Goal: Task Accomplishment & Management: Manage account settings

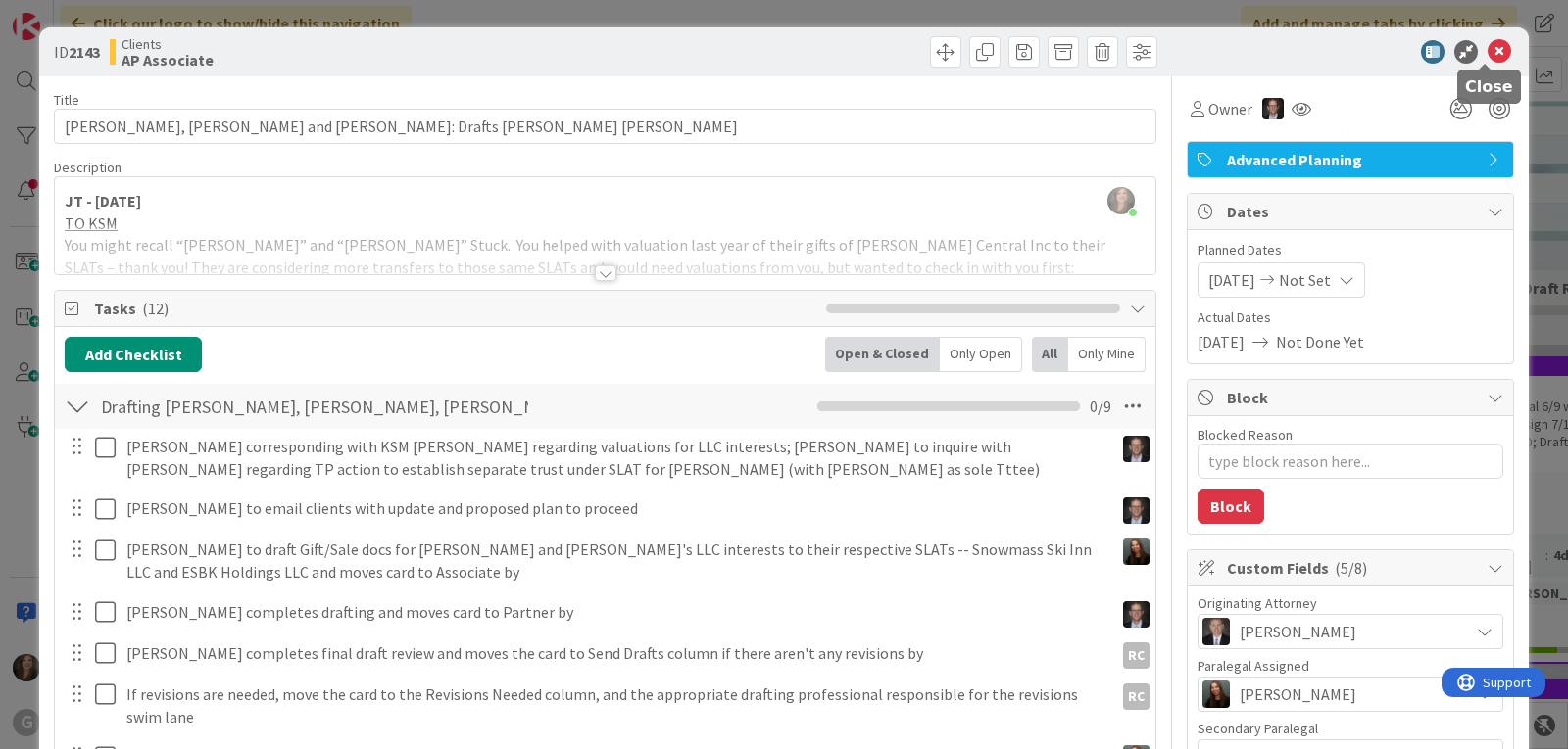
click at [1488, 46] on icon at bounding box center [1500, 52] width 24 height 24
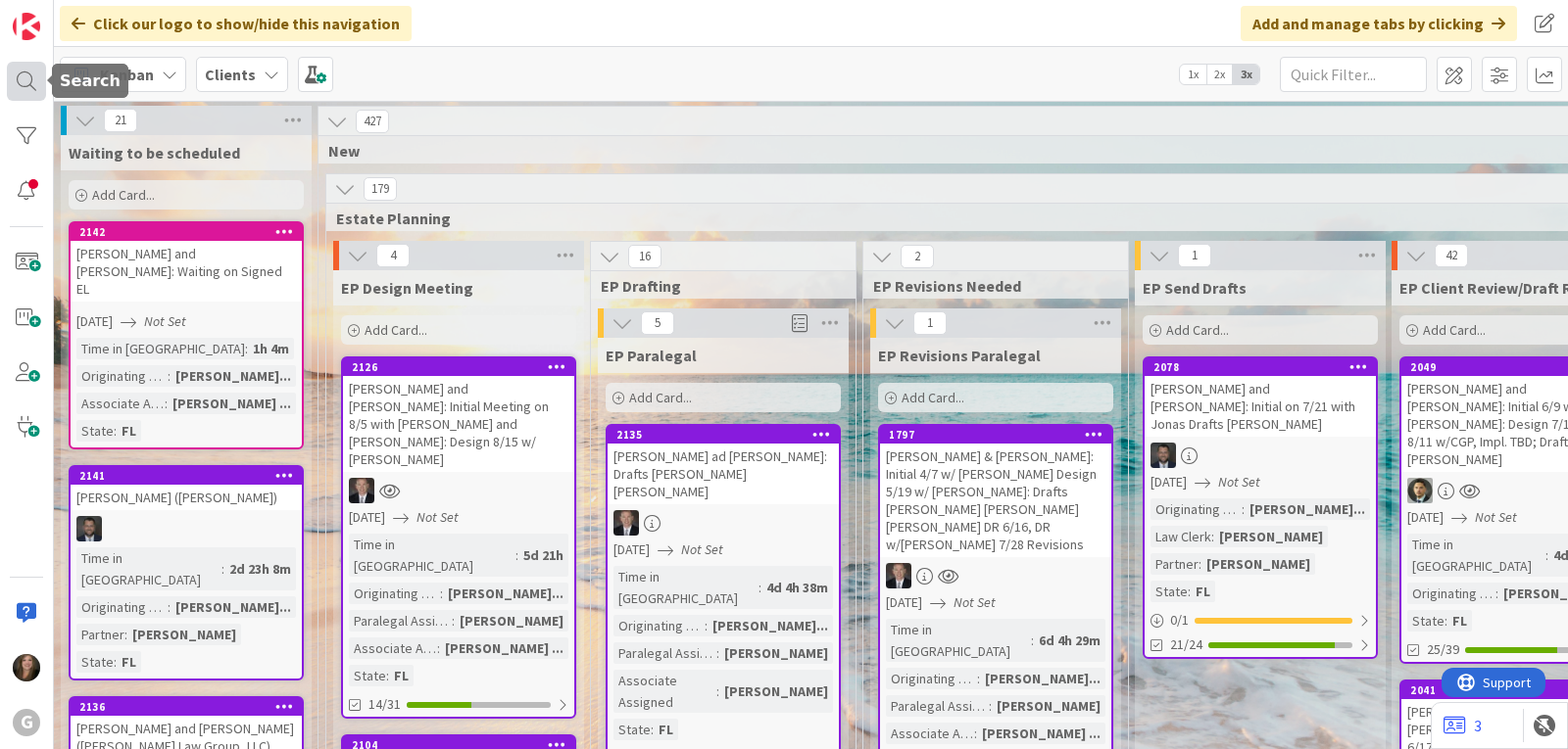
click at [27, 75] on div at bounding box center [26, 80] width 39 height 39
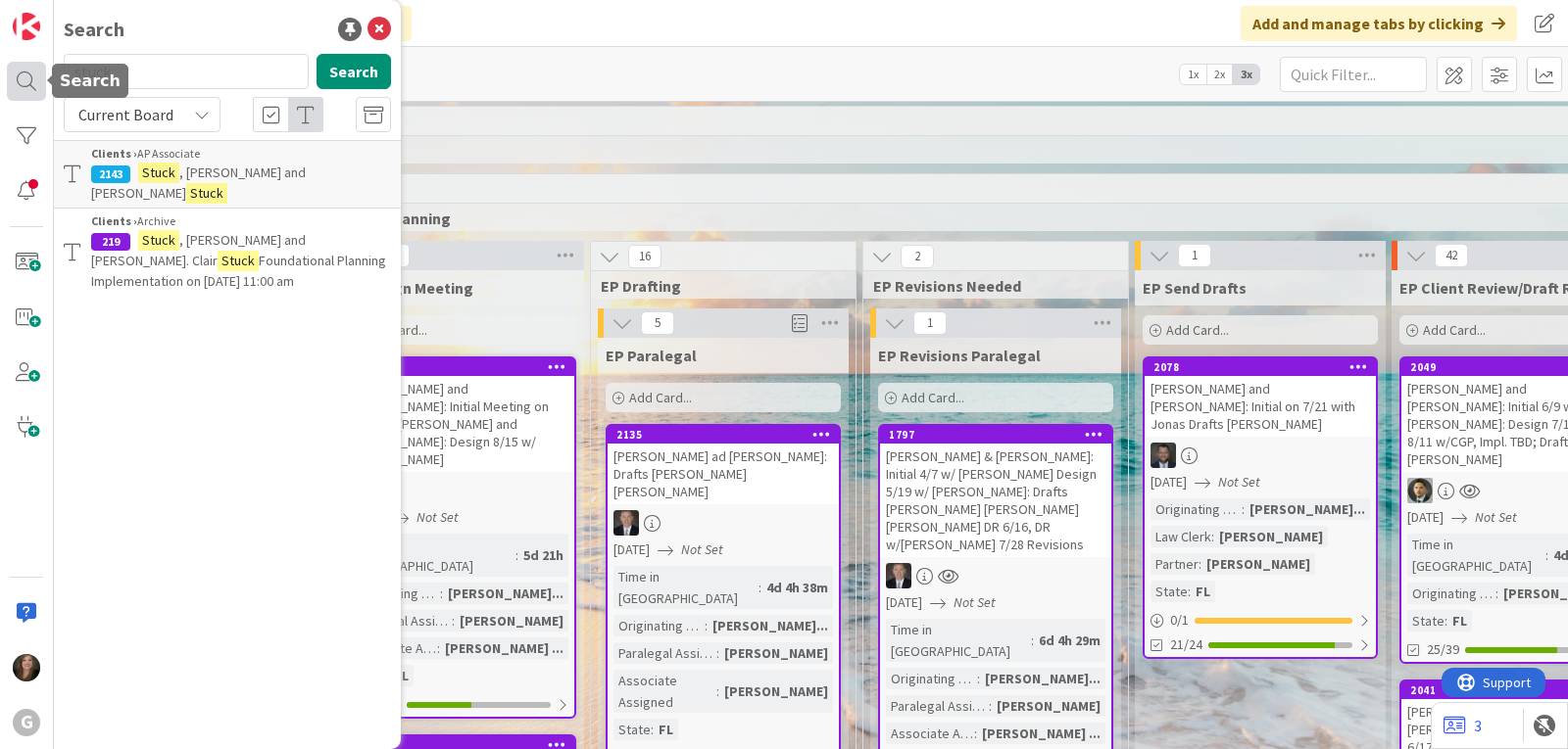
drag, startPoint x: 142, startPoint y: 70, endPoint x: 37, endPoint y: 73, distance: 105.0
click at [37, 73] on div "G Search stuck Search Current Board Clients › AP Associate 2143 [PERSON_NAME] a…" at bounding box center [27, 374] width 54 height 749
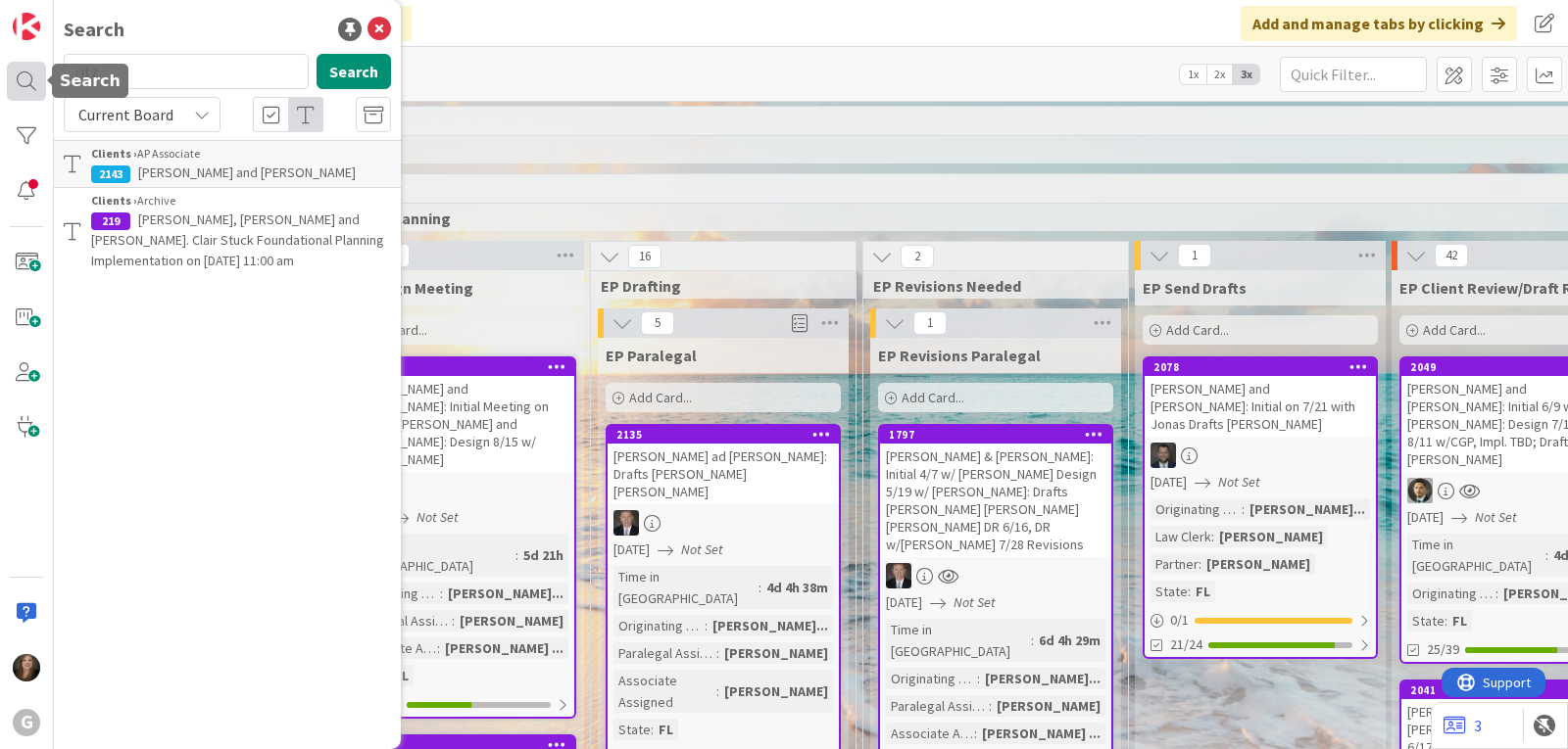
type input "ritz"
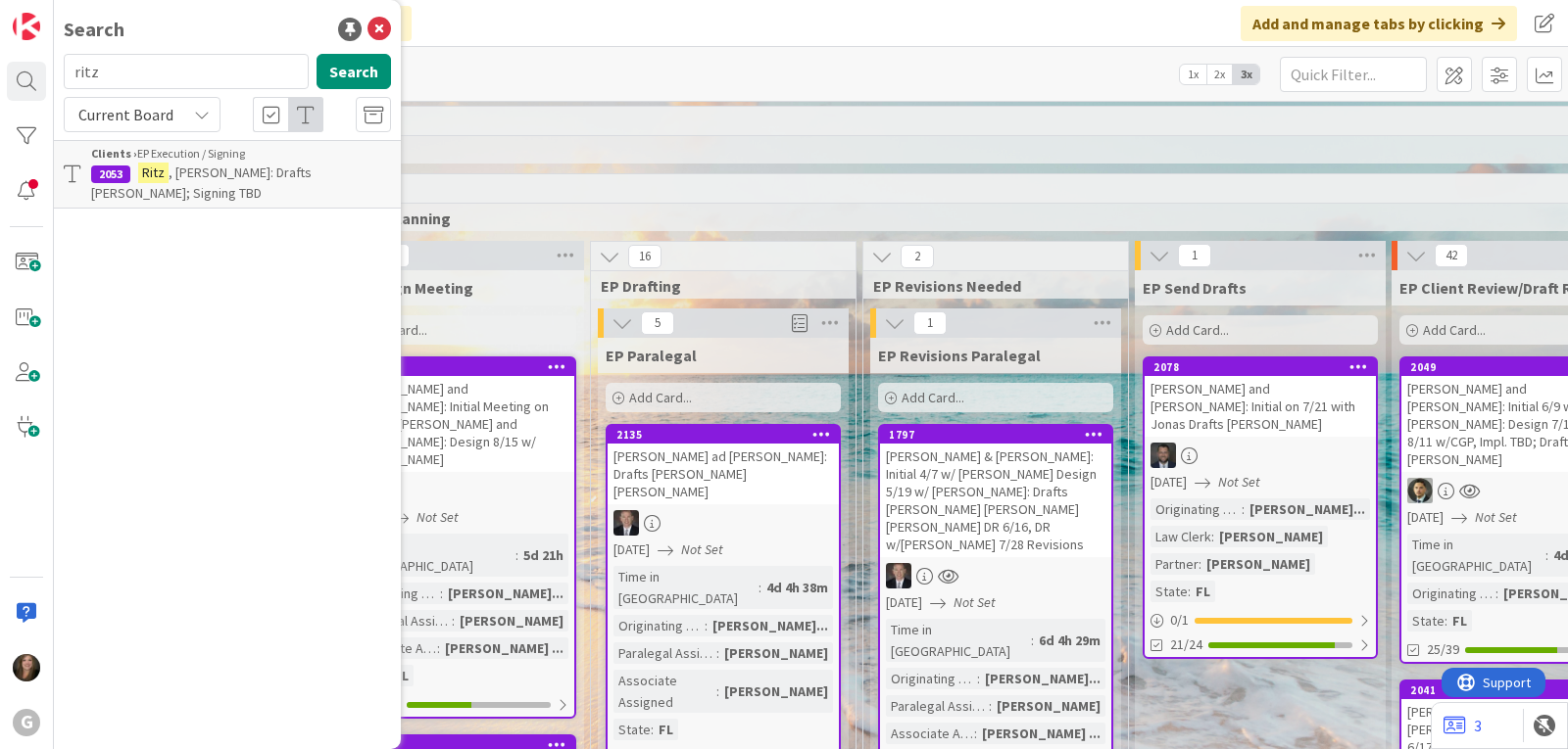
click at [176, 169] on span ", [PERSON_NAME]: Drafts [PERSON_NAME]; Signing TBD" at bounding box center [201, 183] width 220 height 39
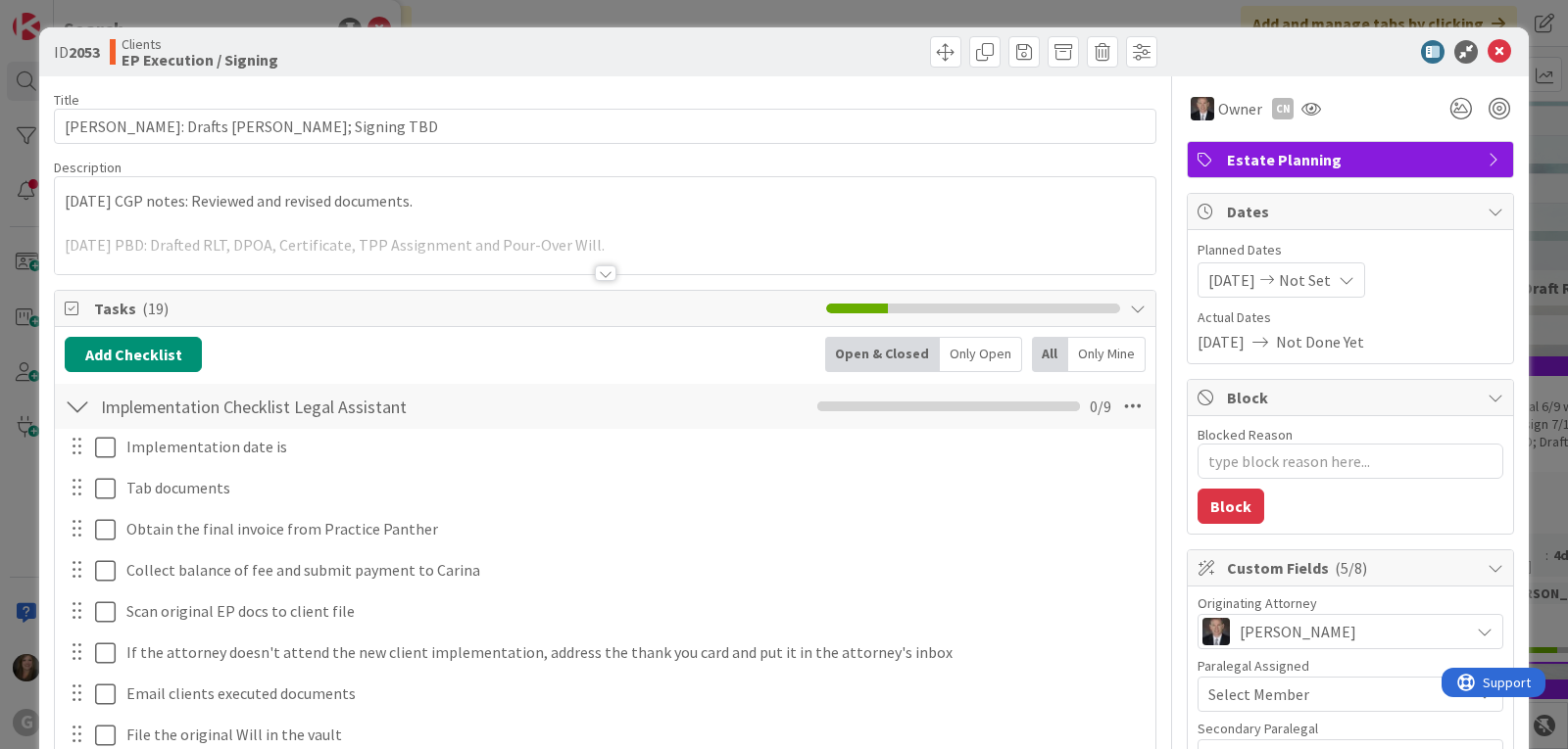
type textarea "x"
click at [1489, 51] on icon at bounding box center [1500, 52] width 24 height 24
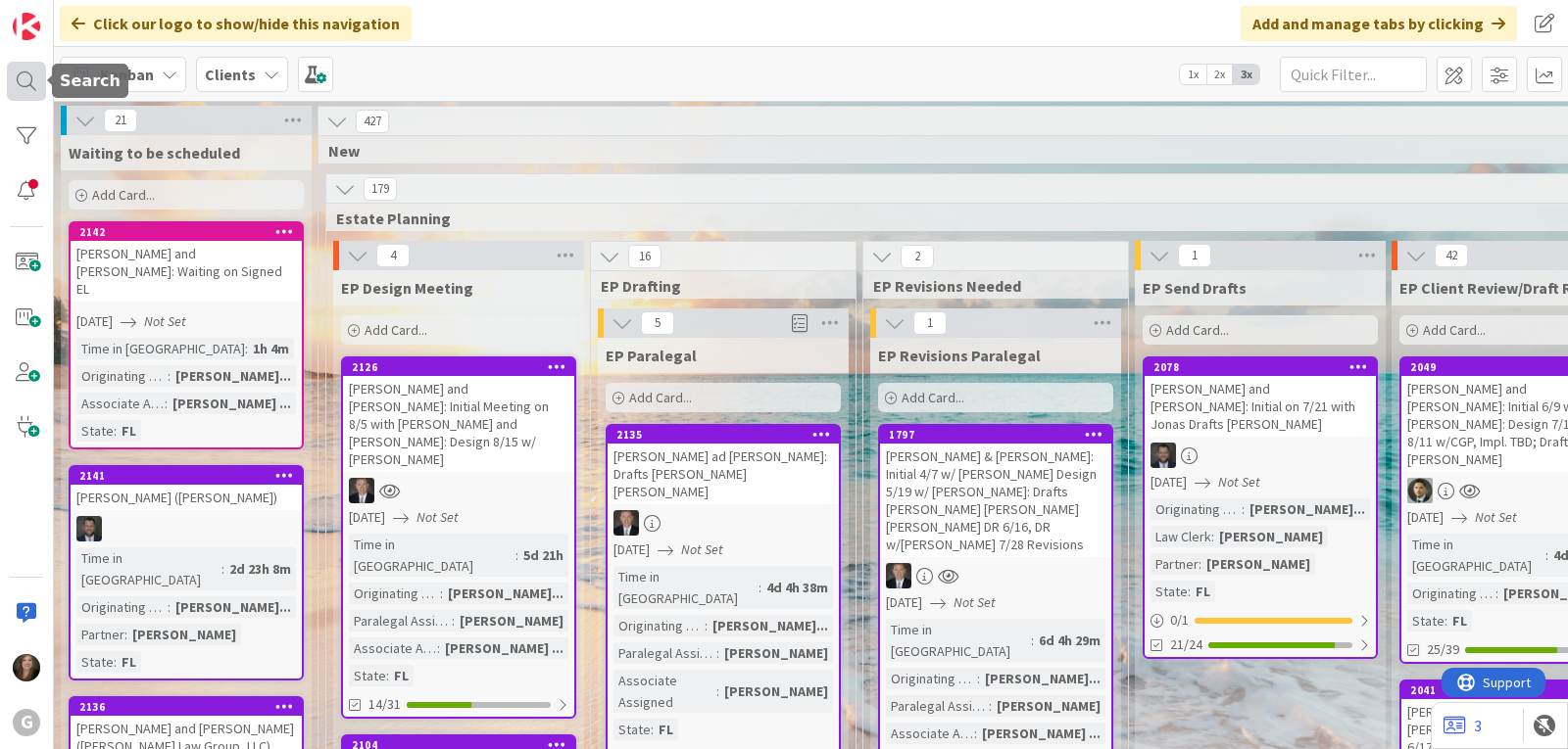
click at [23, 67] on div at bounding box center [26, 80] width 39 height 39
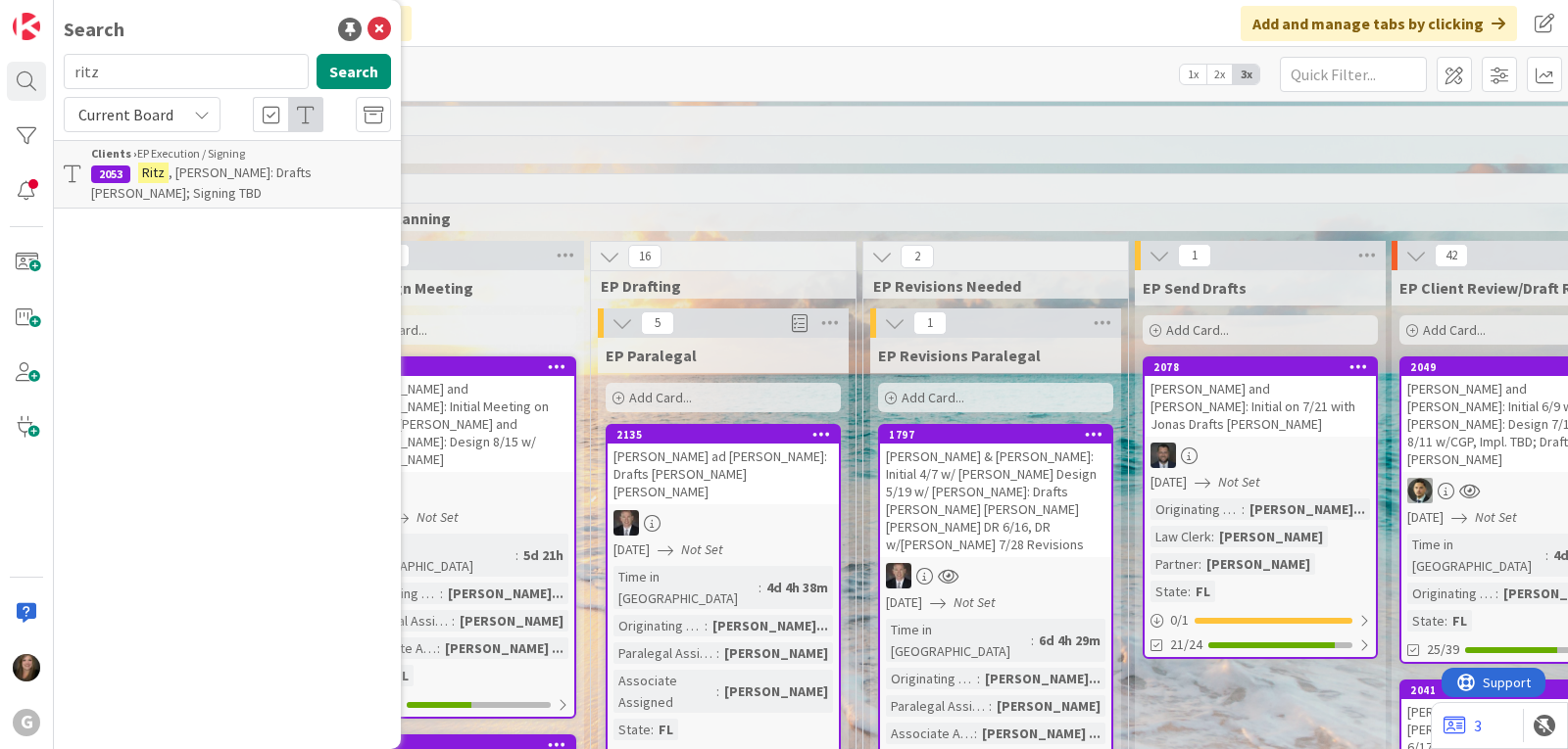
drag, startPoint x: 156, startPoint y: 68, endPoint x: 58, endPoint y: 68, distance: 98.0
click at [58, 68] on div "ritz Search" at bounding box center [226, 74] width 350 height 43
type input "[PERSON_NAME]"
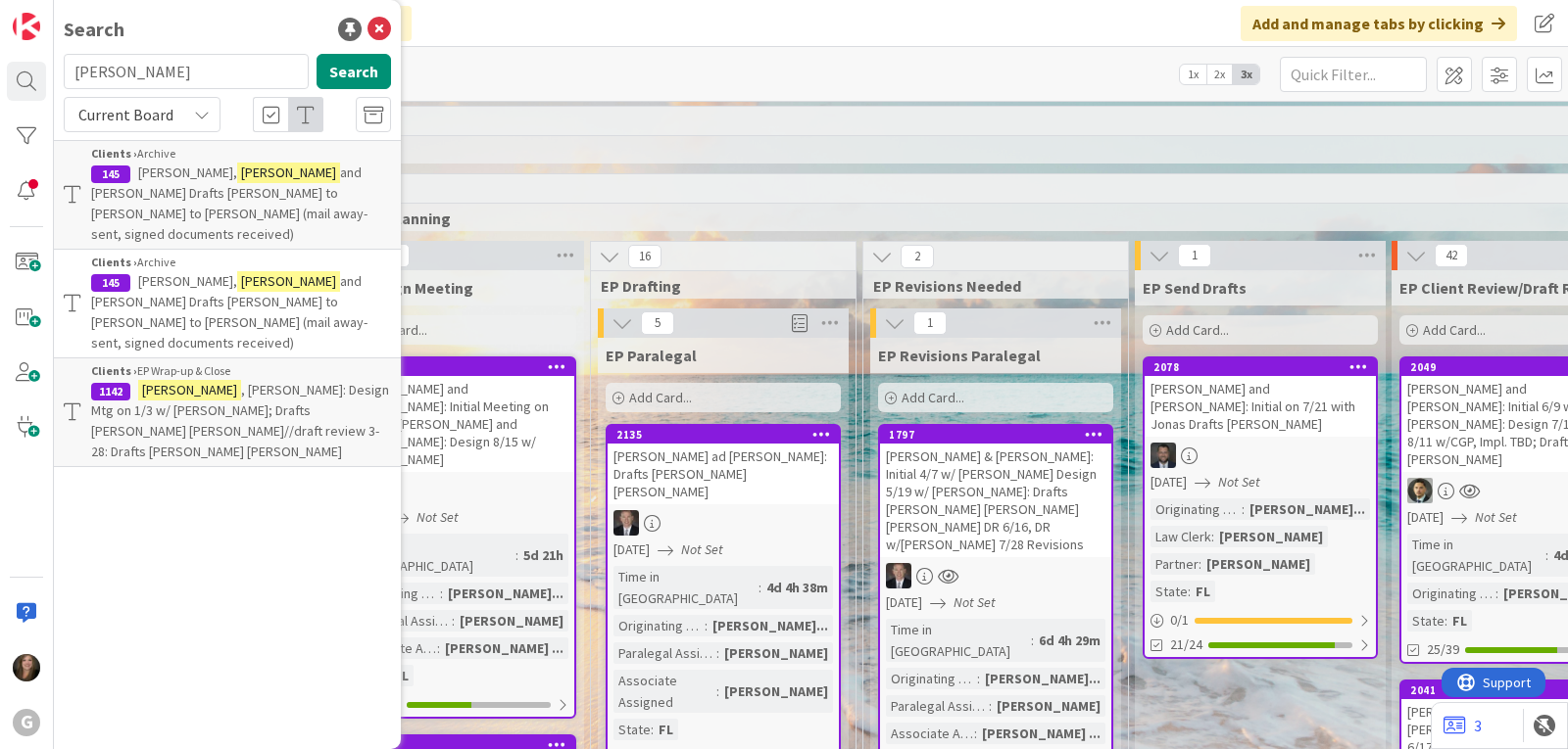
click at [196, 381] on span ", [PERSON_NAME]: Design Mtg on 1/3 w/ [PERSON_NAME]; Drafts [PERSON_NAME] [PERS…" at bounding box center [240, 421] width 298 height 79
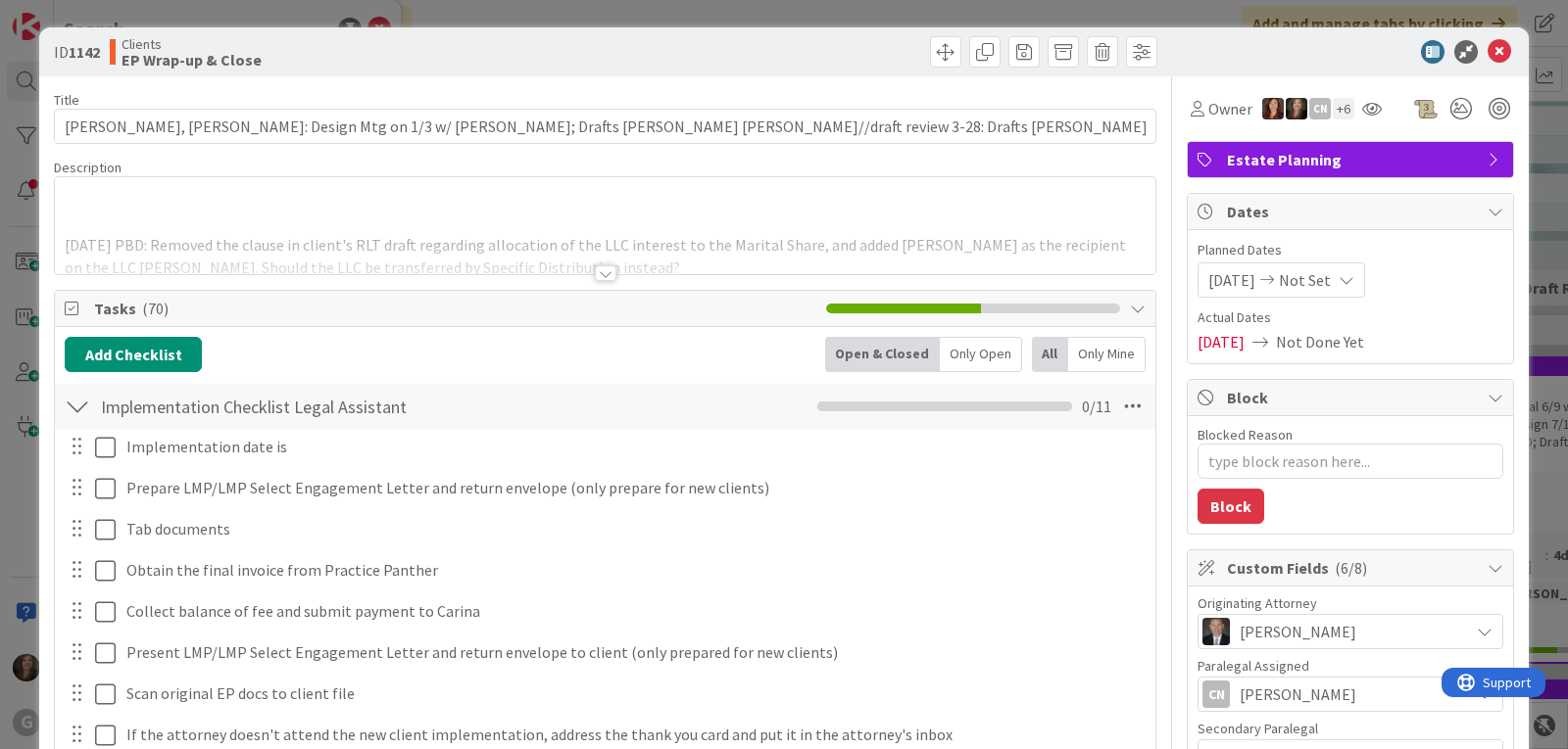
click at [1489, 54] on icon at bounding box center [1500, 52] width 24 height 24
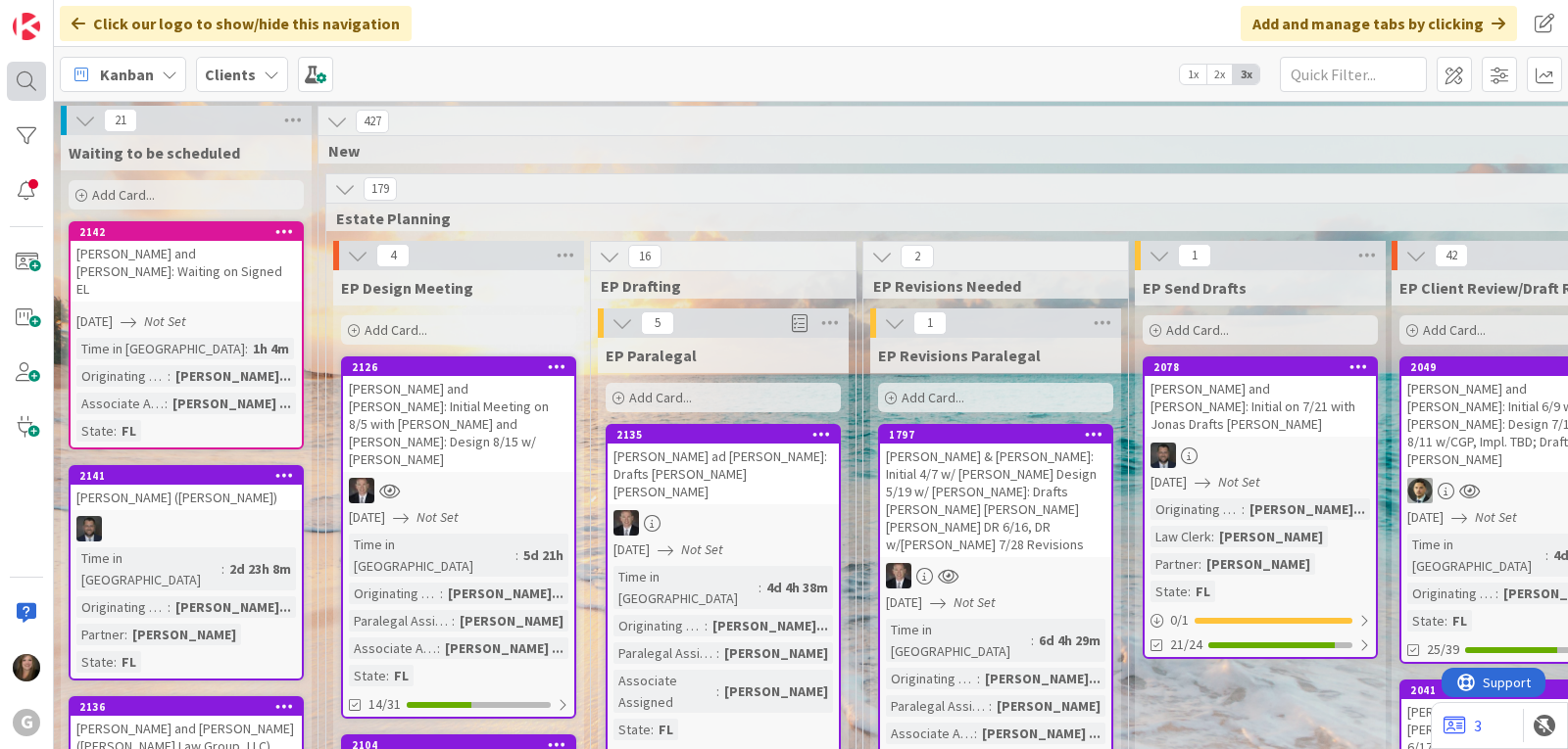
click at [29, 65] on div at bounding box center [26, 80] width 39 height 39
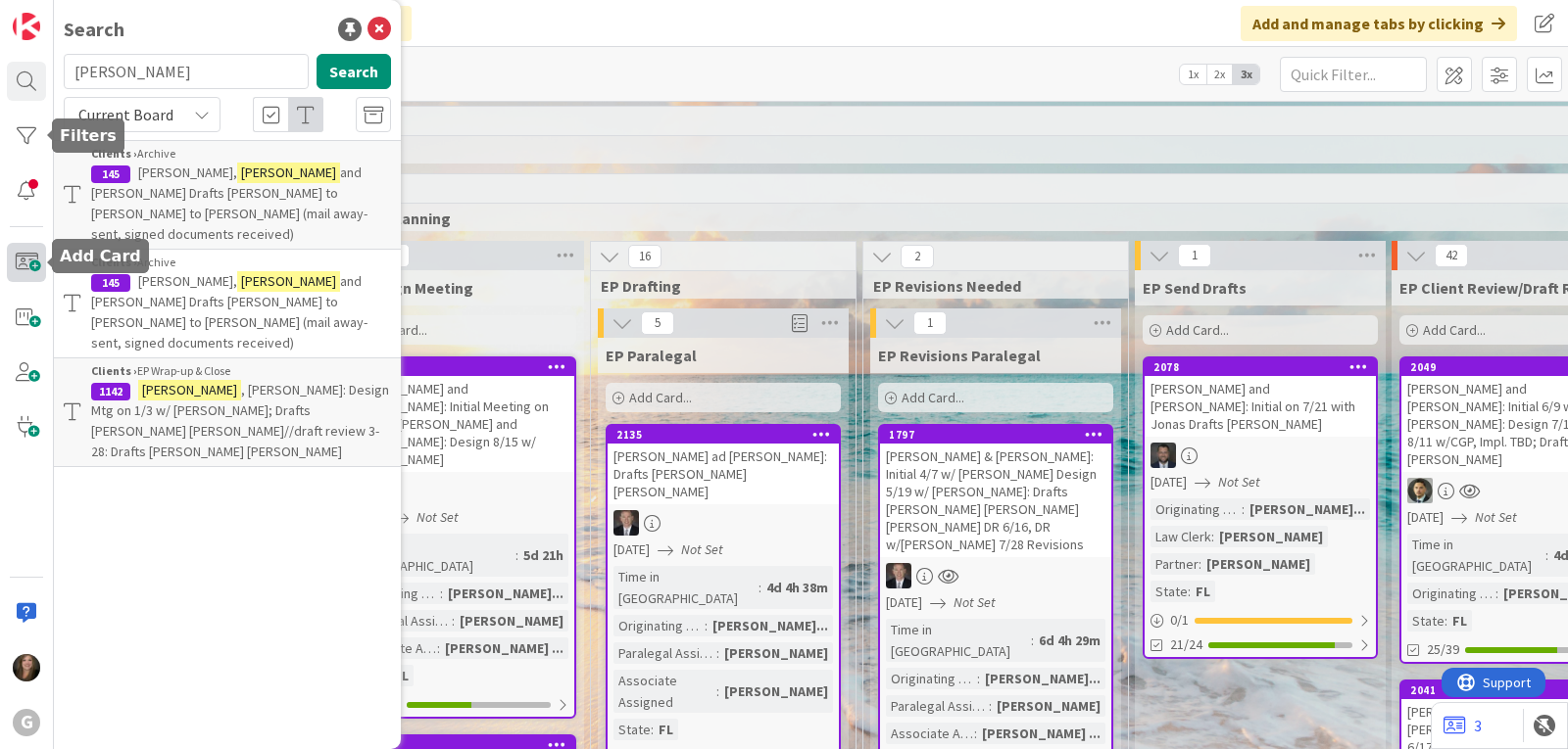
click at [25, 260] on span at bounding box center [26, 262] width 39 height 39
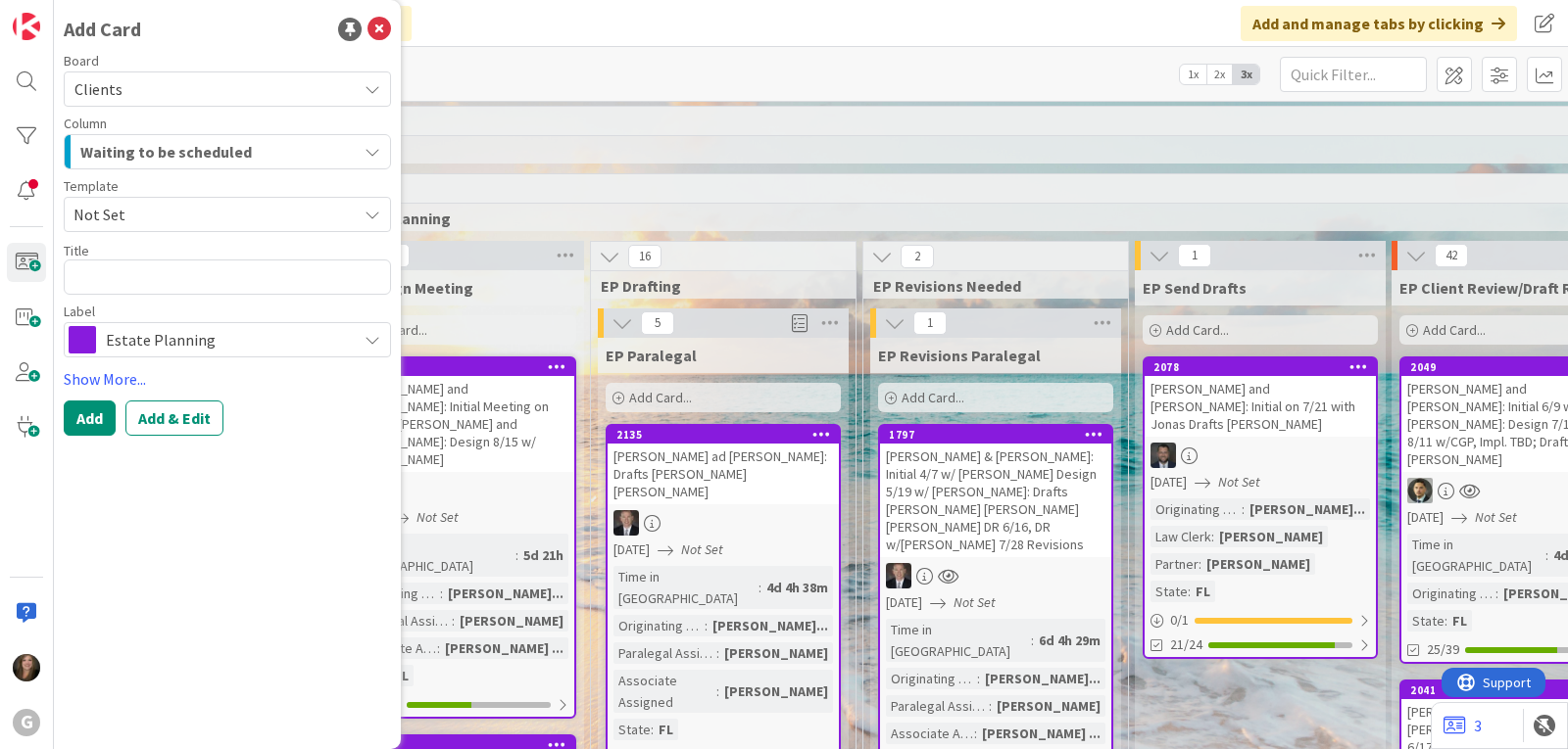
click at [241, 212] on span "Not Set" at bounding box center [207, 214] width 269 height 26
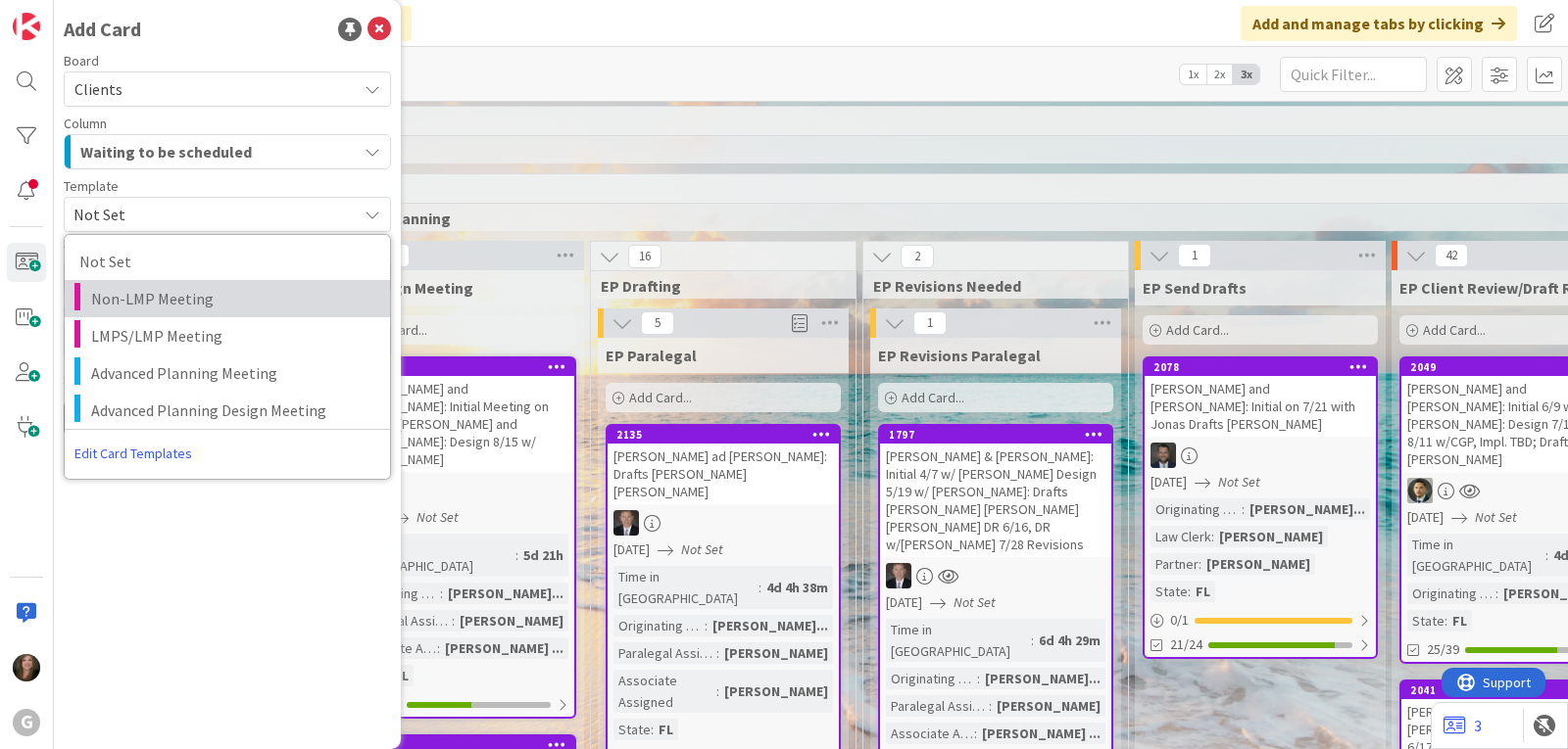
click at [182, 295] on span "Non-LMP Meeting" at bounding box center [233, 299] width 284 height 26
type textarea "x"
type textarea "Non-LMP Meeting"
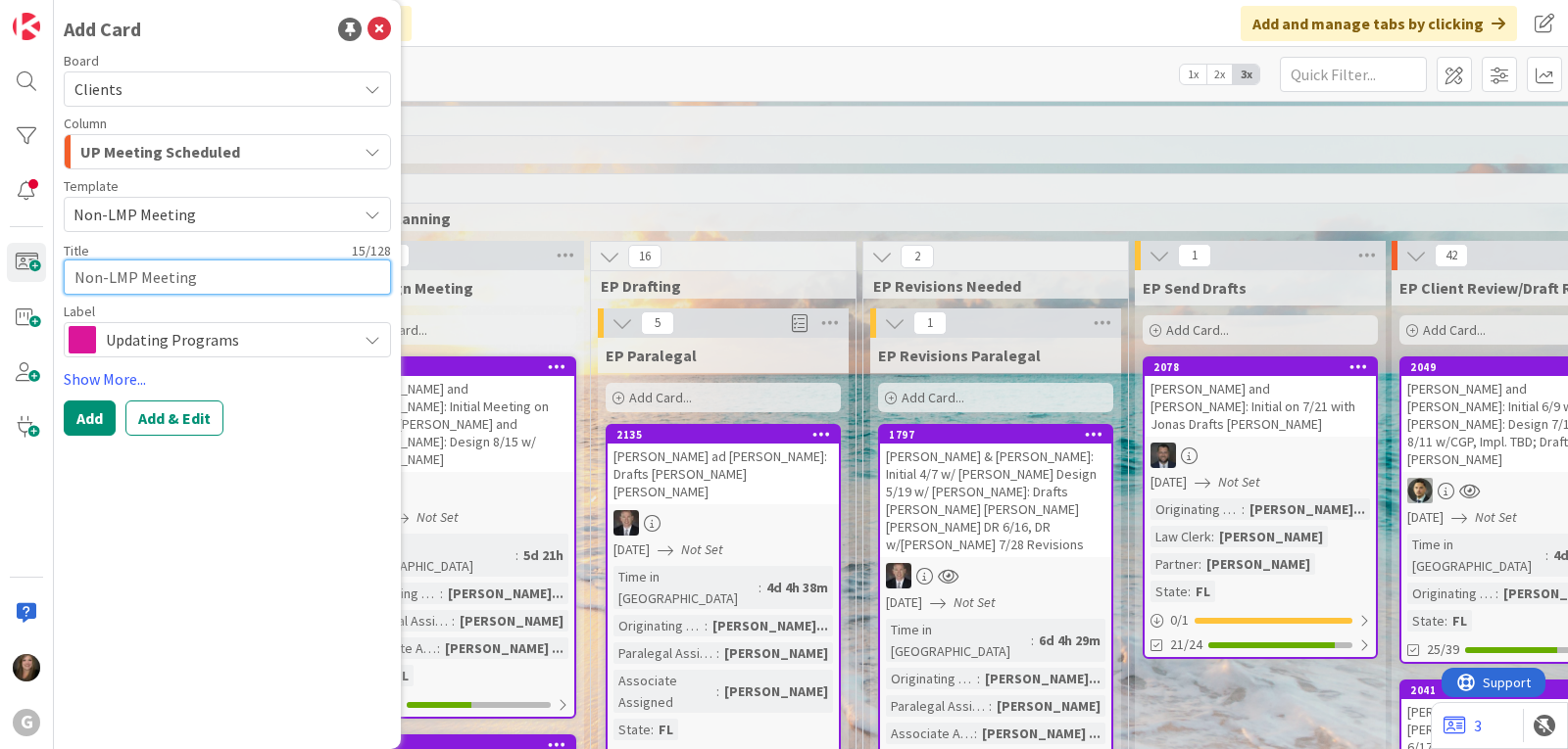
click at [74, 274] on textarea "Non-LMP Meeting" at bounding box center [227, 278] width 327 height 36
type textarea "x"
type textarea "[PERSON_NAME]-LMP Meeting"
type textarea "x"
type textarea "[PERSON_NAME]-LMP Meeting"
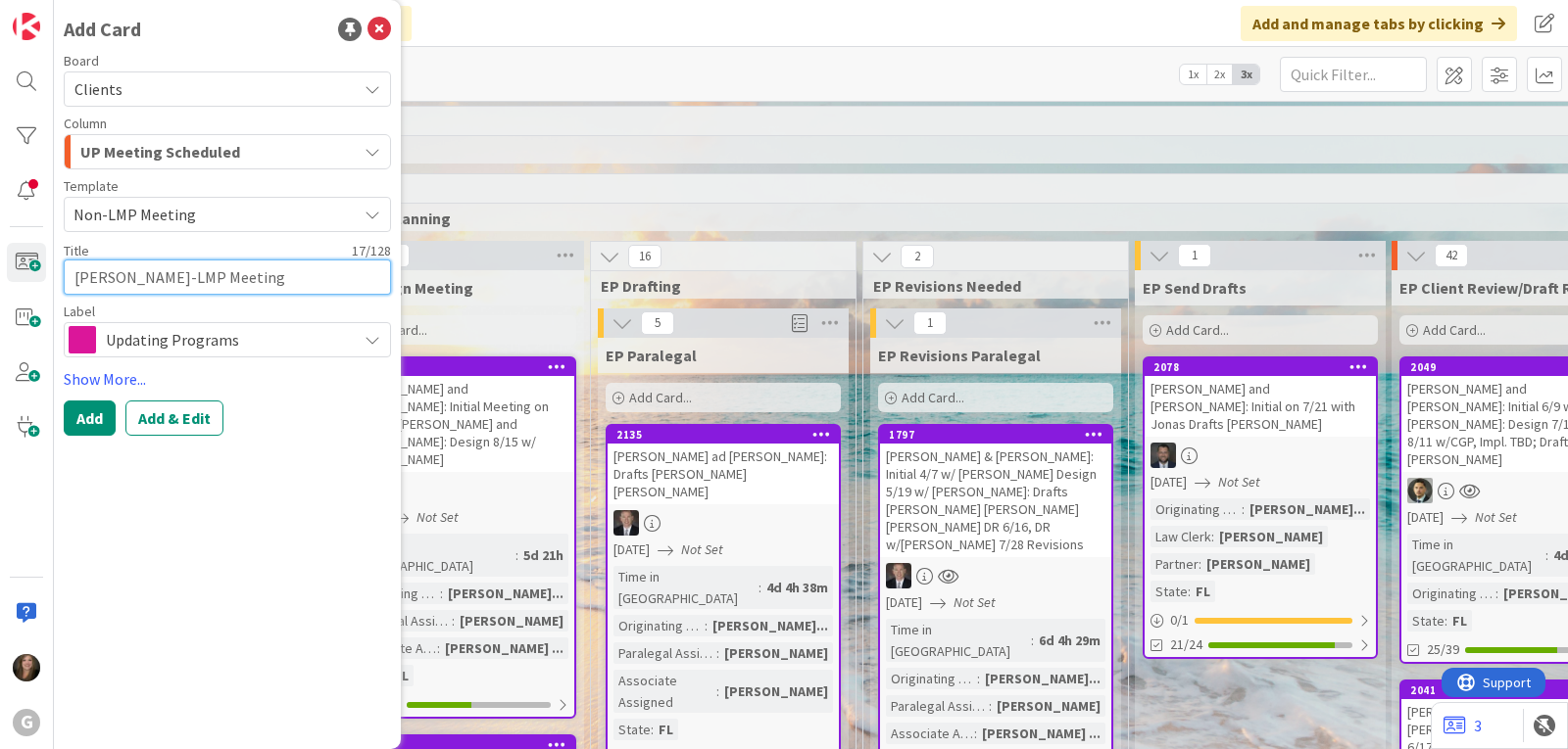
type textarea "x"
type textarea "KennNon-LMP Meeting"
type textarea "x"
type textarea "KennyNon-LMP Meeting"
type textarea "x"
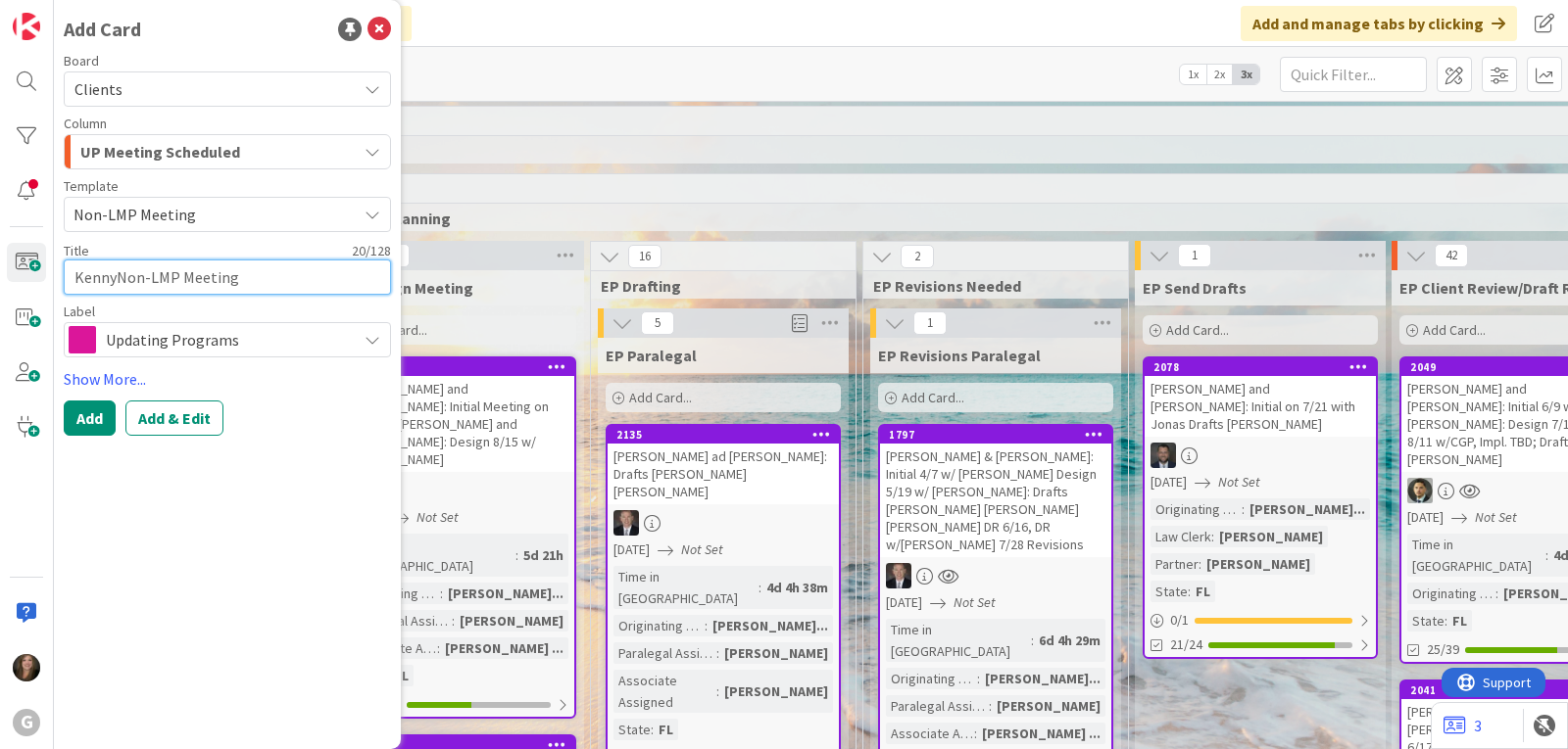
type textarea "[PERSON_NAME],Non-LMP Meeting"
type textarea "x"
type textarea "[PERSON_NAME], Non-LMP Meeting"
type textarea "x"
type textarea "[PERSON_NAME], DNon-LMP Meeting"
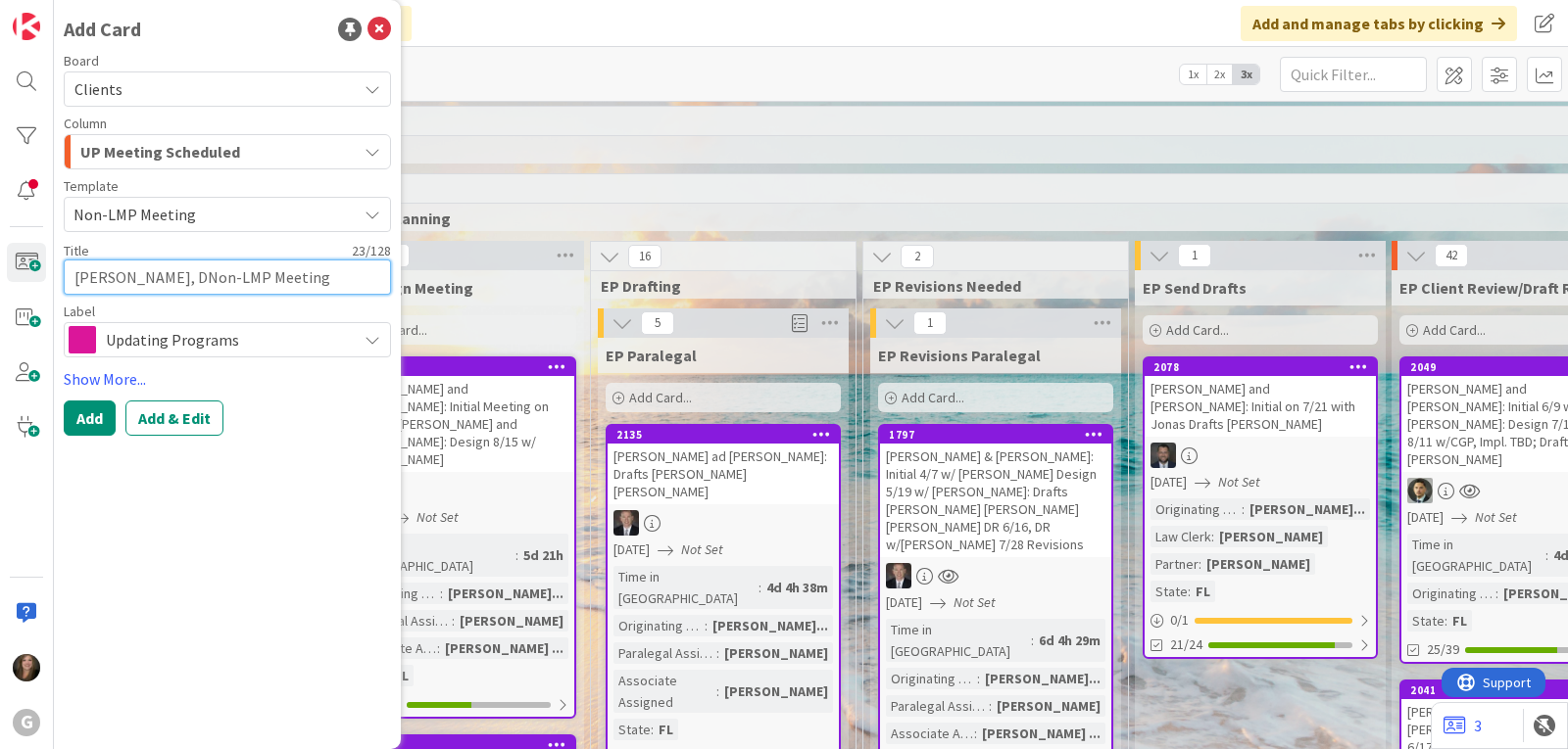
type textarea "x"
type textarea "[PERSON_NAME]-LMP Meeting"
type textarea "x"
type textarea "[PERSON_NAME], DavNon-LMP Meeting"
type textarea "x"
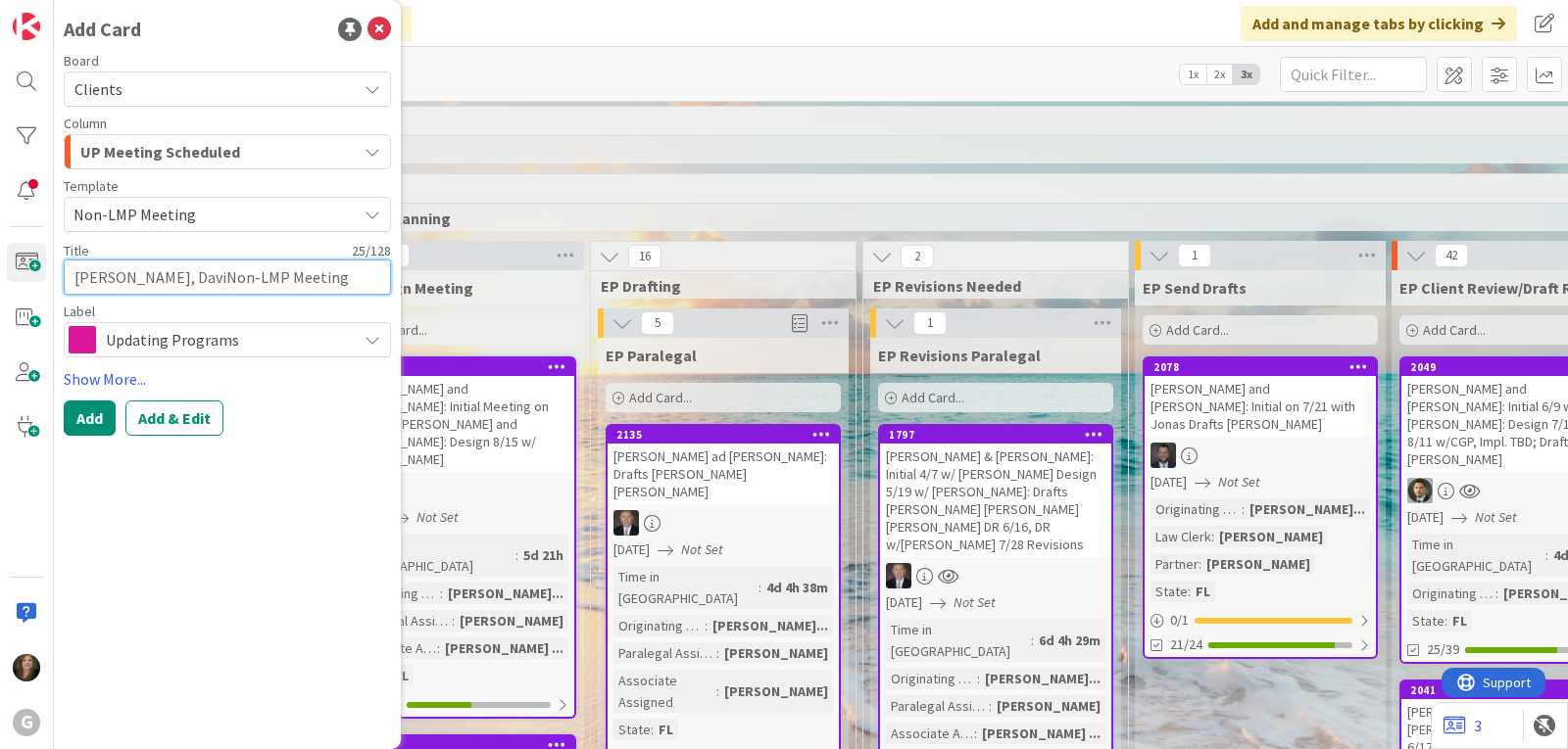
type textarea "[PERSON_NAME], [PERSON_NAME]-LMP Meeting"
type textarea "x"
type textarea "[PERSON_NAME]: Non-LMP Meeting"
click at [323, 280] on textarea "[PERSON_NAME]: Non-LMP Meeting" at bounding box center [227, 278] width 327 height 36
type textarea "x"
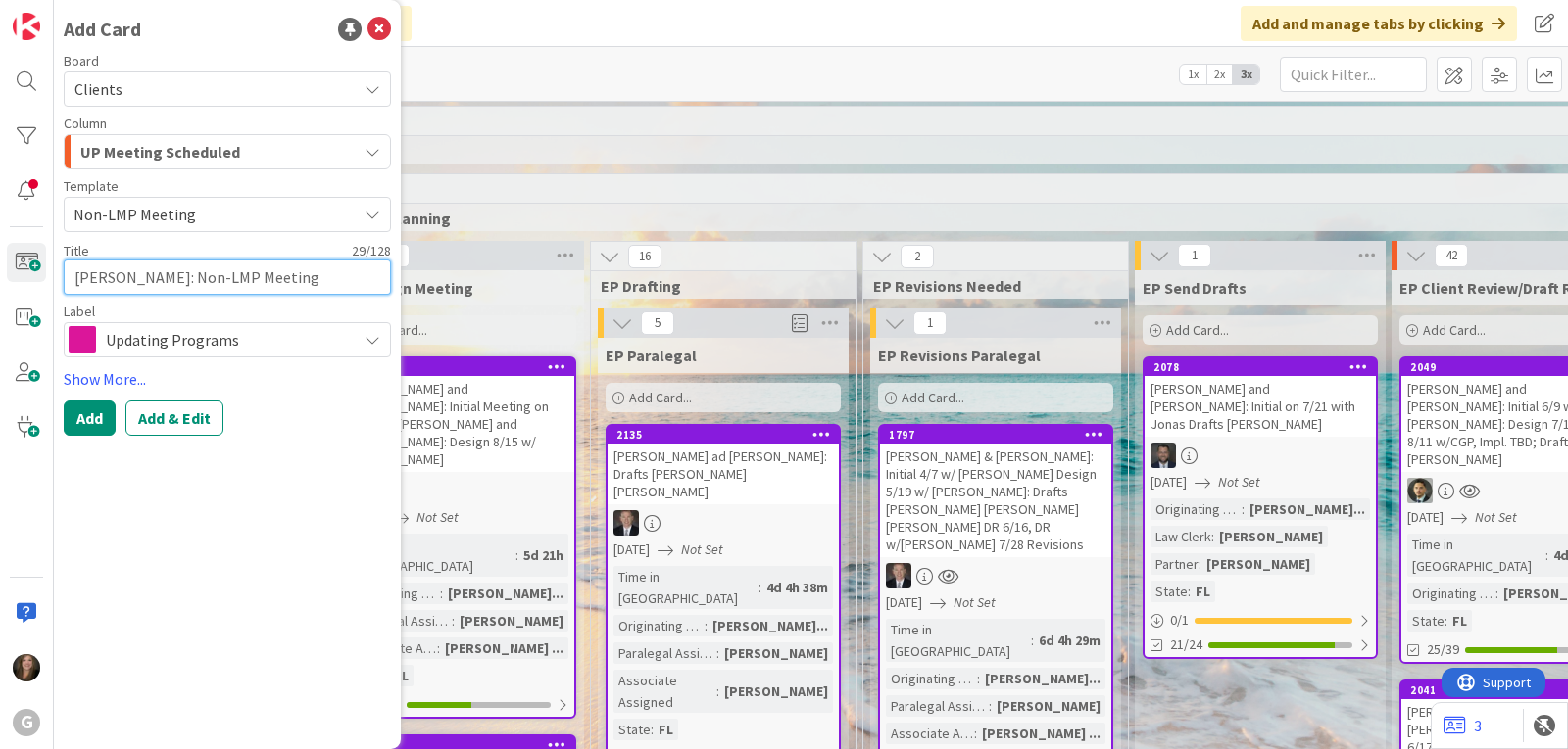
type textarea "[PERSON_NAME]: Non-LMP Meeting"
type textarea "x"
type textarea "[PERSON_NAME]: Non-LMP Meeting on"
type textarea "x"
type textarea "[PERSON_NAME]: Non-LMP Meeting on"
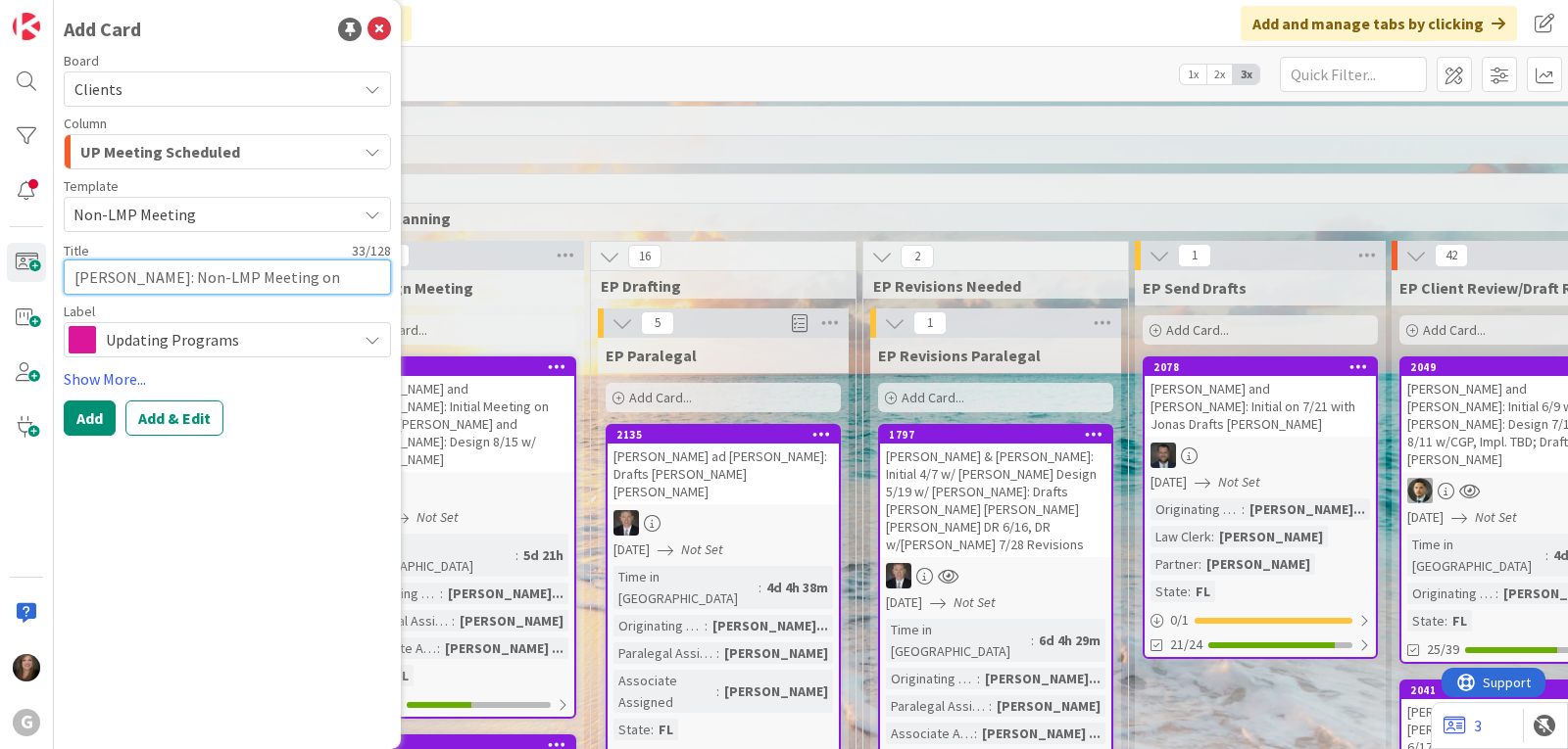
type textarea "x"
type textarea "[PERSON_NAME]: Non-LMP Meeting on 8"
type textarea "x"
type textarea "[PERSON_NAME]: Non-LMP Meeting on 8/"
type textarea "x"
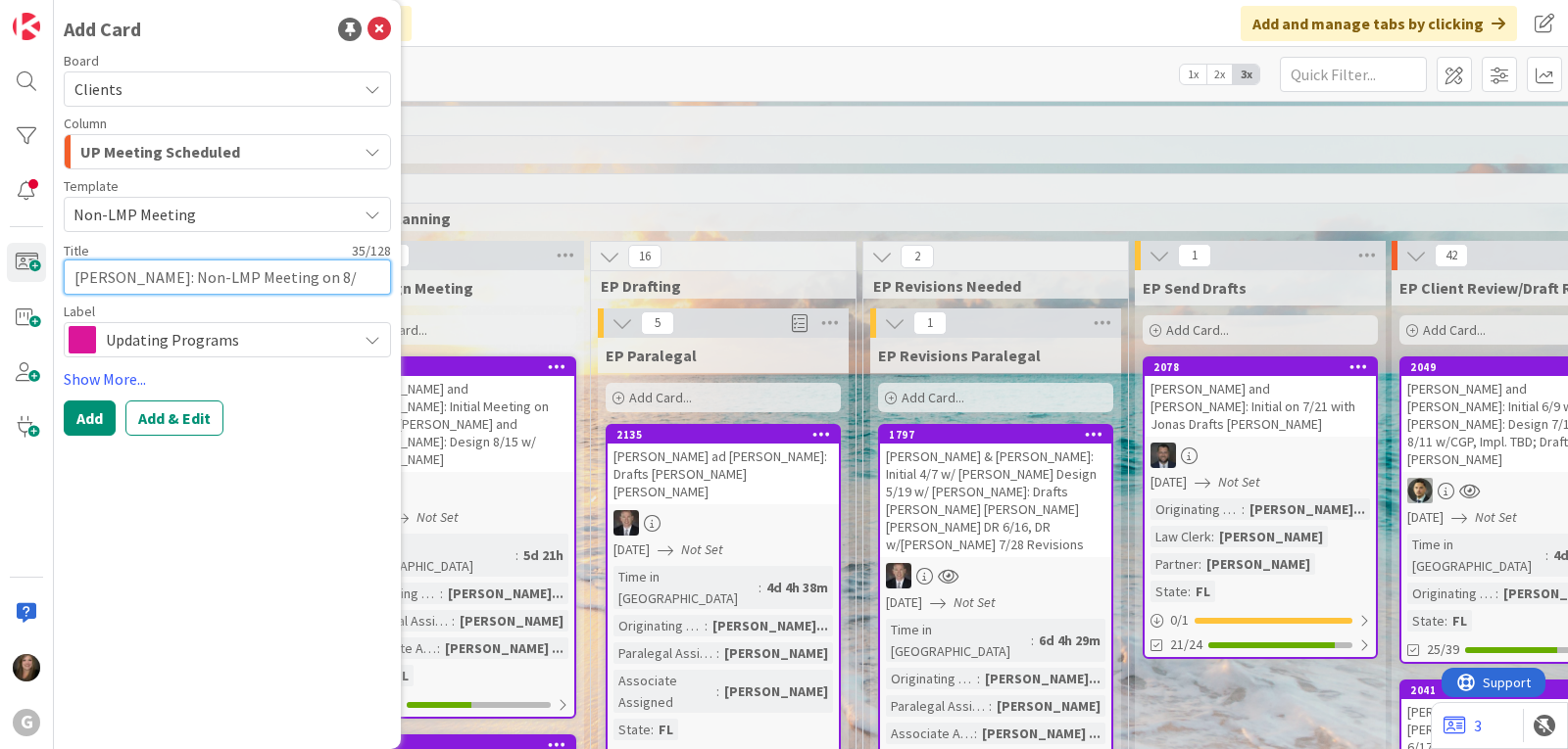
type textarea "[PERSON_NAME]: Non-LMP Meeting on 8/1"
type textarea "x"
type textarea "[PERSON_NAME]: Non-LMP Meeting on 8/11"
type textarea "x"
type textarea "[PERSON_NAME]: Non-LMP Meeting on 8/11"
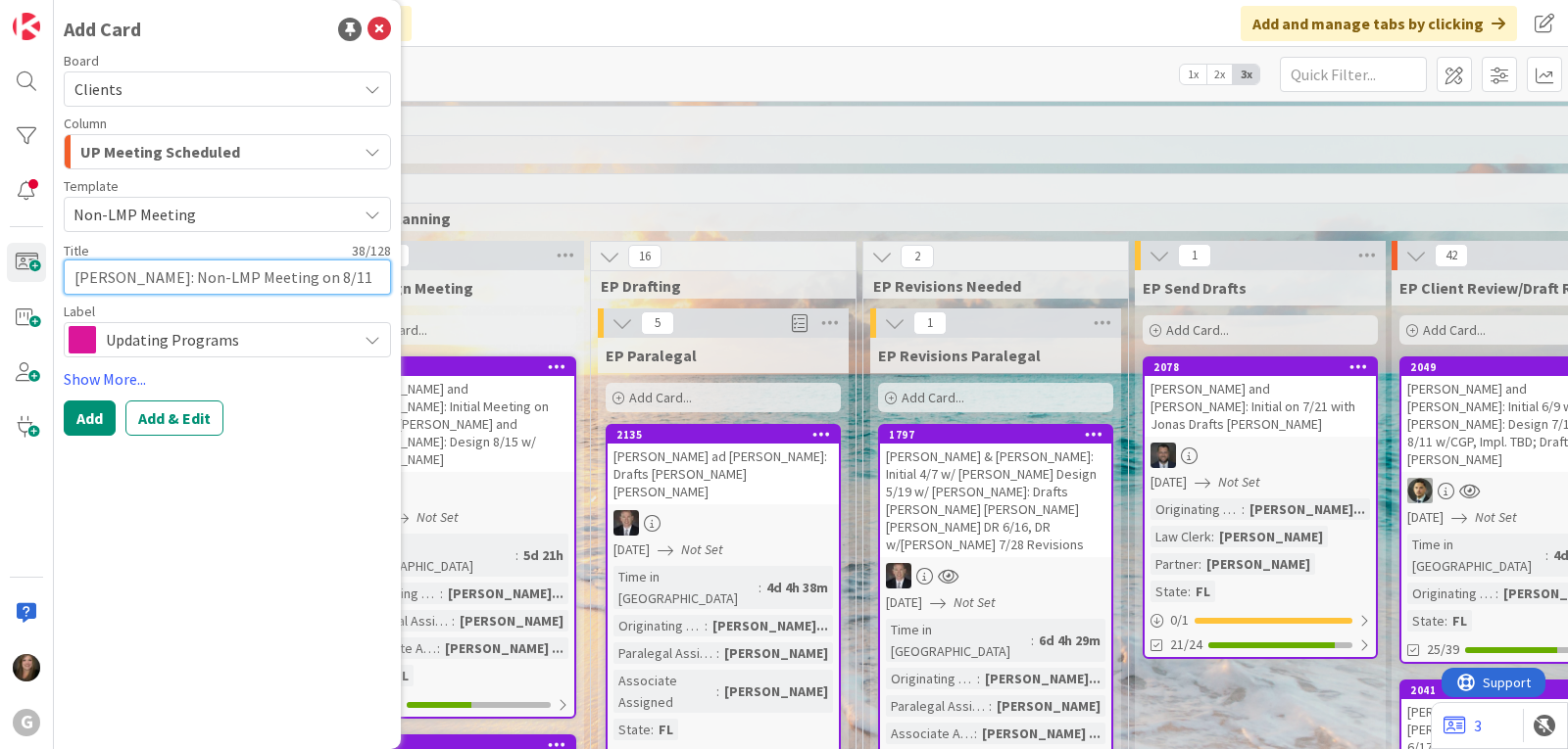
type textarea "x"
type textarea "[PERSON_NAME]: Non-LMP Meeting on 8/11 w"
type textarea "x"
type textarea "[PERSON_NAME]: Non-LMP Meeting on 8/11 wit"
type textarea "x"
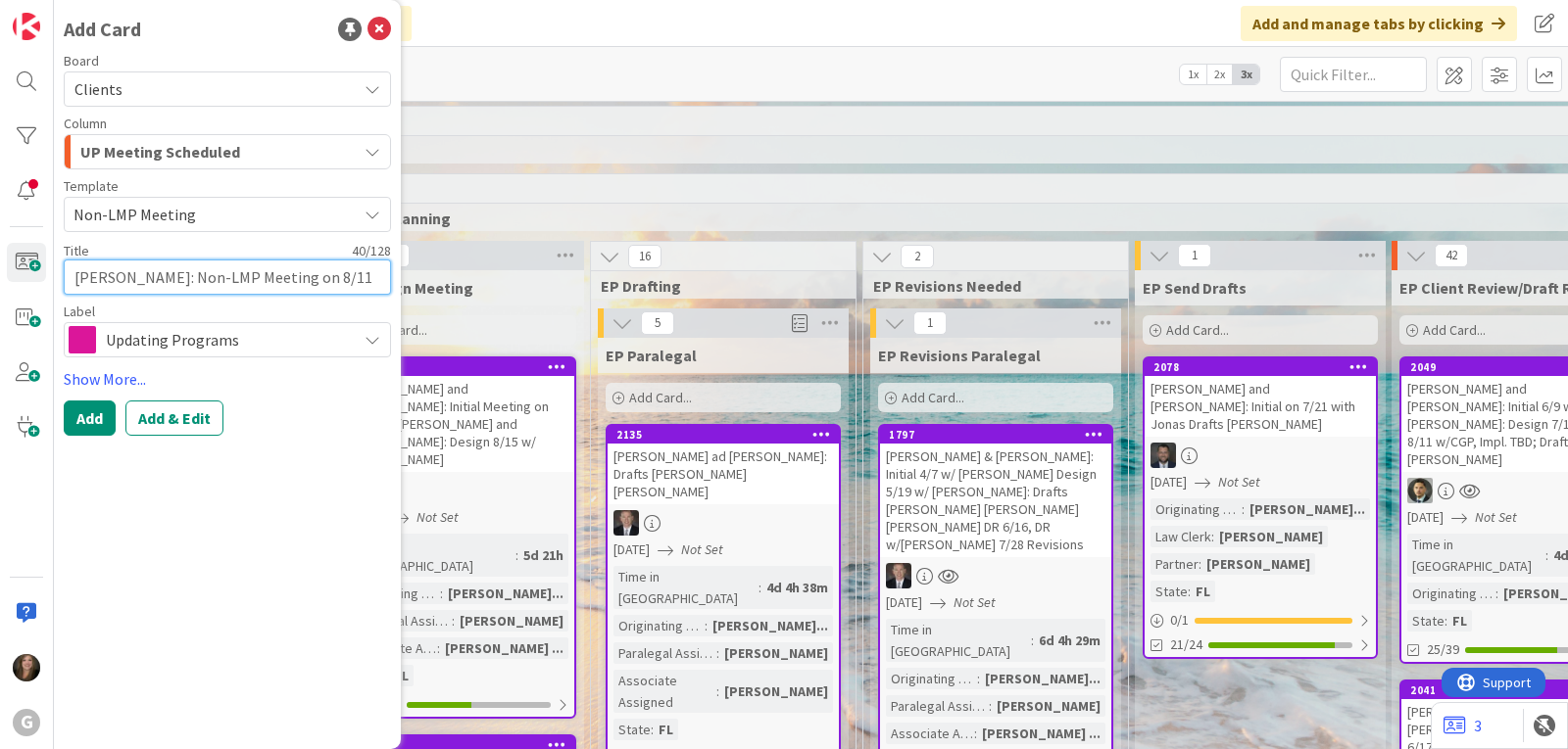
type textarea "[PERSON_NAME]: Non-LMP Meeting on 8/11 with"
type textarea "x"
type textarea "[PERSON_NAME]: Non-LMP Meeting on 8/11 with"
type textarea "x"
type textarea "[PERSON_NAME]: Non-LMP Meeting on 8/11 with B"
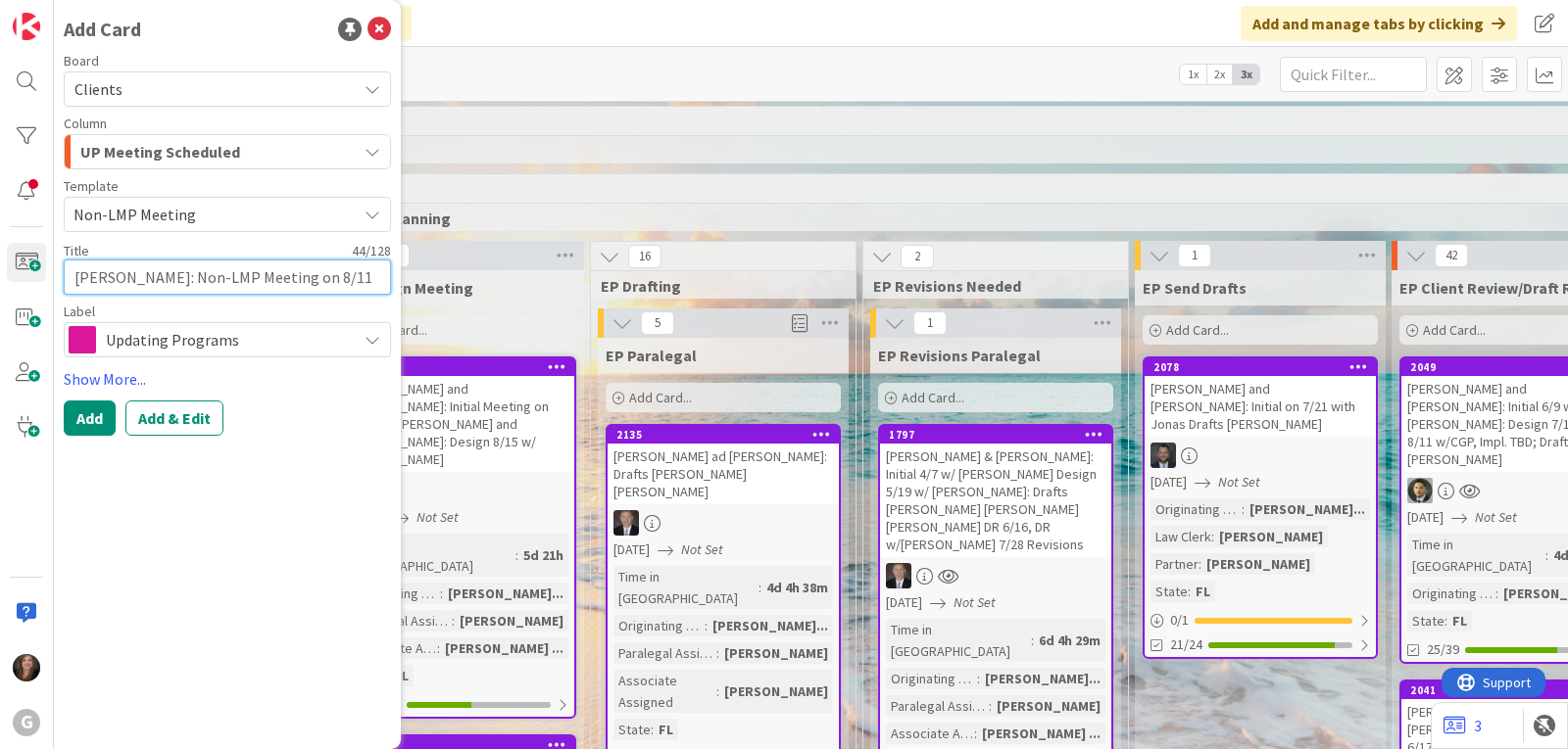
type textarea "x"
type textarea "[PERSON_NAME]: Non-LMP Meeting on 8/11 with Br"
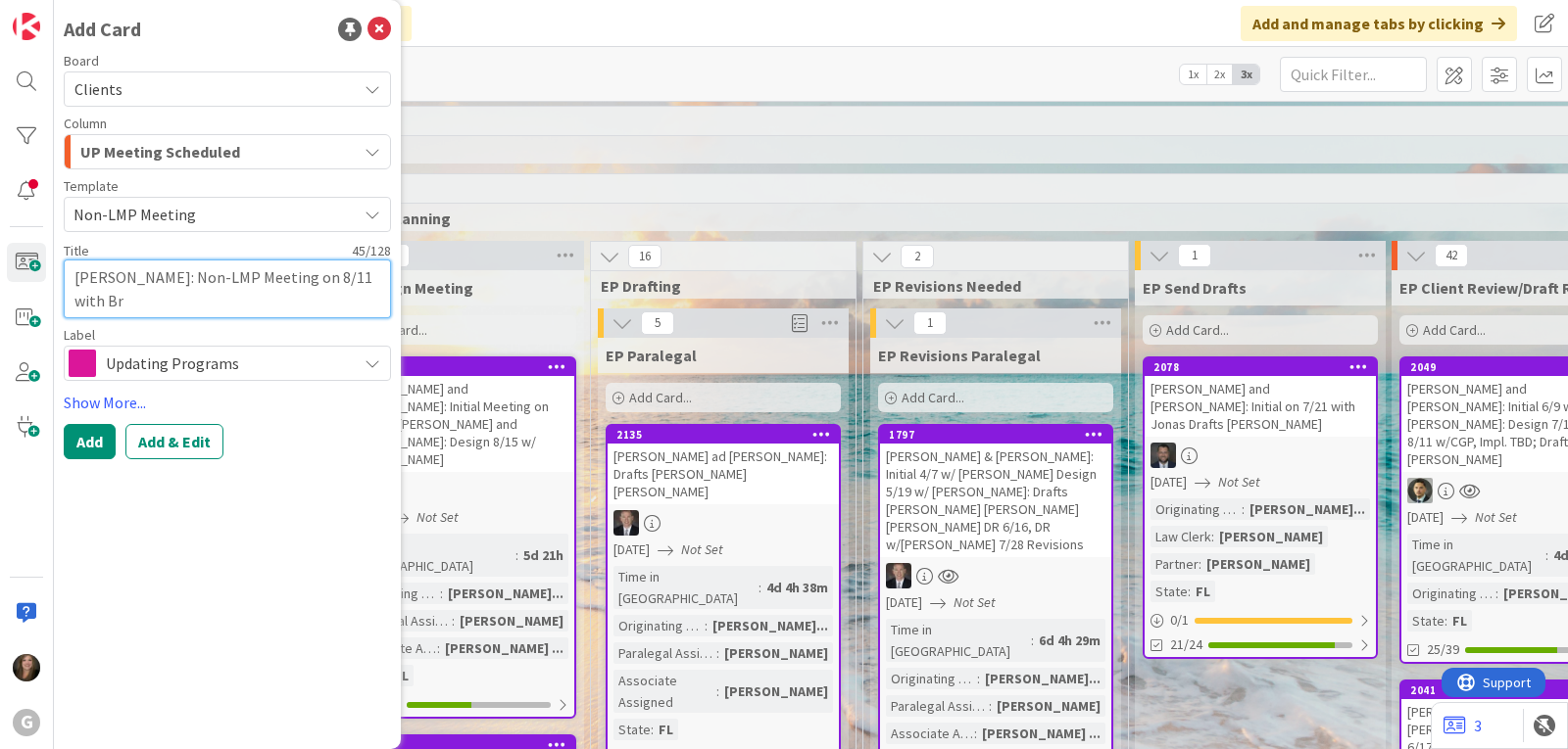
type textarea "x"
type textarea "[PERSON_NAME]: Non-LMP Meeting on 8/11 with Bra"
type textarea "x"
type textarea "[PERSON_NAME]: Non-LMP Meeting on 8/11 with [PERSON_NAME]"
click at [142, 438] on button "Add & Edit" at bounding box center [174, 441] width 98 height 36
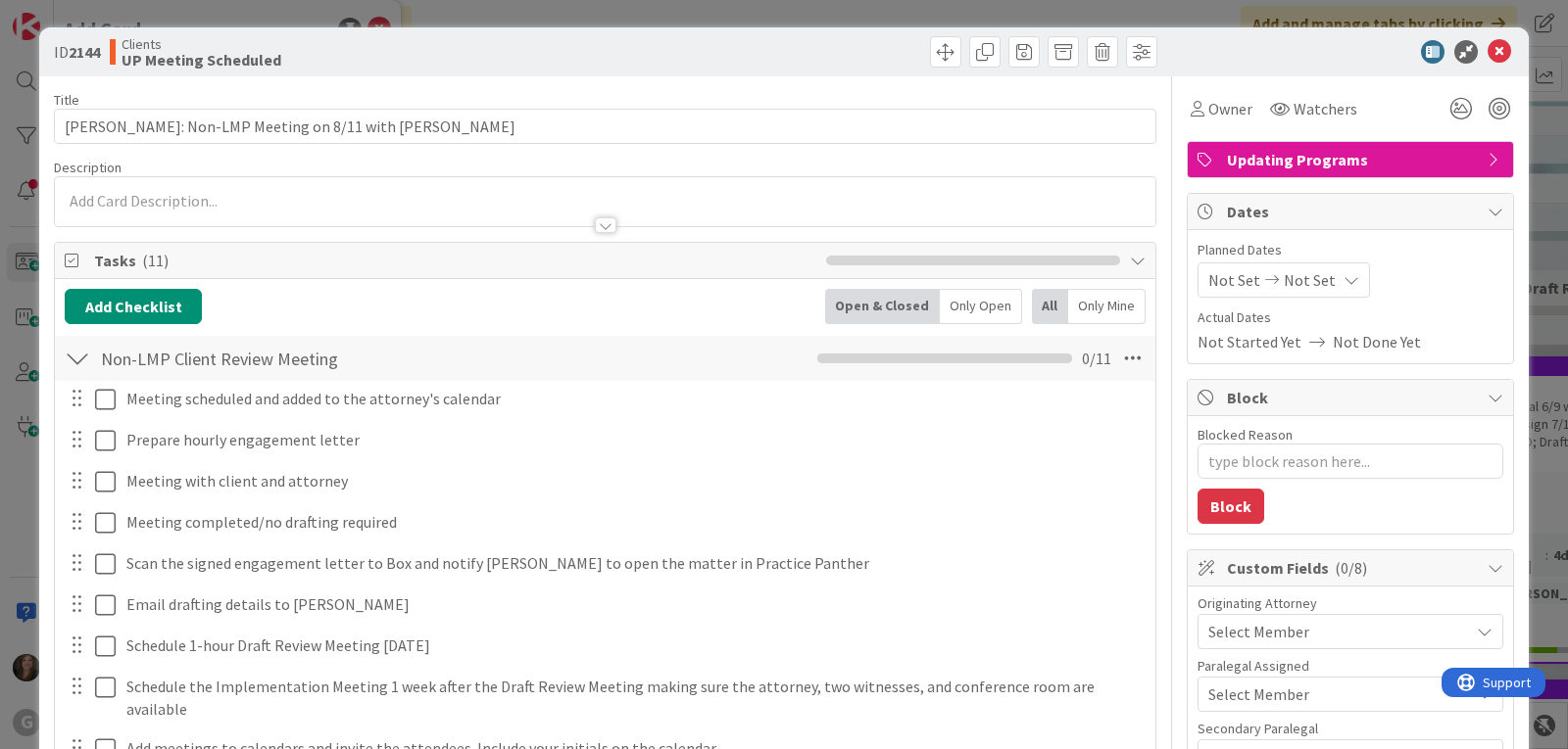
type textarea "x"
click at [1219, 276] on span "Not Set" at bounding box center [1234, 281] width 52 height 24
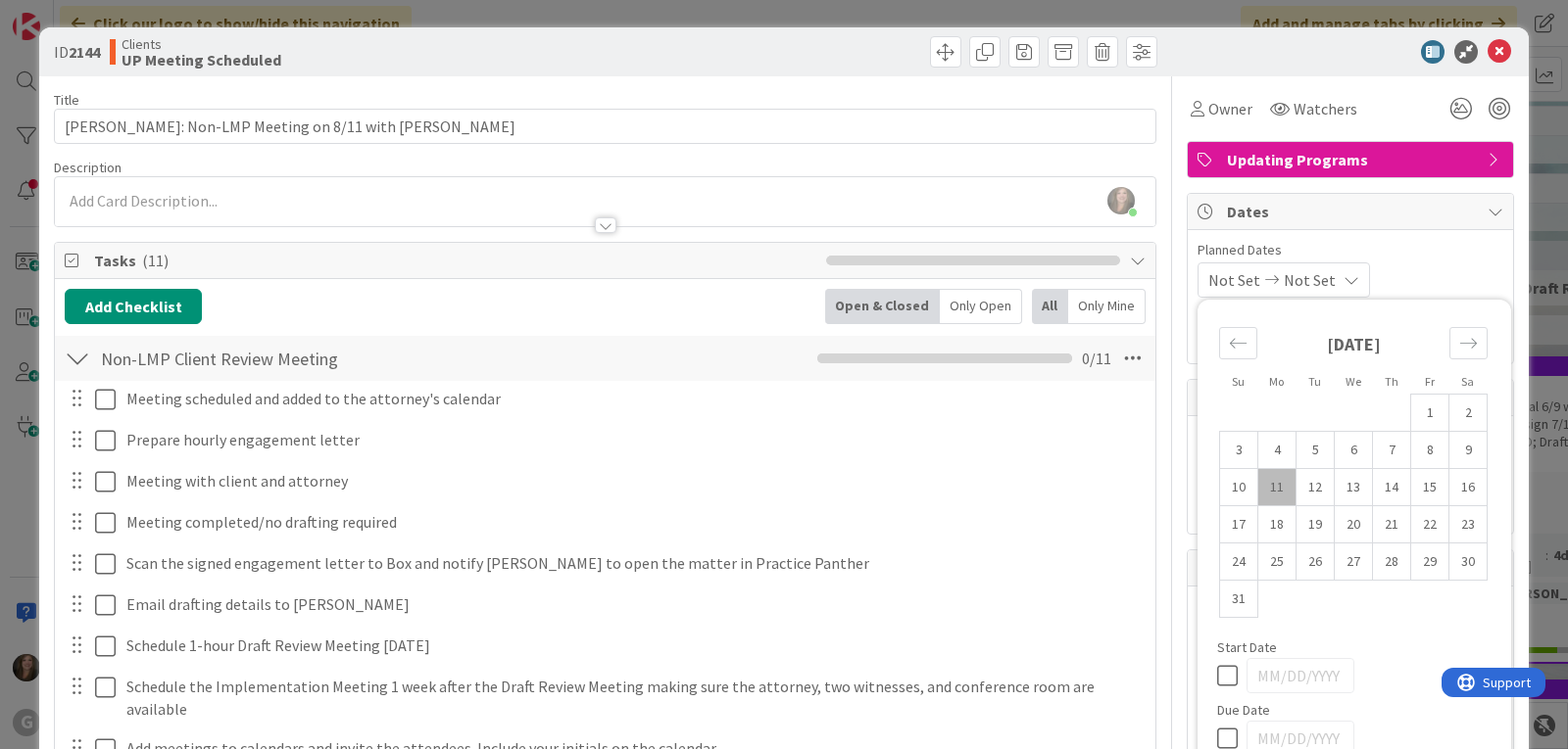
click at [1263, 480] on td "11" at bounding box center [1277, 488] width 39 height 38
type input "[DATE]"
click at [1431, 272] on div "[DATE] Not Set Su Mo Tu We Th Fr Sa [DATE] 1 2 3 4 5 6 7 8 9 10 11 12 13 14 15 …" at bounding box center [1350, 281] width 306 height 36
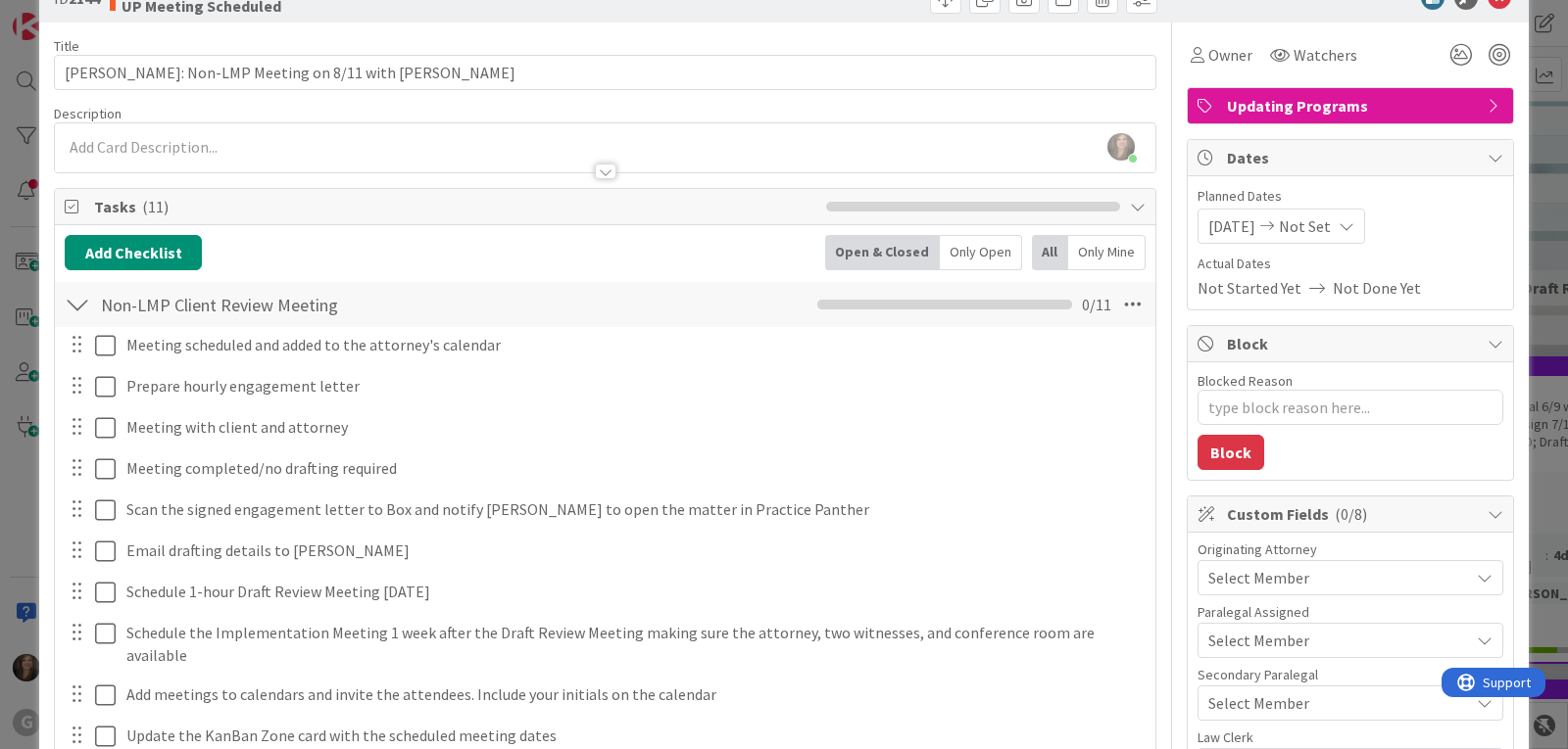
scroll to position [98, 0]
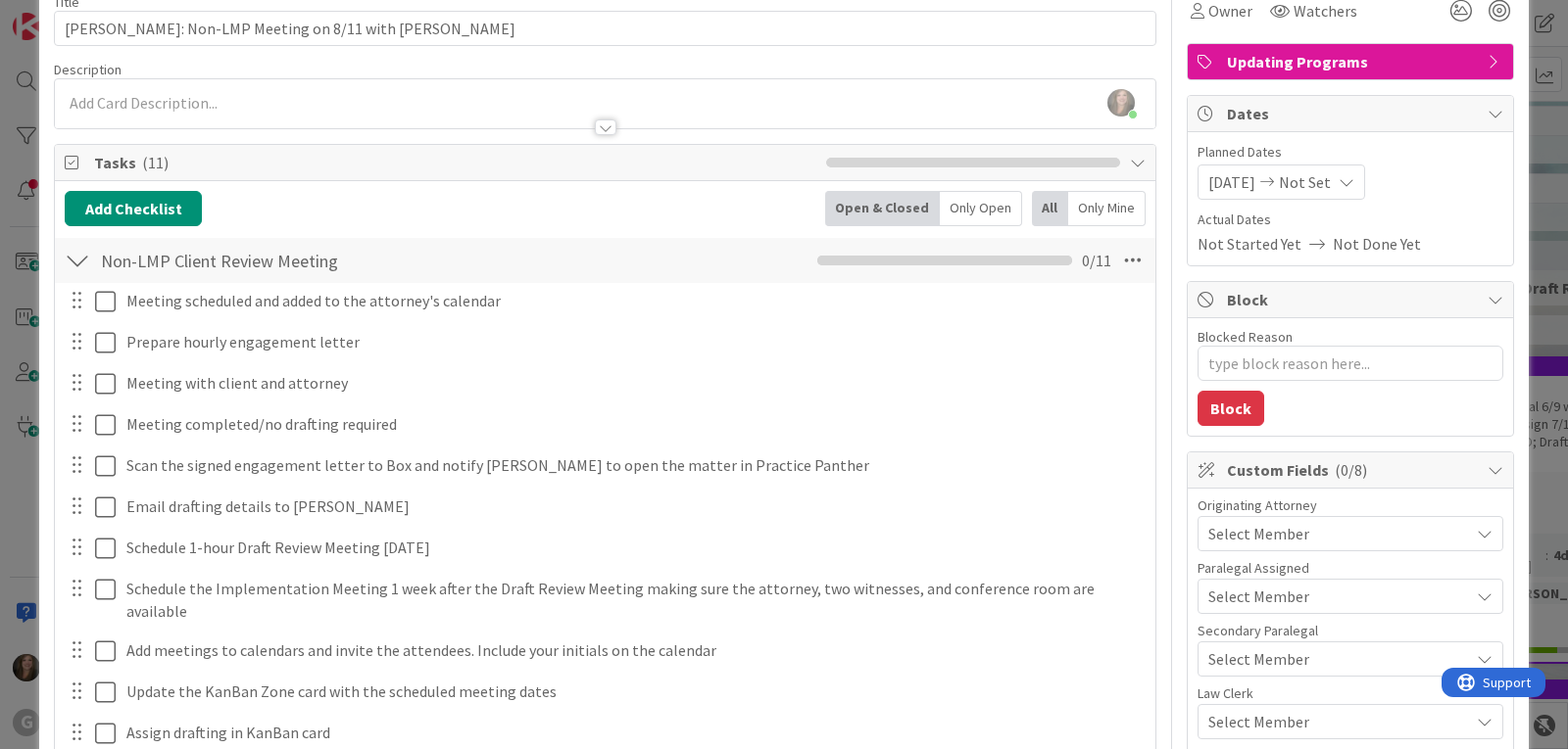
click at [1275, 532] on span "Select Member" at bounding box center [1258, 534] width 101 height 24
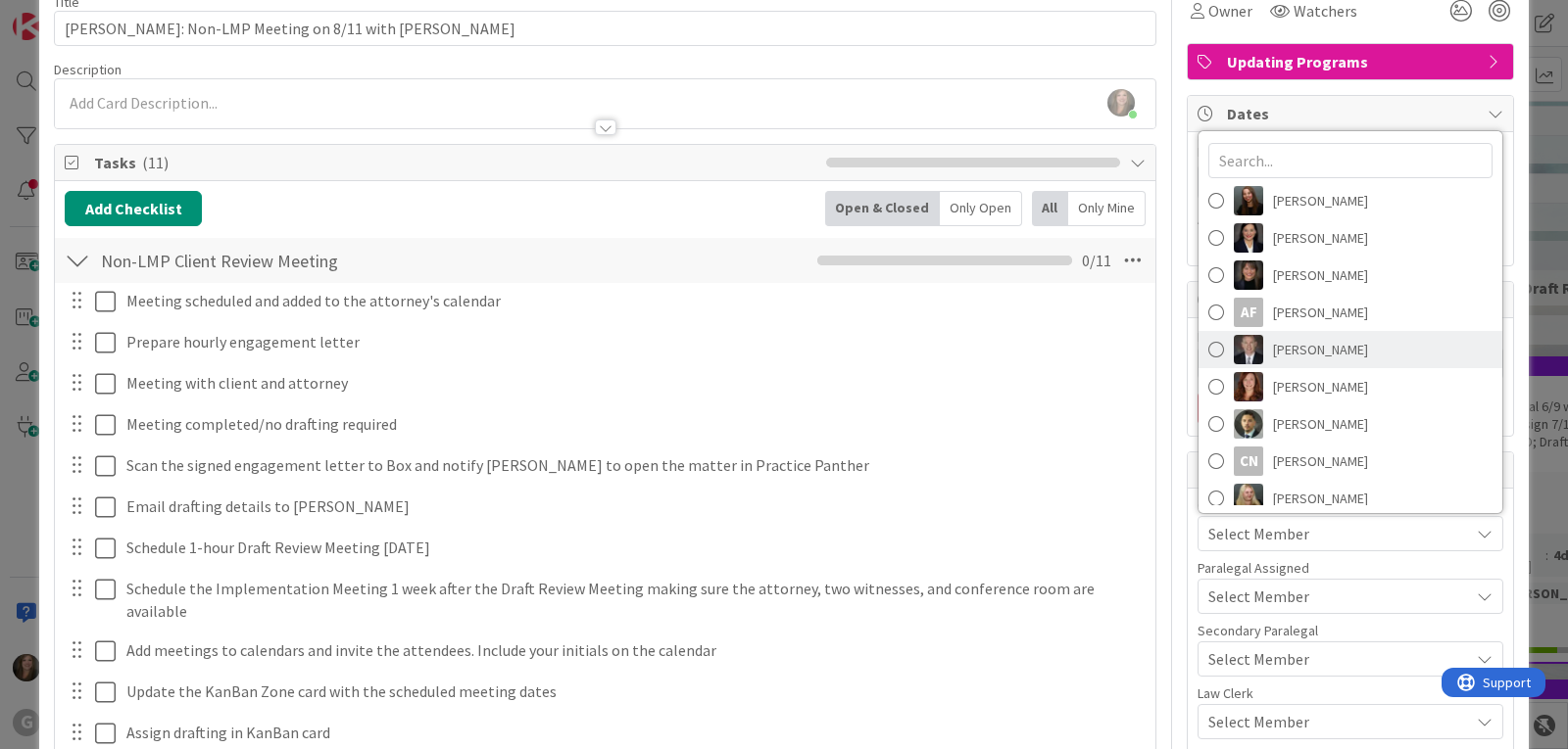
click at [1299, 352] on span "[PERSON_NAME]" at bounding box center [1320, 350] width 95 height 30
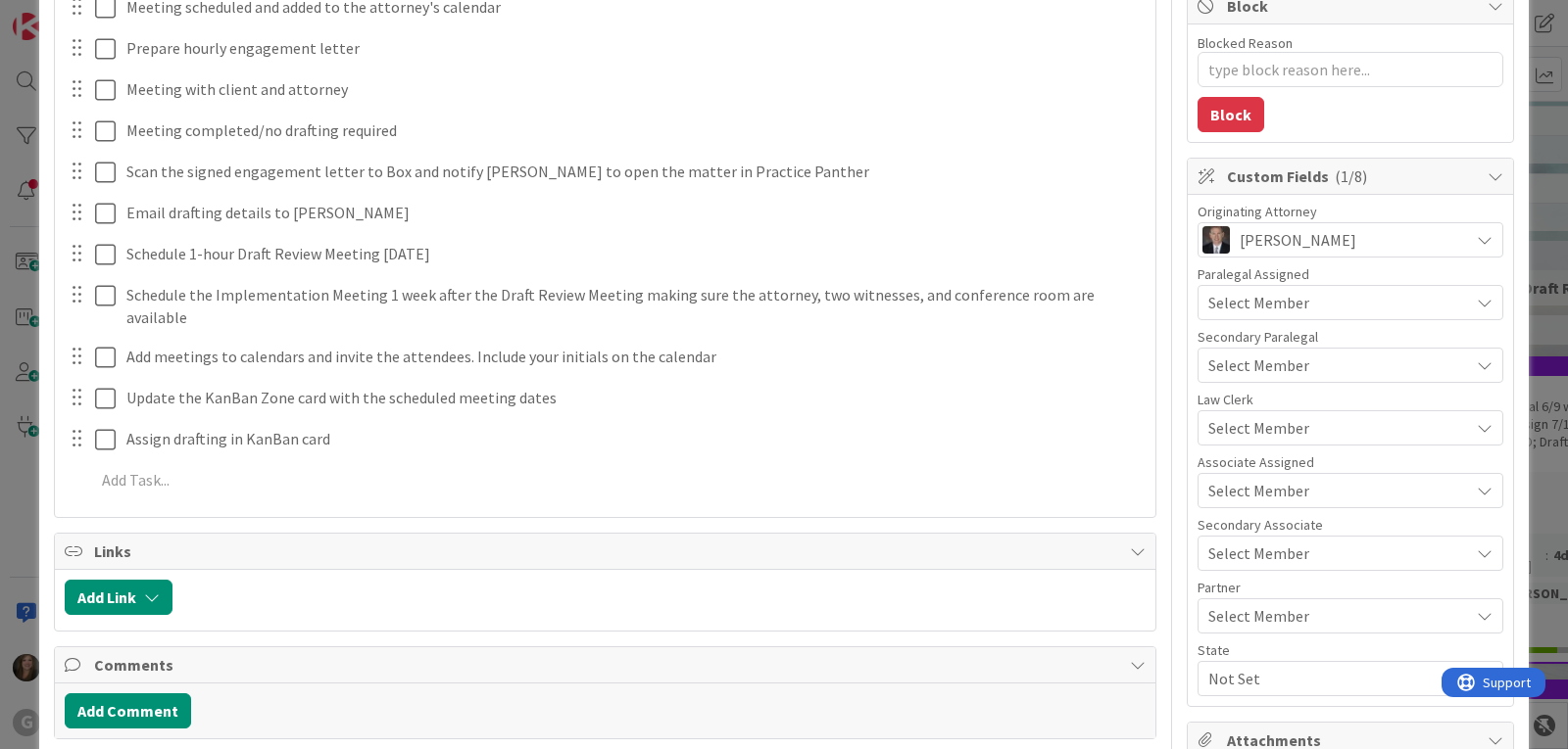
scroll to position [490, 0]
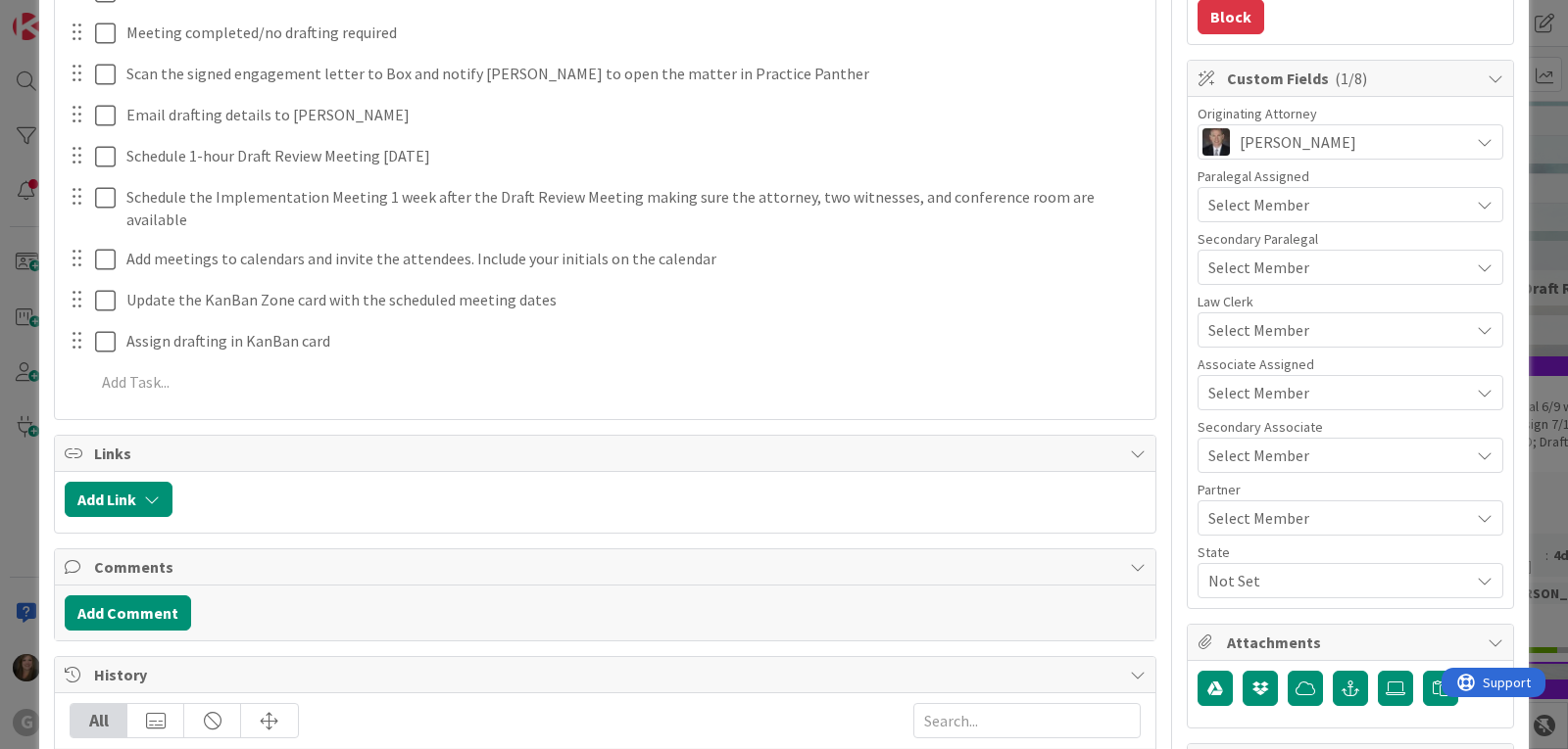
click at [1239, 576] on span "Not Set" at bounding box center [1338, 581] width 261 height 24
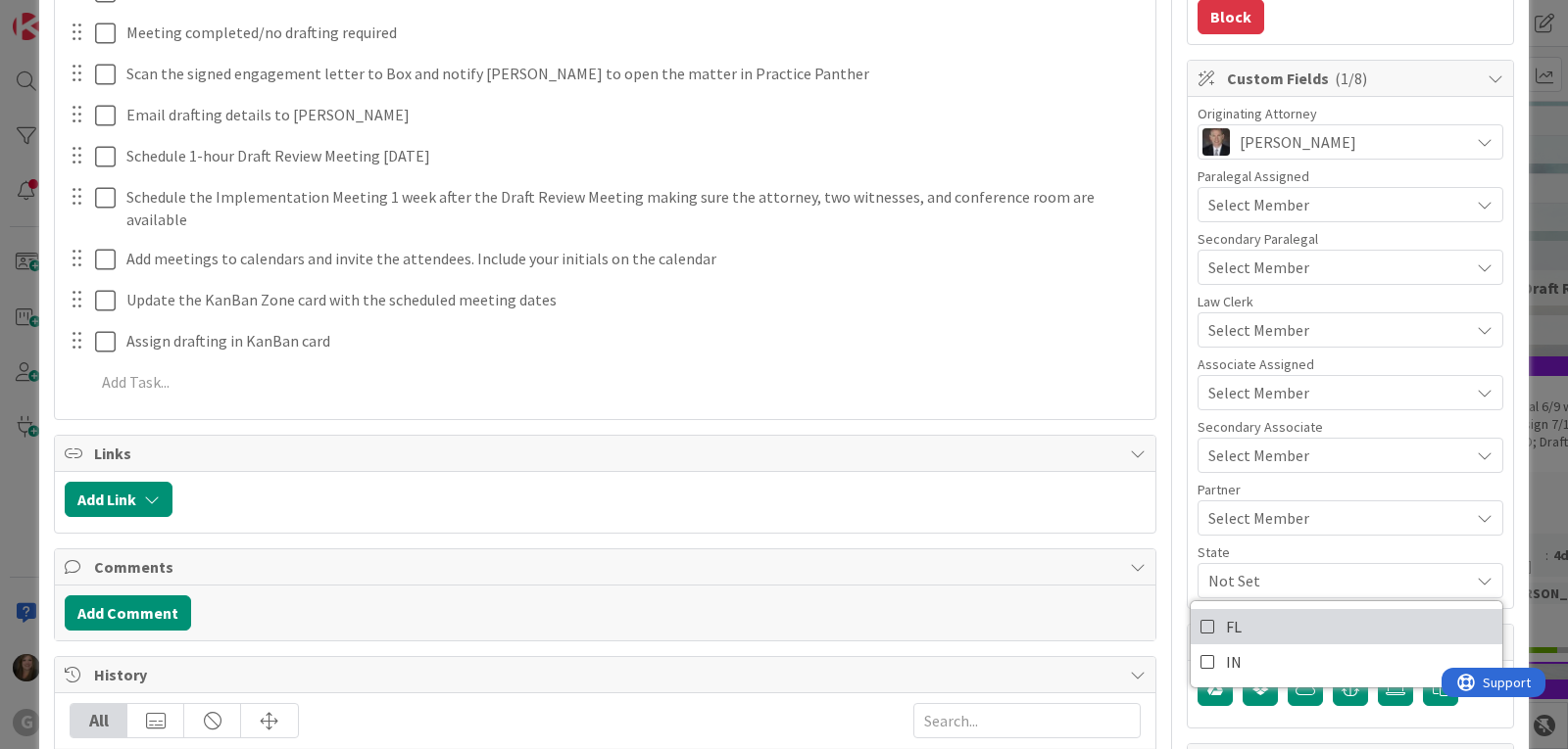
click at [1226, 626] on span "FL" at bounding box center [1234, 627] width 16 height 30
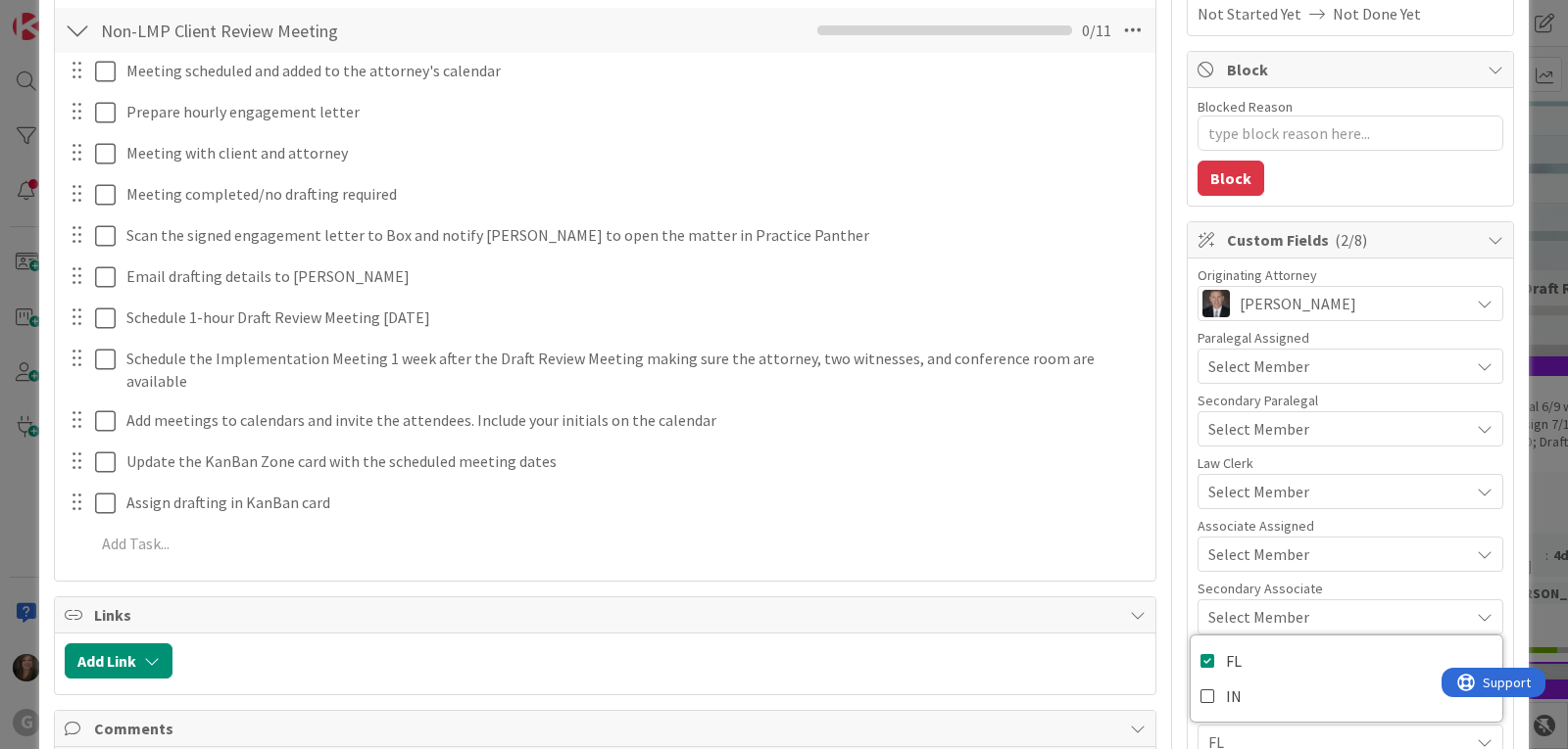
scroll to position [294, 0]
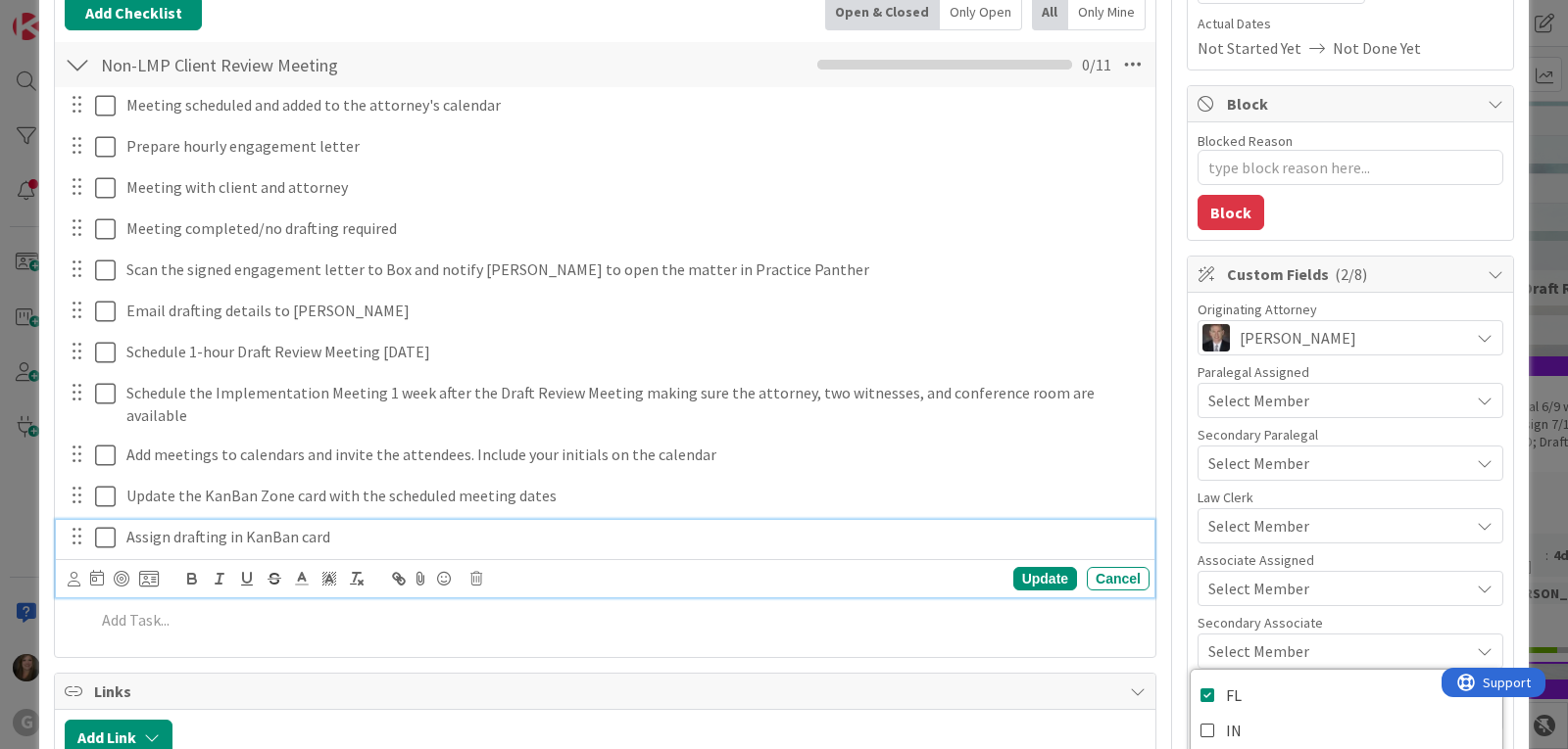
click at [279, 526] on p "Assign drafting in KanBan card" at bounding box center [633, 537] width 1015 height 23
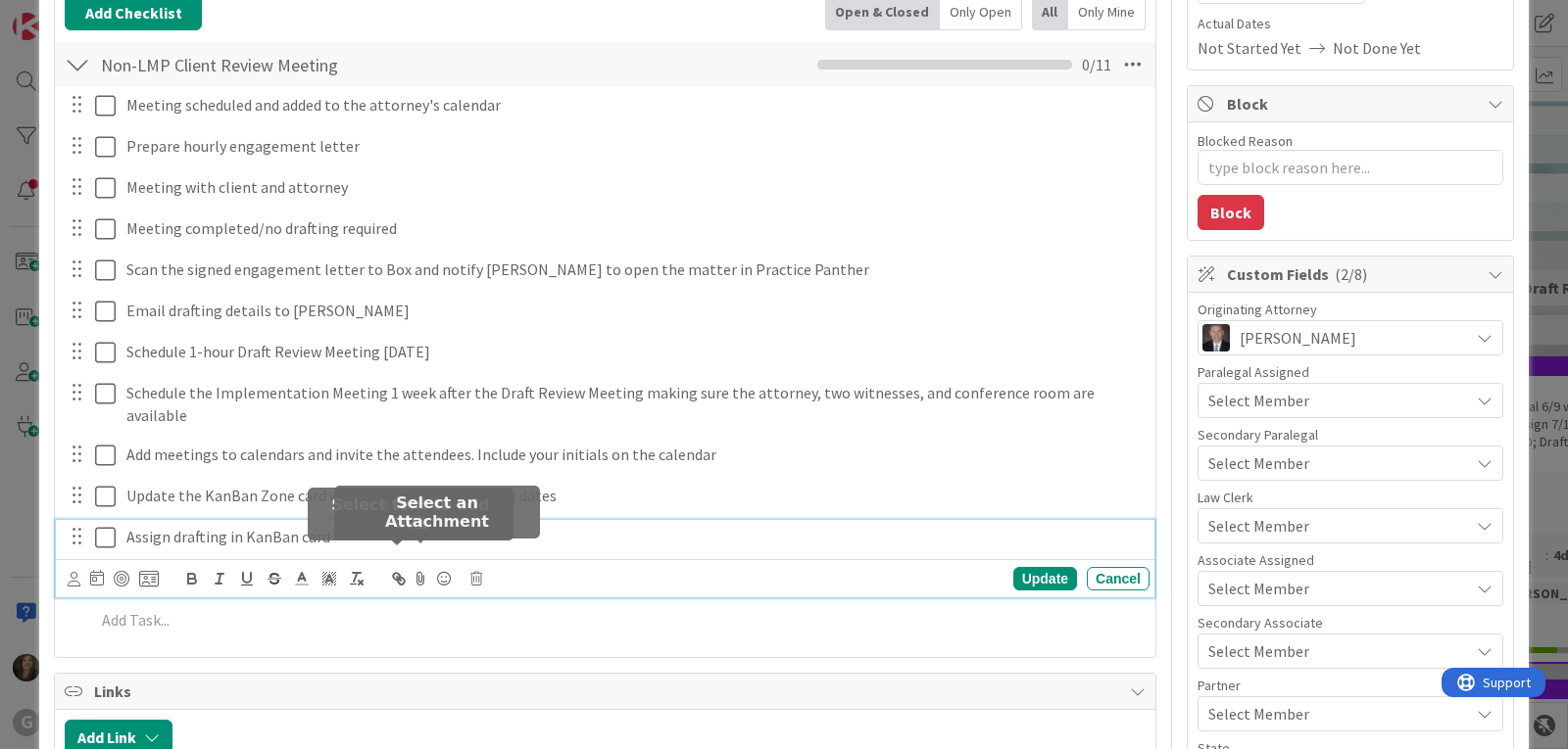
click at [481, 572] on icon at bounding box center [476, 579] width 12 height 14
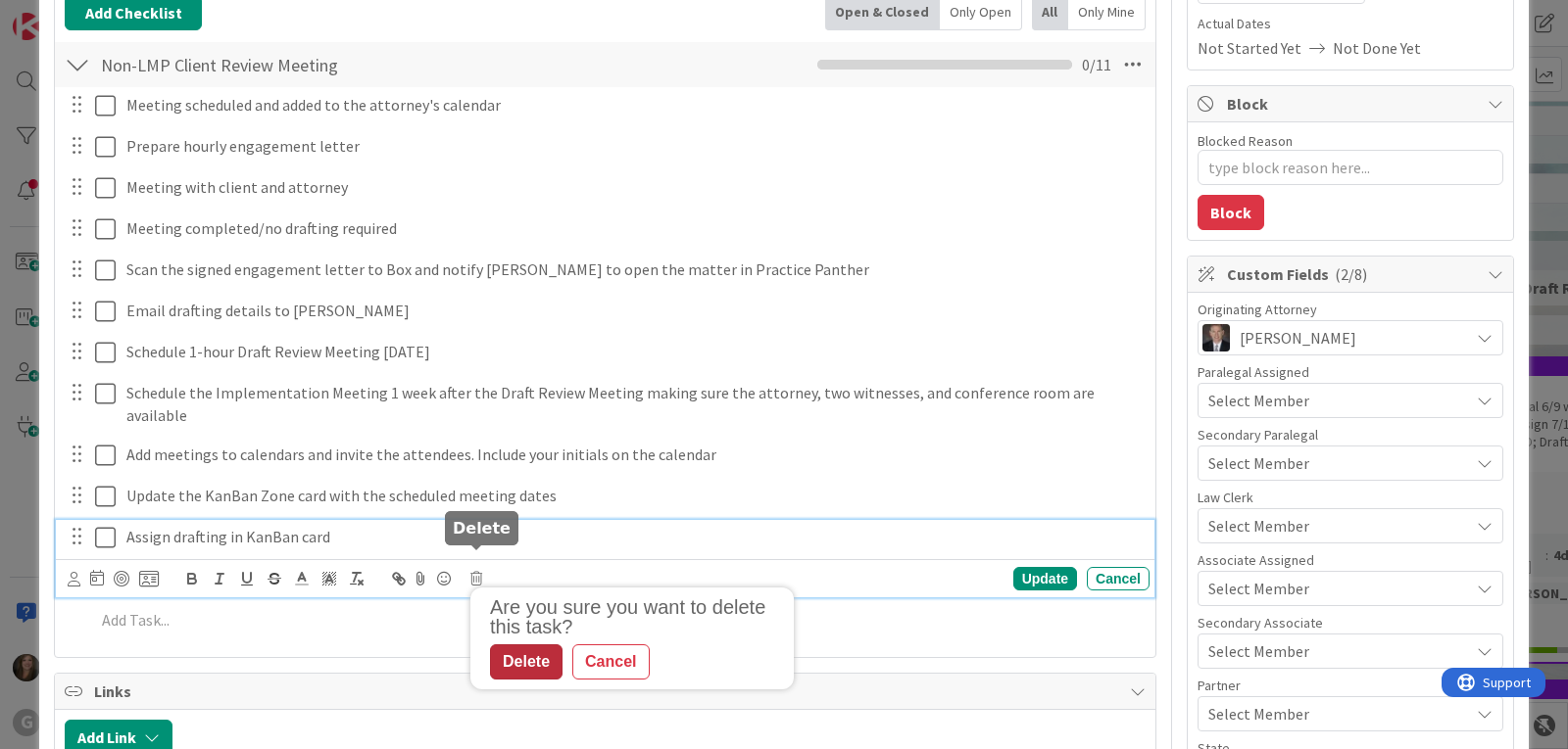
click at [514, 647] on div "Delete" at bounding box center [526, 663] width 72 height 36
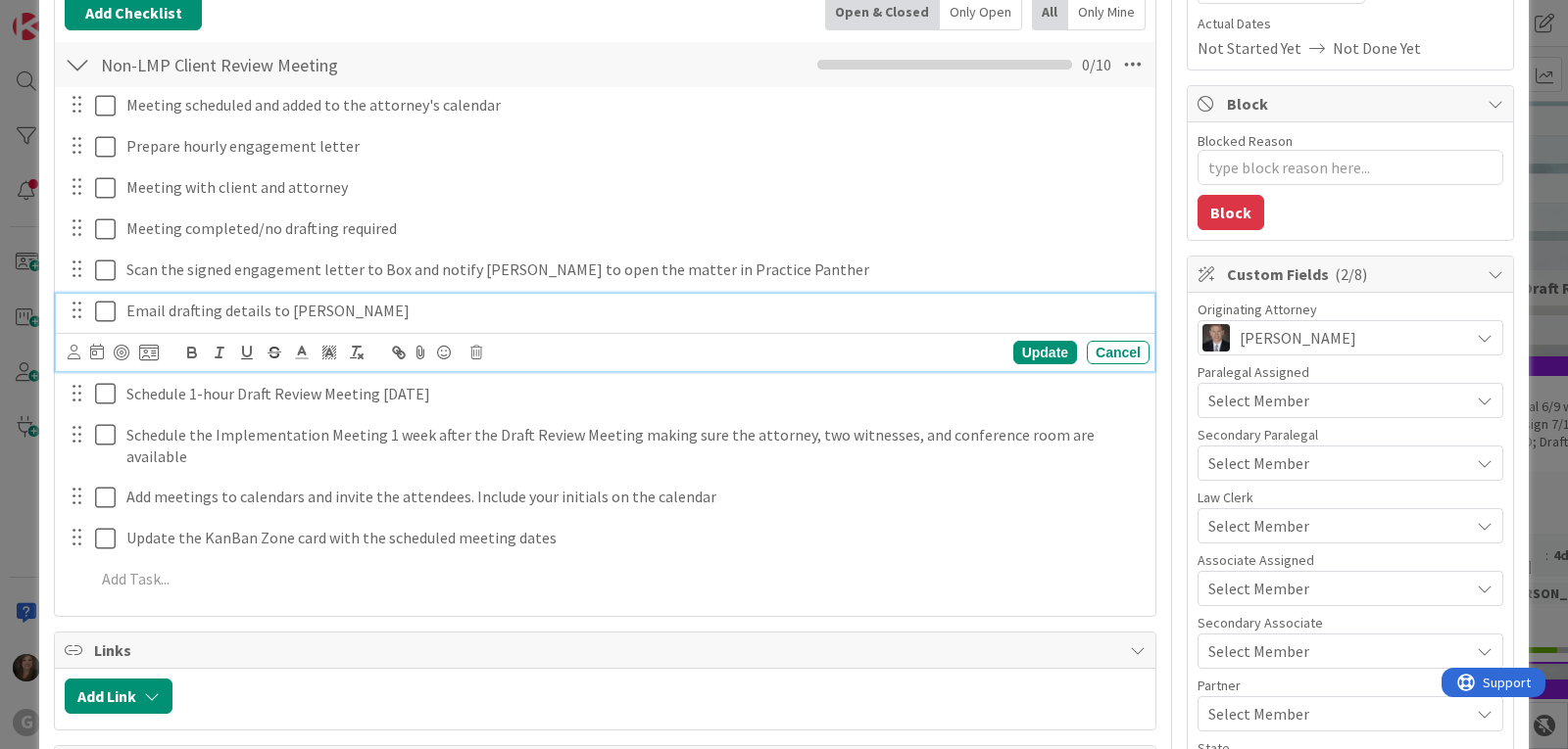
click at [261, 310] on p "Email drafting details to [PERSON_NAME]" at bounding box center [633, 311] width 1015 height 23
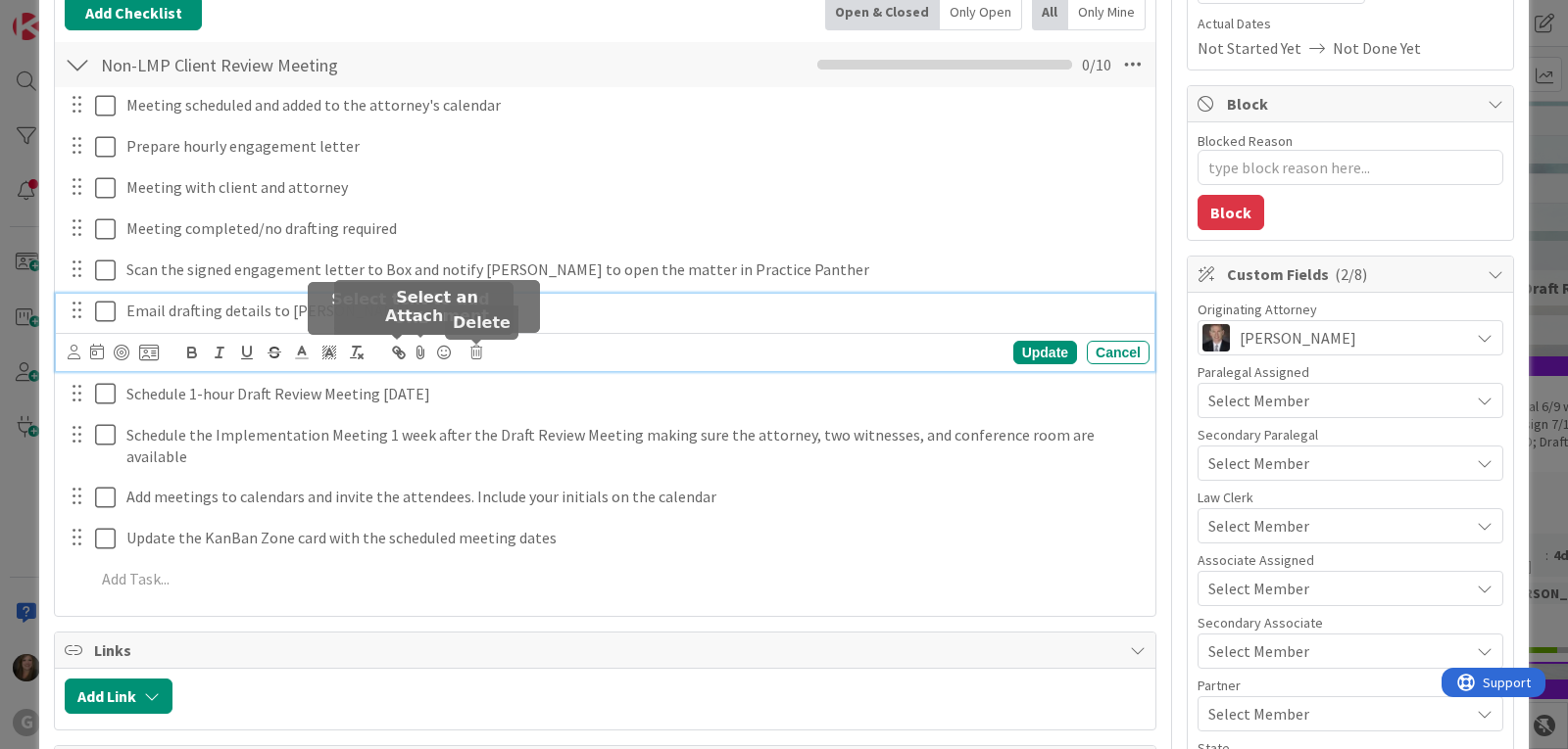
click at [477, 351] on icon at bounding box center [476, 353] width 12 height 14
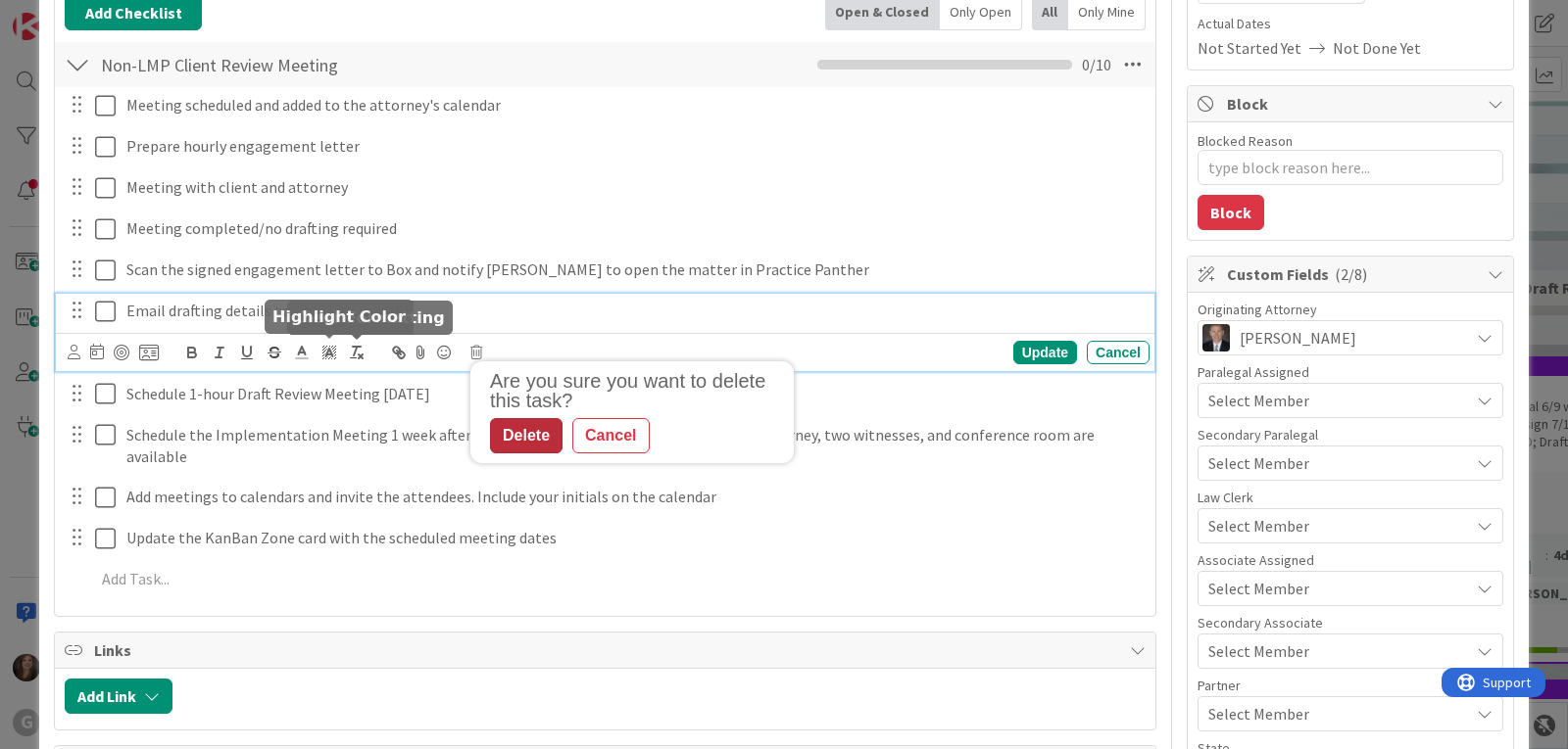
click at [511, 434] on div "Delete" at bounding box center [526, 437] width 72 height 36
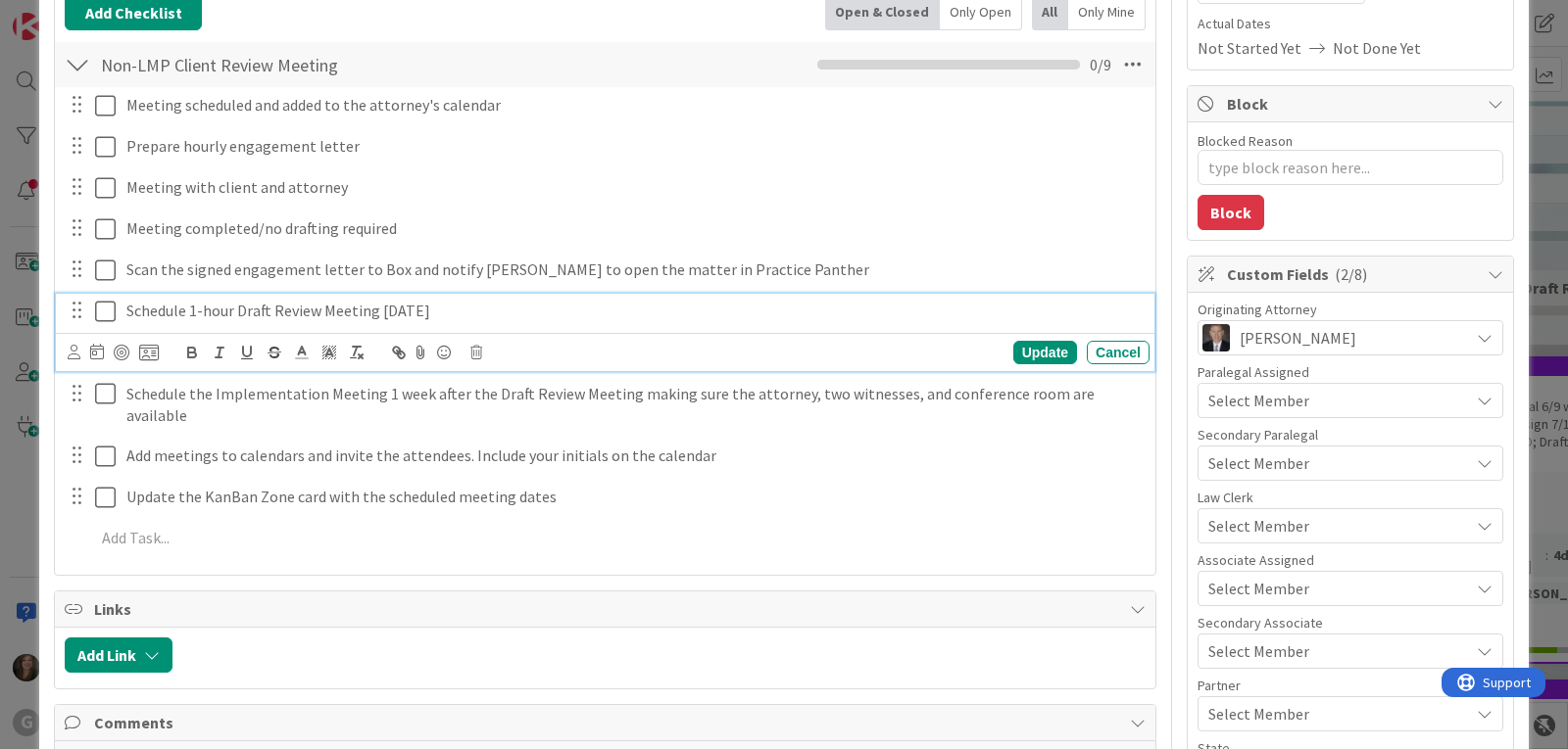
click at [453, 310] on p "Schedule 1-hour Draft Review Meeting [DATE]" at bounding box center [633, 311] width 1015 height 23
click at [479, 355] on icon at bounding box center [476, 353] width 12 height 14
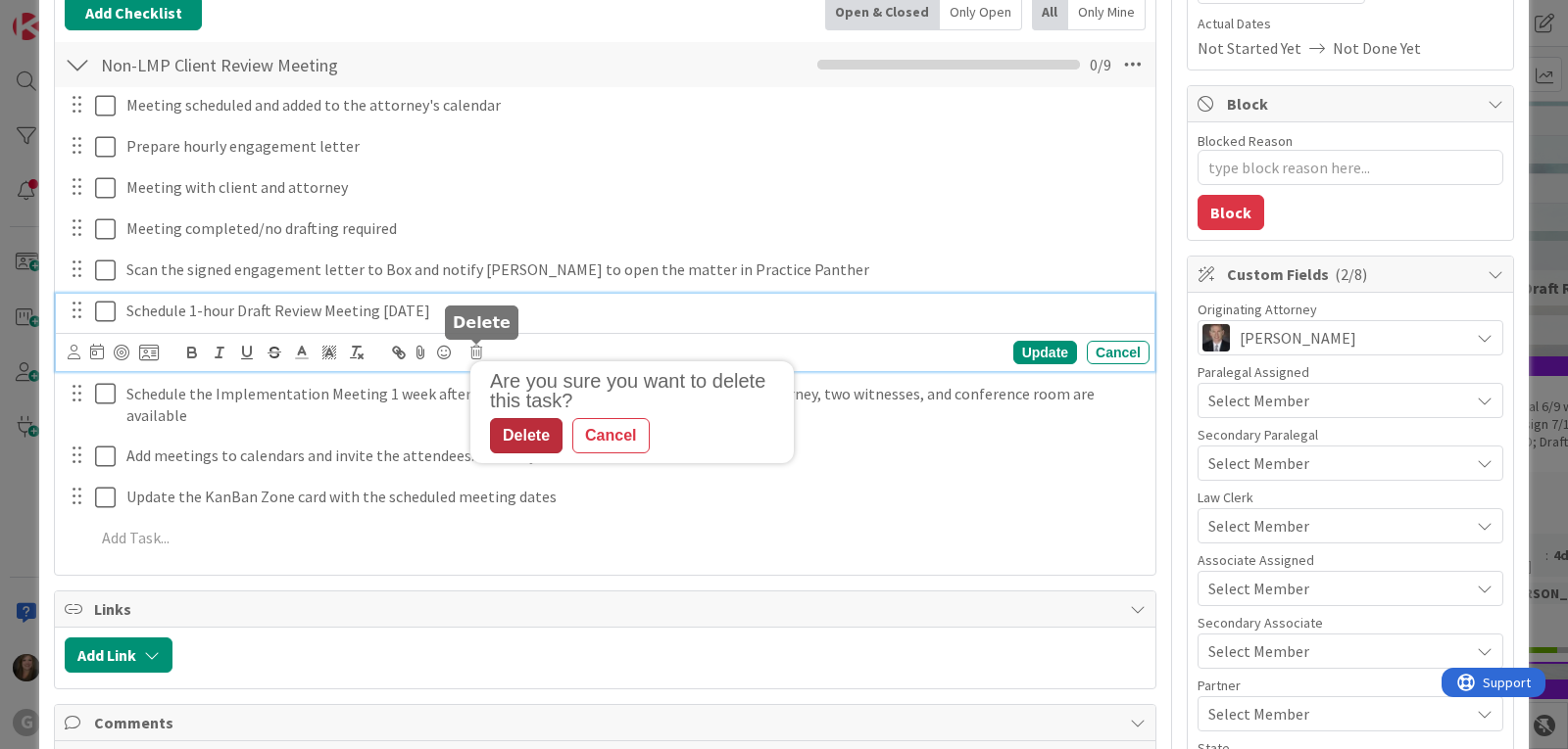
click at [530, 432] on div "Delete" at bounding box center [526, 437] width 72 height 36
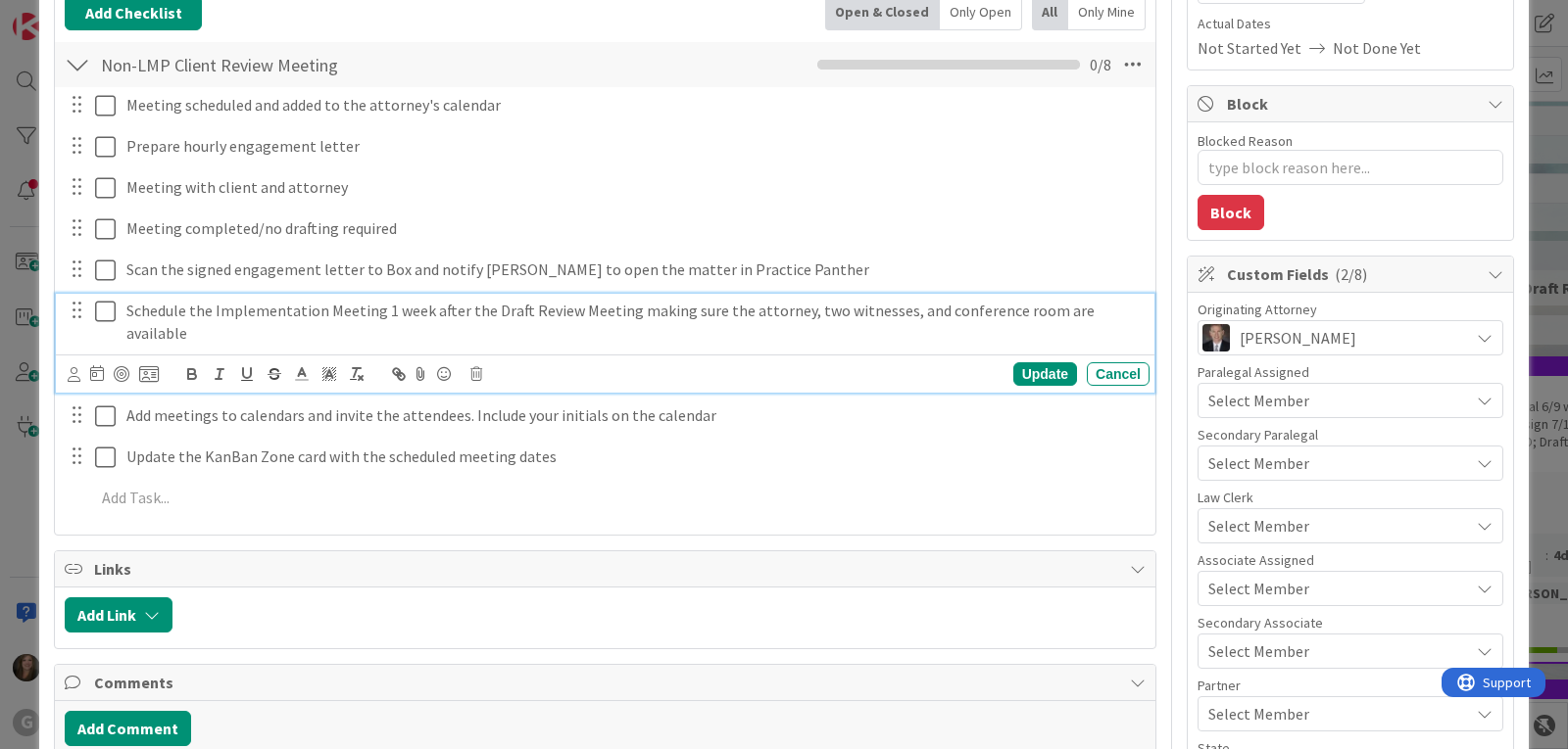
click at [325, 313] on p "Schedule the Implementation Meeting 1 week after the Draft Review Meeting makin…" at bounding box center [633, 321] width 1015 height 44
click at [474, 367] on icon at bounding box center [476, 374] width 12 height 14
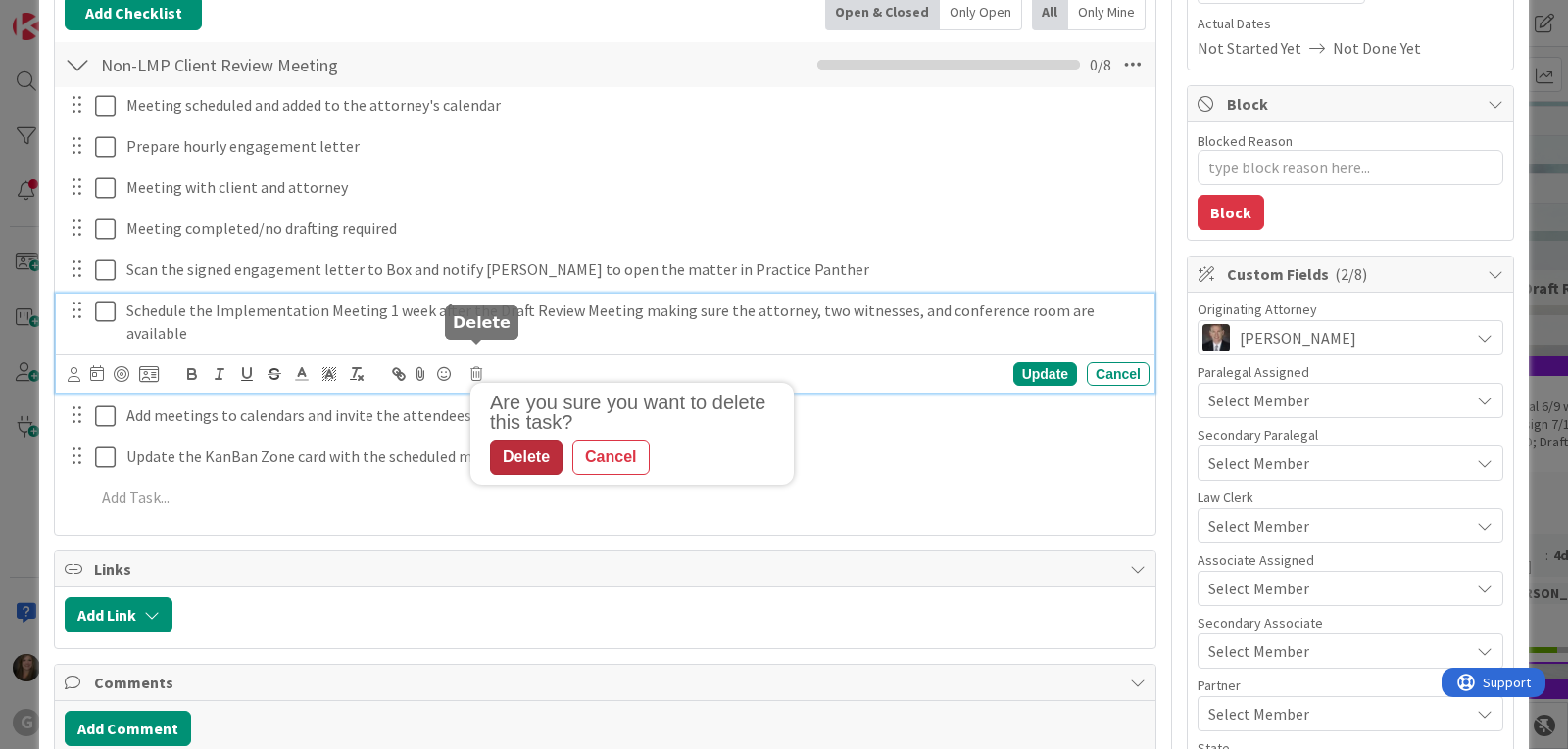
click at [512, 443] on div "Delete" at bounding box center [526, 457] width 72 height 36
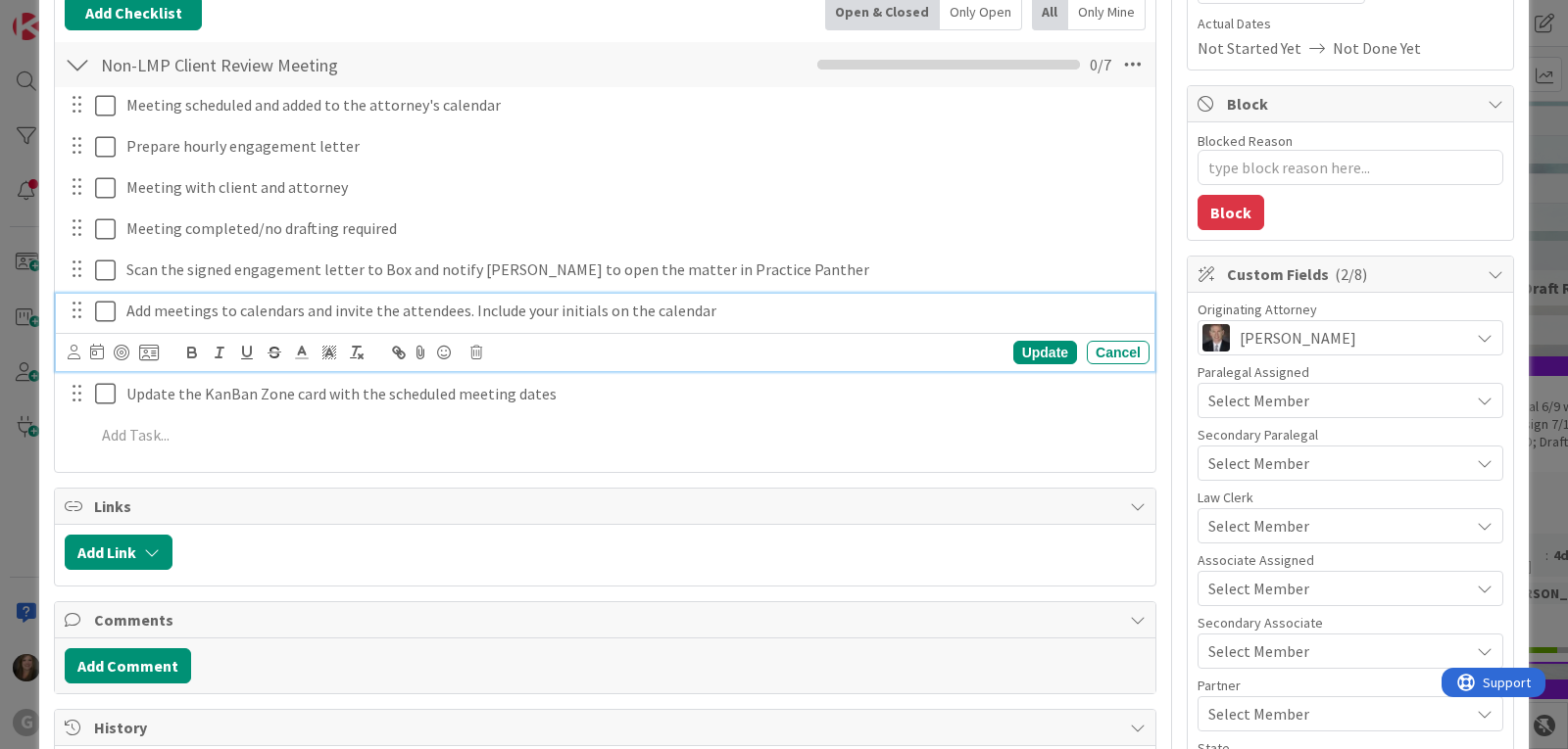
click at [430, 309] on p "Add meetings to calendars and invite the attendees. Include your initials on th…" at bounding box center [633, 311] width 1015 height 23
click at [470, 350] on icon at bounding box center [476, 353] width 12 height 14
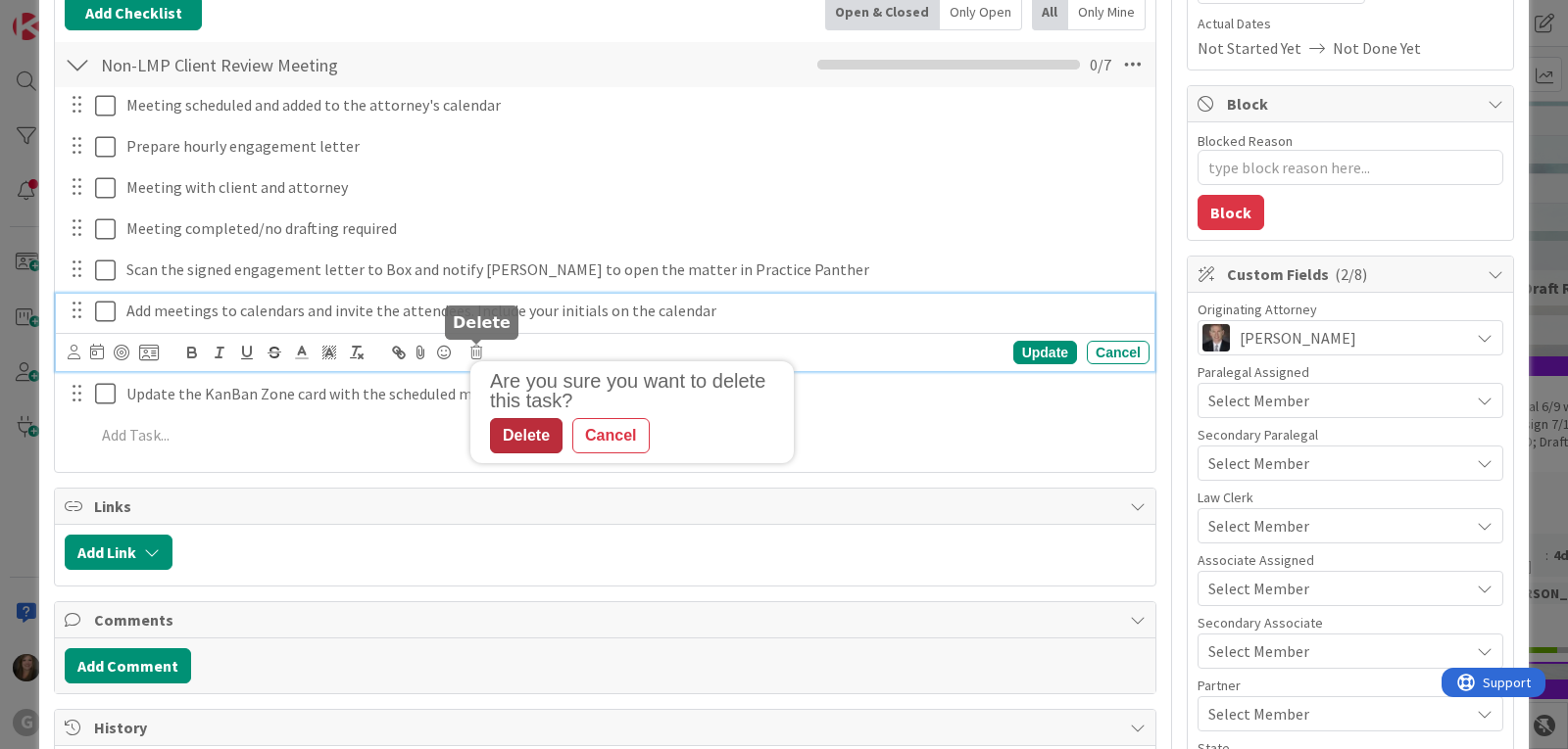
click at [503, 437] on div "Delete" at bounding box center [526, 437] width 72 height 36
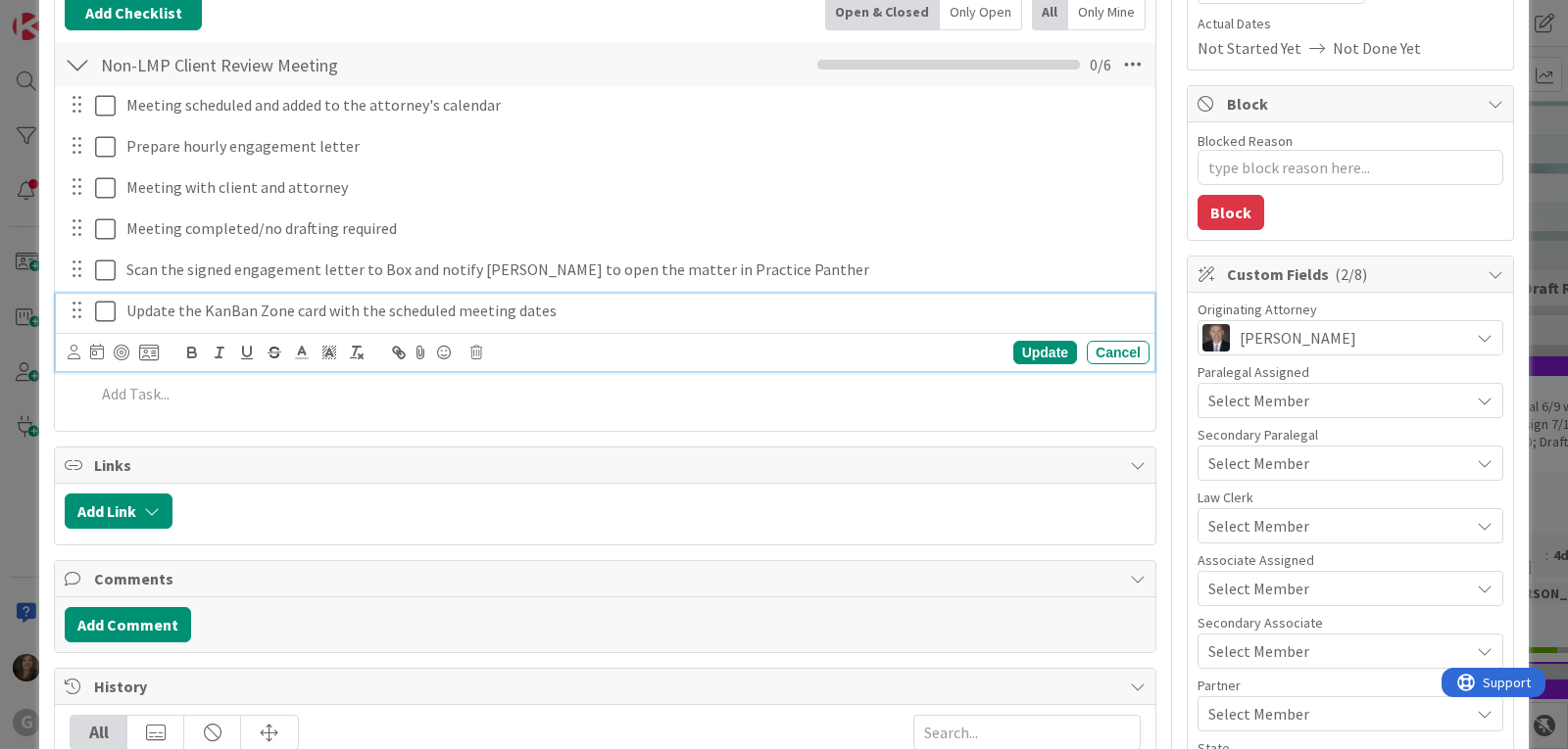
click at [439, 312] on p "Update the KanBan Zone card with the scheduled meeting dates" at bounding box center [633, 311] width 1015 height 23
click at [474, 350] on icon at bounding box center [476, 353] width 12 height 14
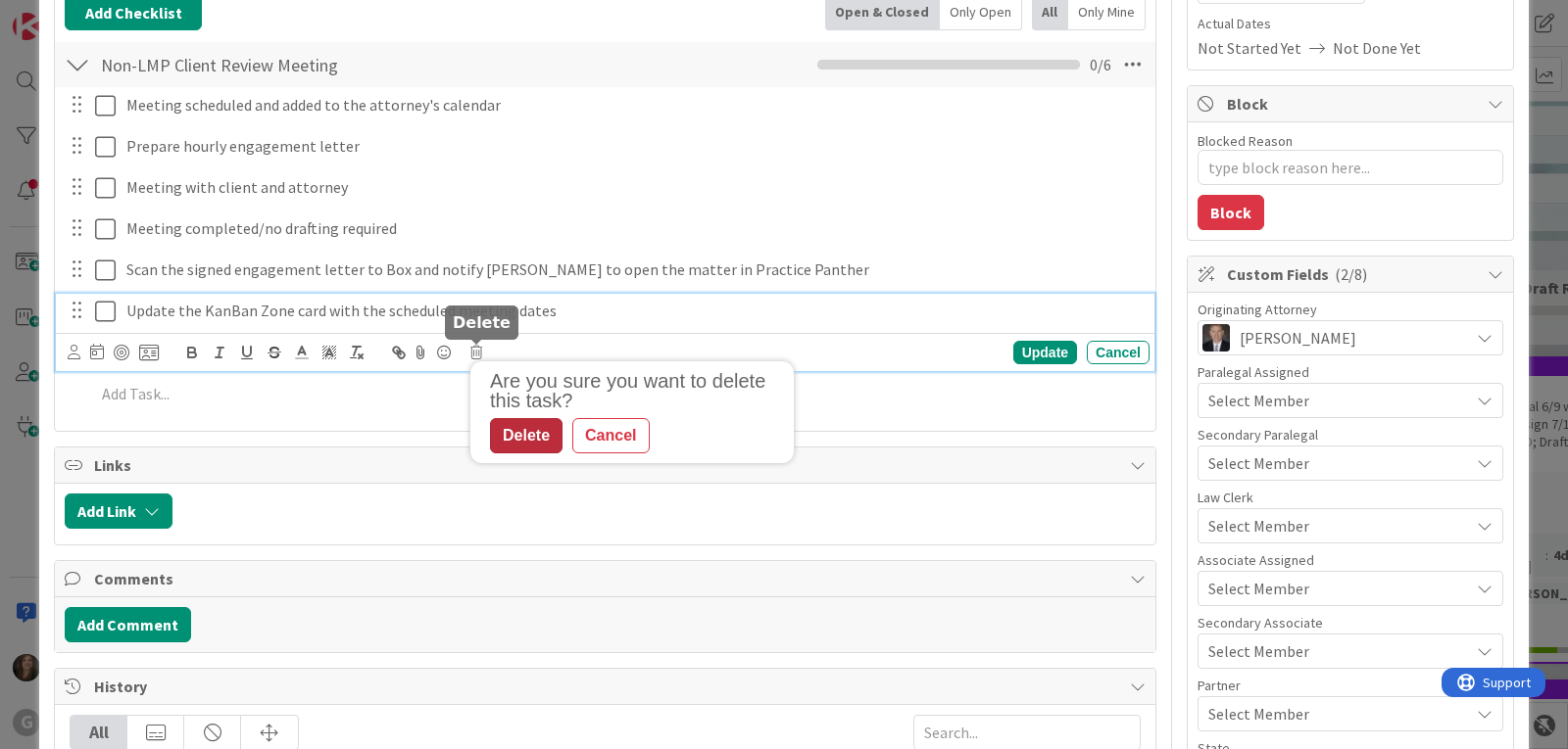
click at [524, 436] on div "Delete" at bounding box center [526, 437] width 72 height 36
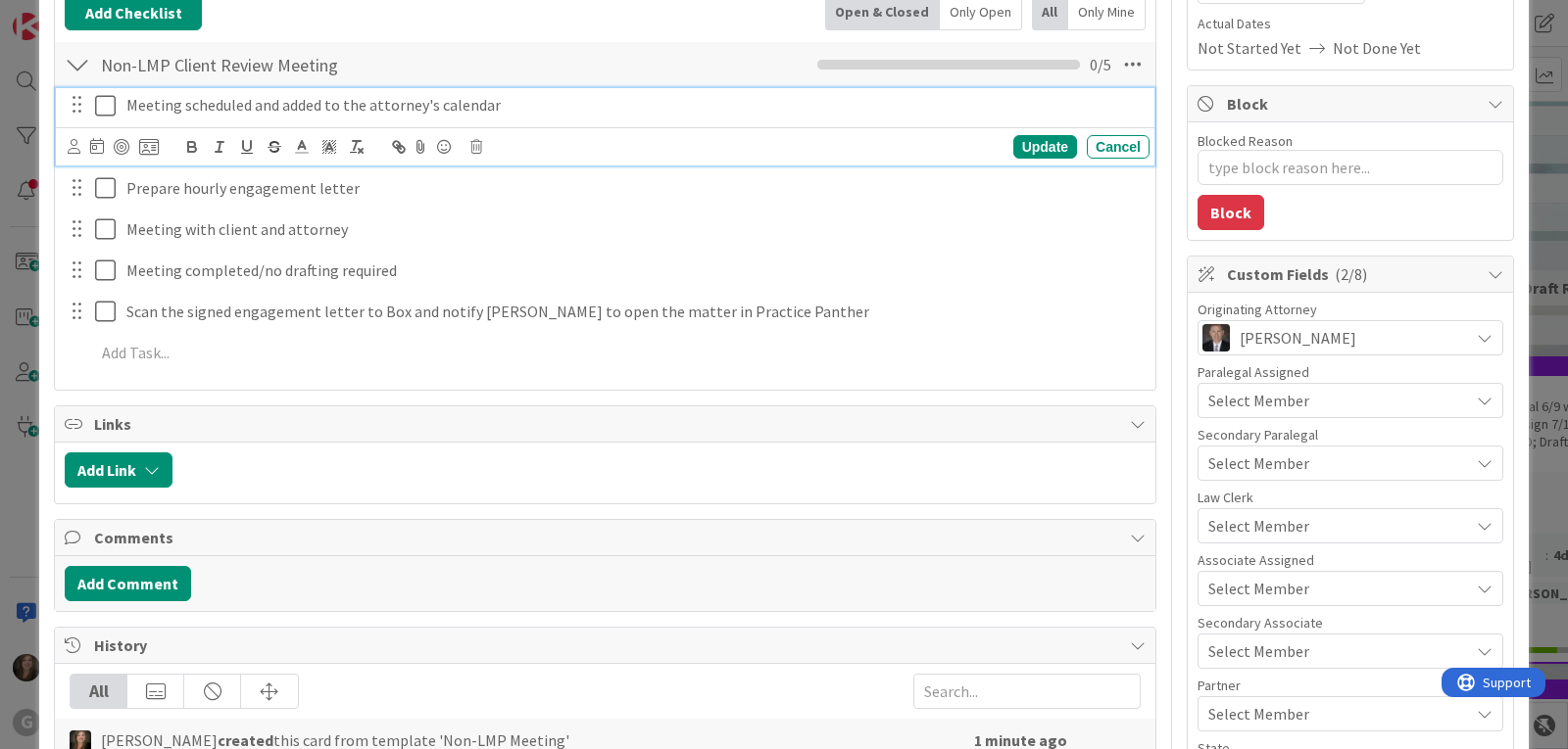
click at [105, 104] on icon at bounding box center [110, 106] width 30 height 24
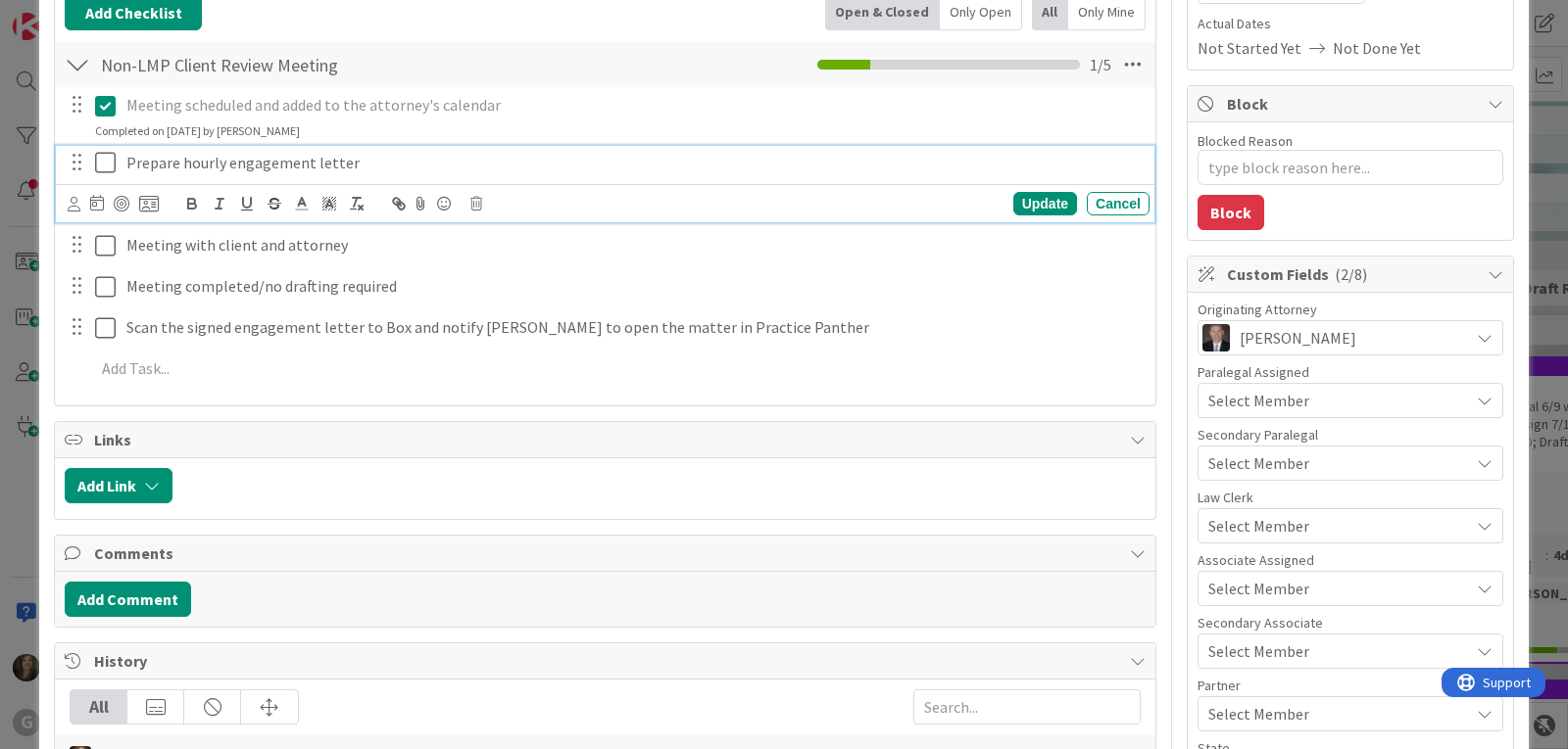
click at [161, 157] on p "Prepare hourly engagement letter" at bounding box center [633, 163] width 1015 height 23
click at [478, 200] on icon at bounding box center [476, 203] width 12 height 14
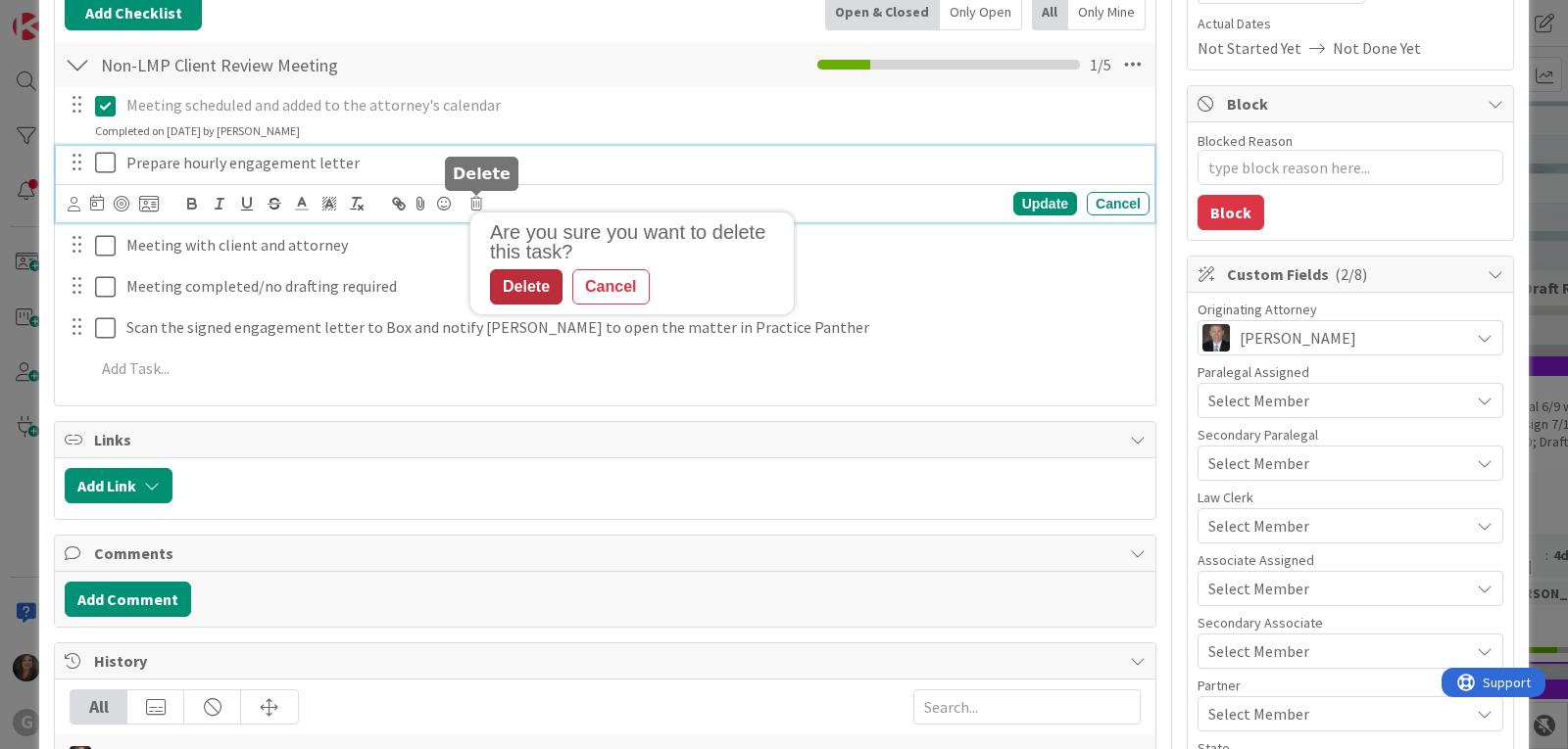
click at [525, 289] on div "Delete" at bounding box center [526, 288] width 72 height 36
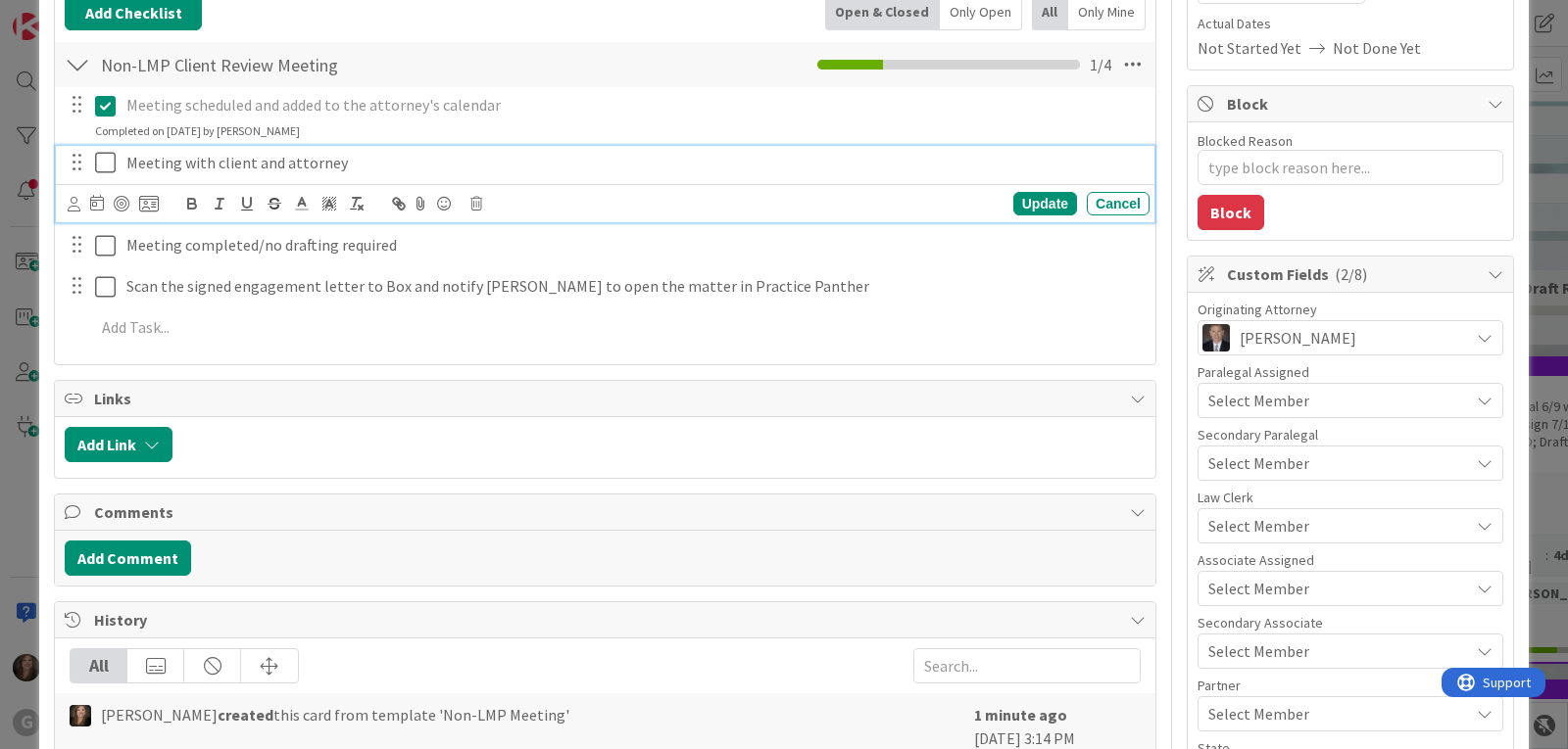
click at [109, 163] on icon at bounding box center [110, 163] width 30 height 24
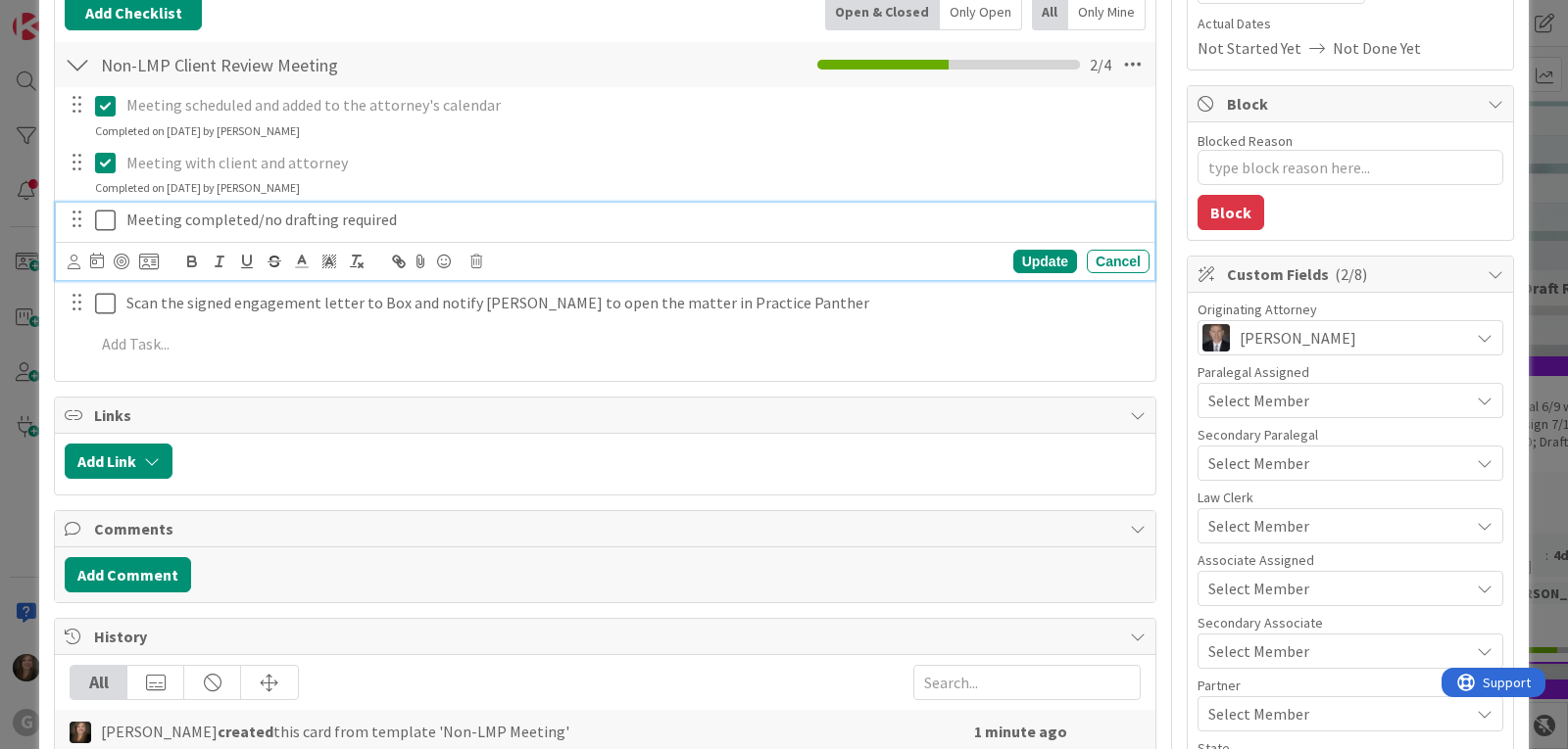
click at [104, 216] on icon at bounding box center [110, 220] width 30 height 24
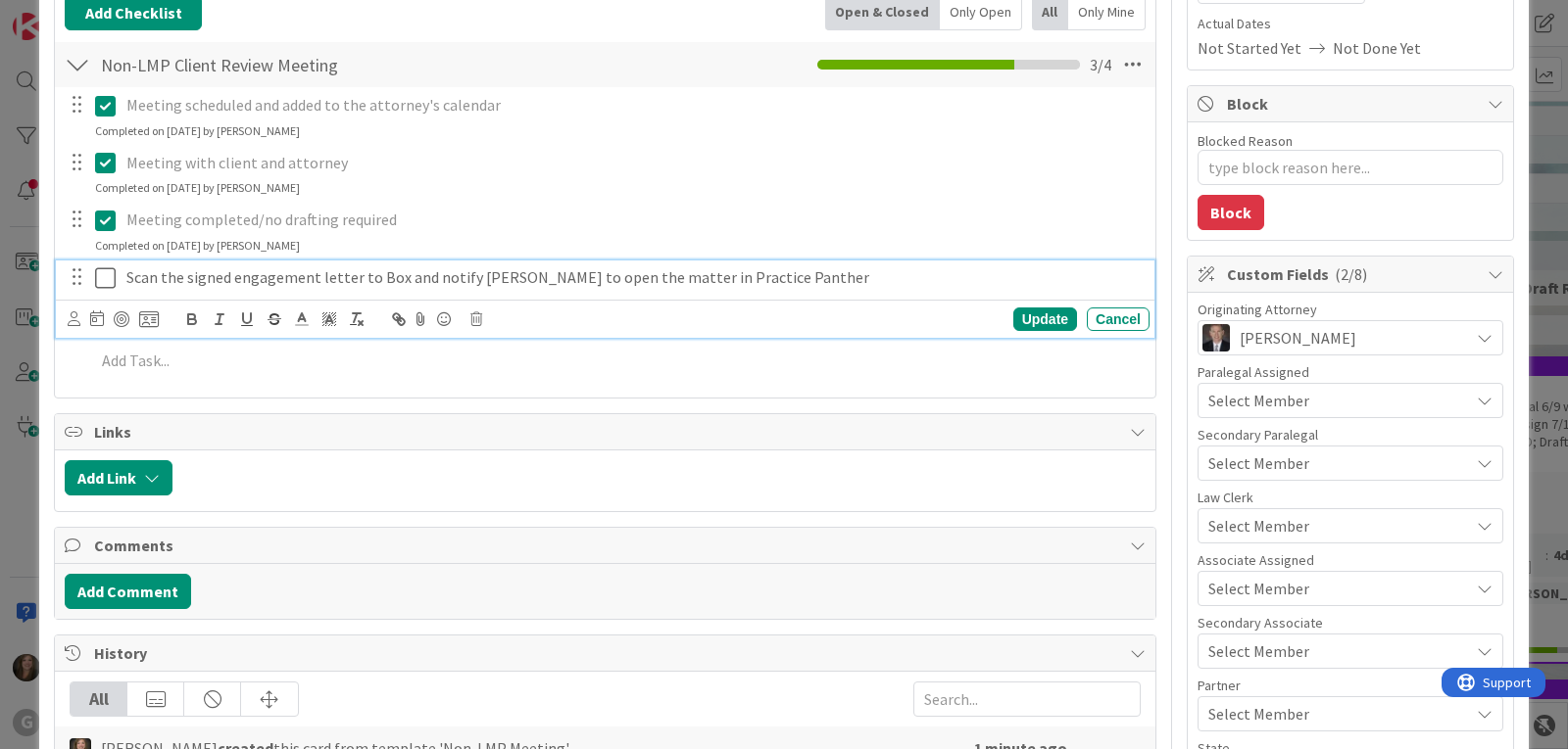
click at [317, 278] on p "Scan the signed engagement letter to Box and notify [PERSON_NAME] to open the m…" at bounding box center [633, 278] width 1015 height 23
click at [476, 317] on icon at bounding box center [476, 319] width 12 height 14
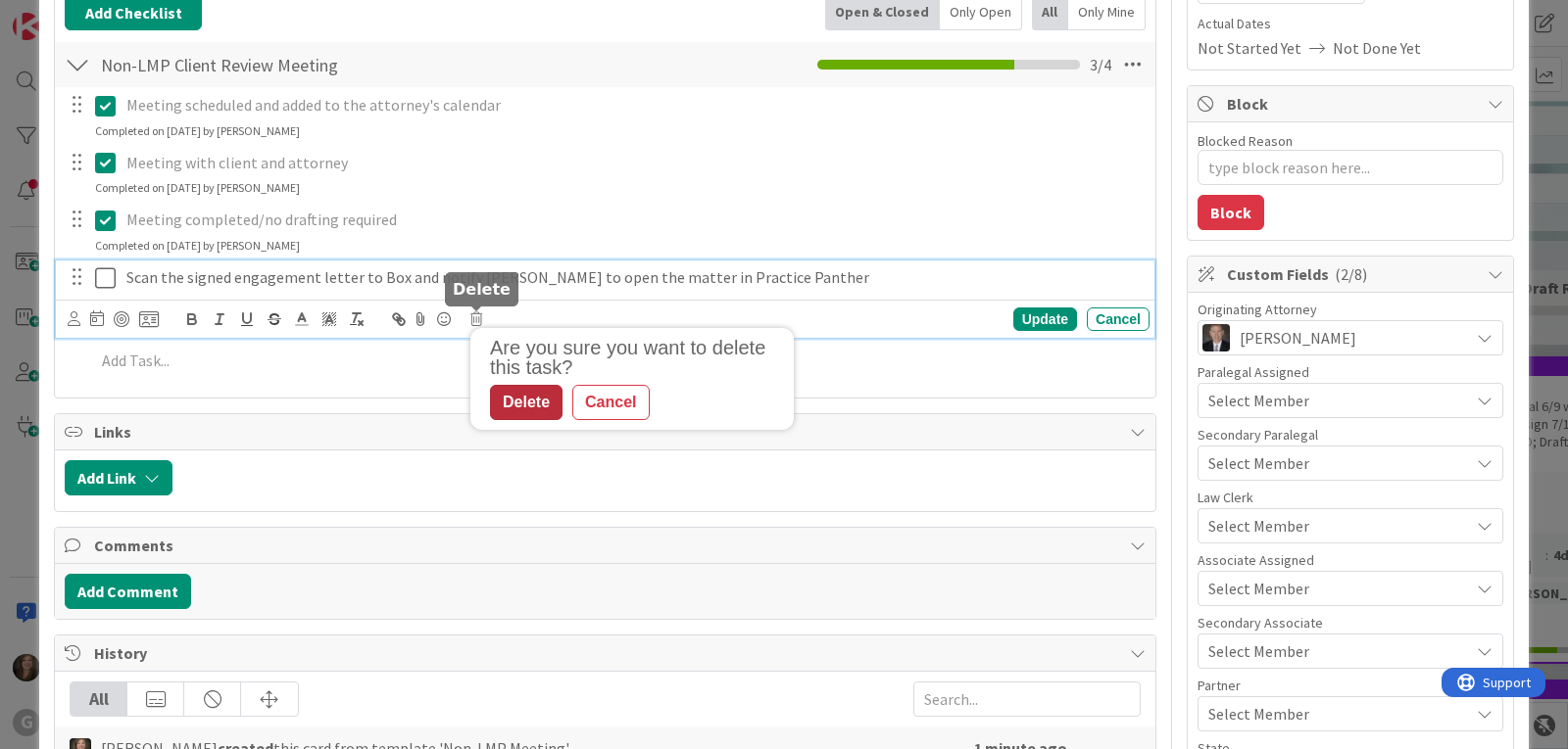
click at [535, 405] on div "Delete" at bounding box center [526, 403] width 72 height 36
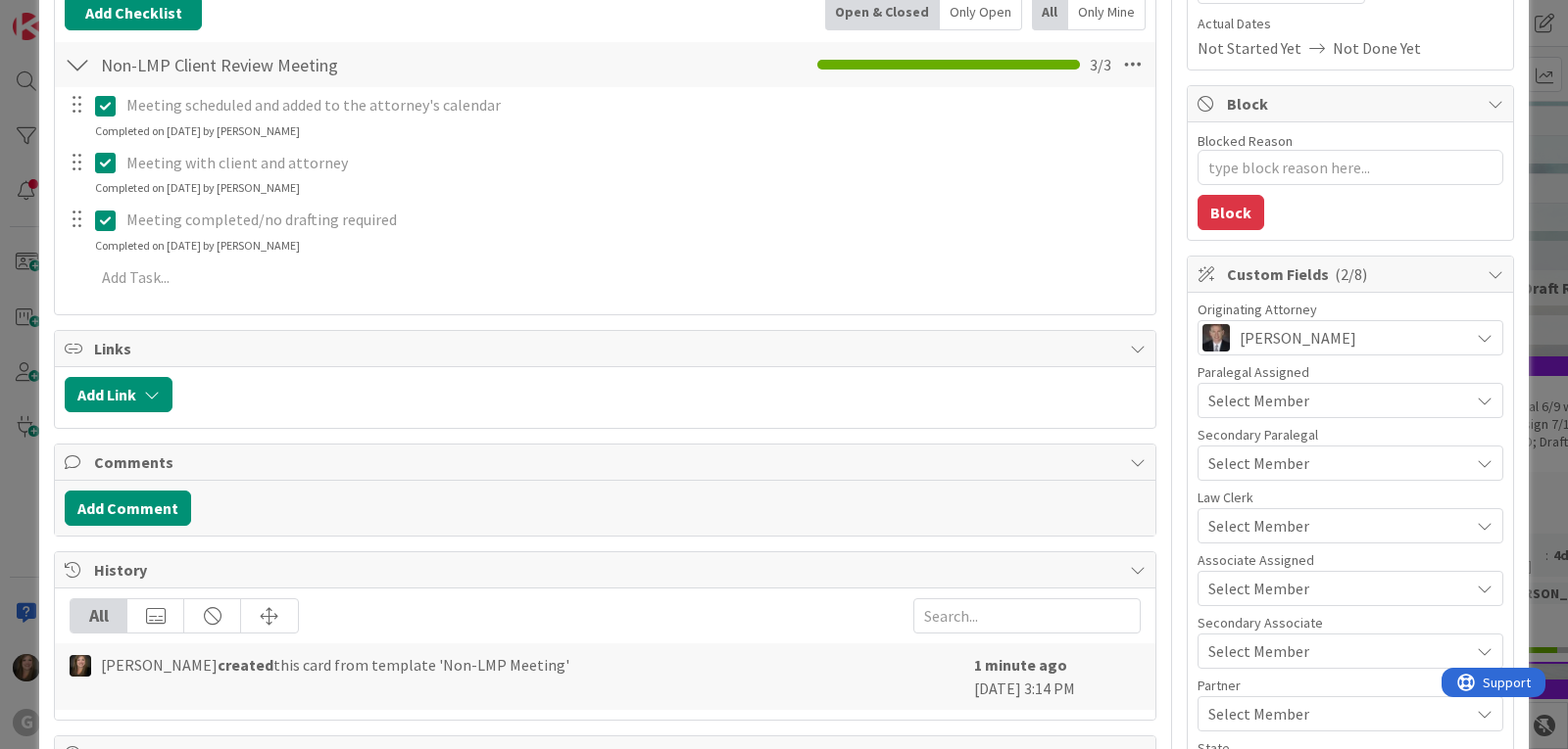
type textarea "x"
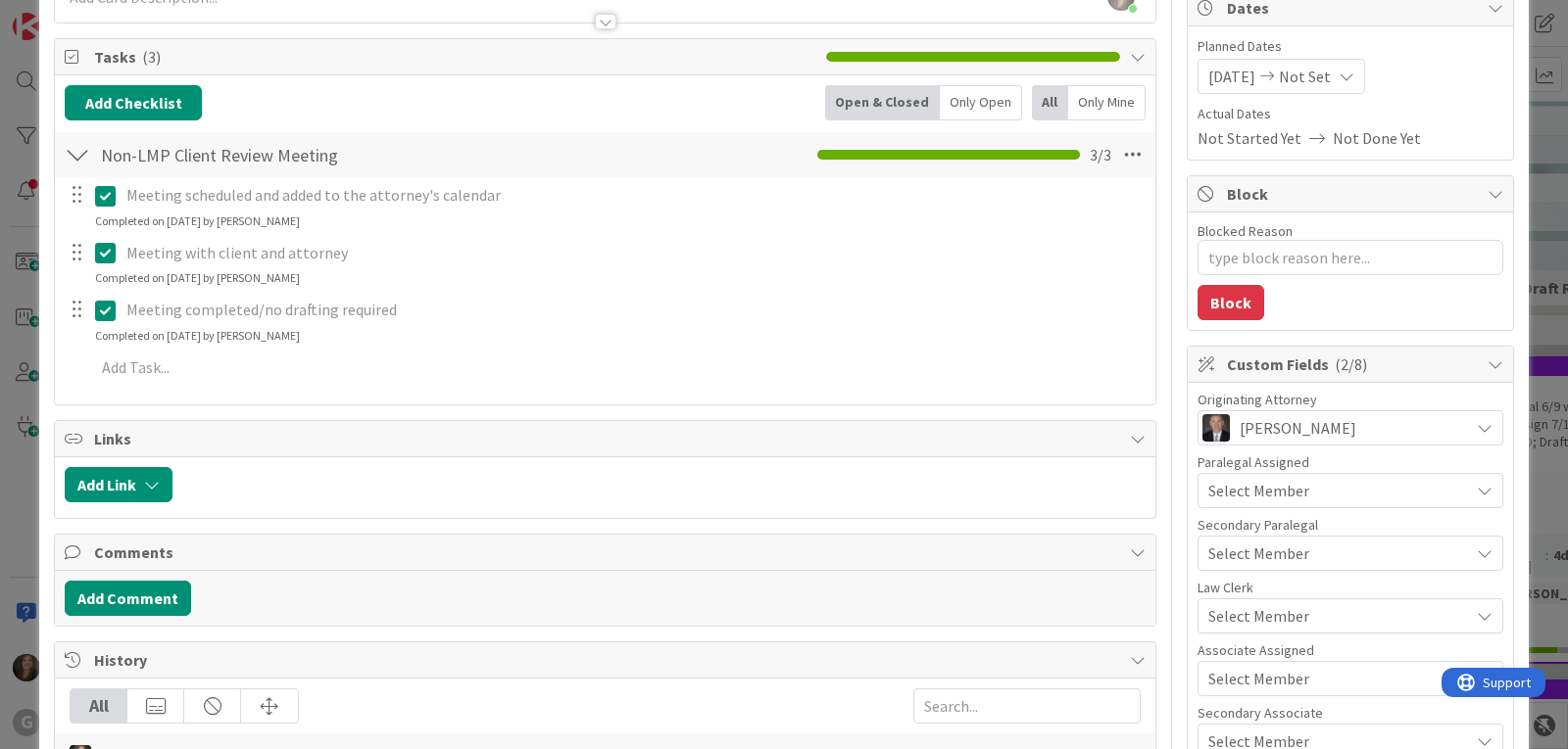
scroll to position [0, 0]
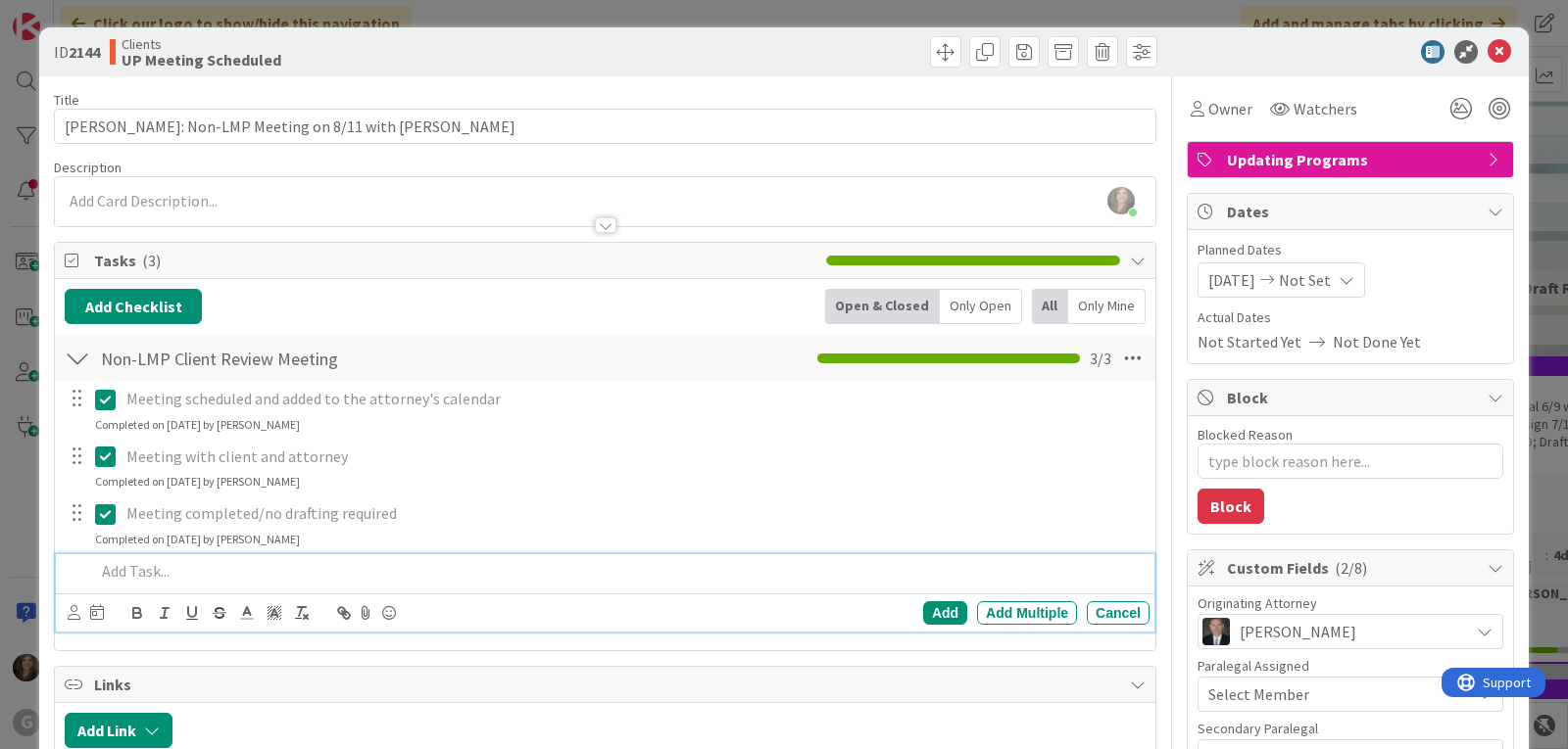
click at [112, 572] on p at bounding box center [618, 571] width 1046 height 23
drag, startPoint x: 149, startPoint y: 570, endPoint x: 206, endPoint y: 550, distance: 60.4
click at [149, 570] on p "Send pdf of" at bounding box center [618, 571] width 1046 height 23
click at [227, 569] on p "Send PDF of" at bounding box center [618, 571] width 1046 height 23
click at [72, 613] on icon at bounding box center [73, 612] width 13 height 15
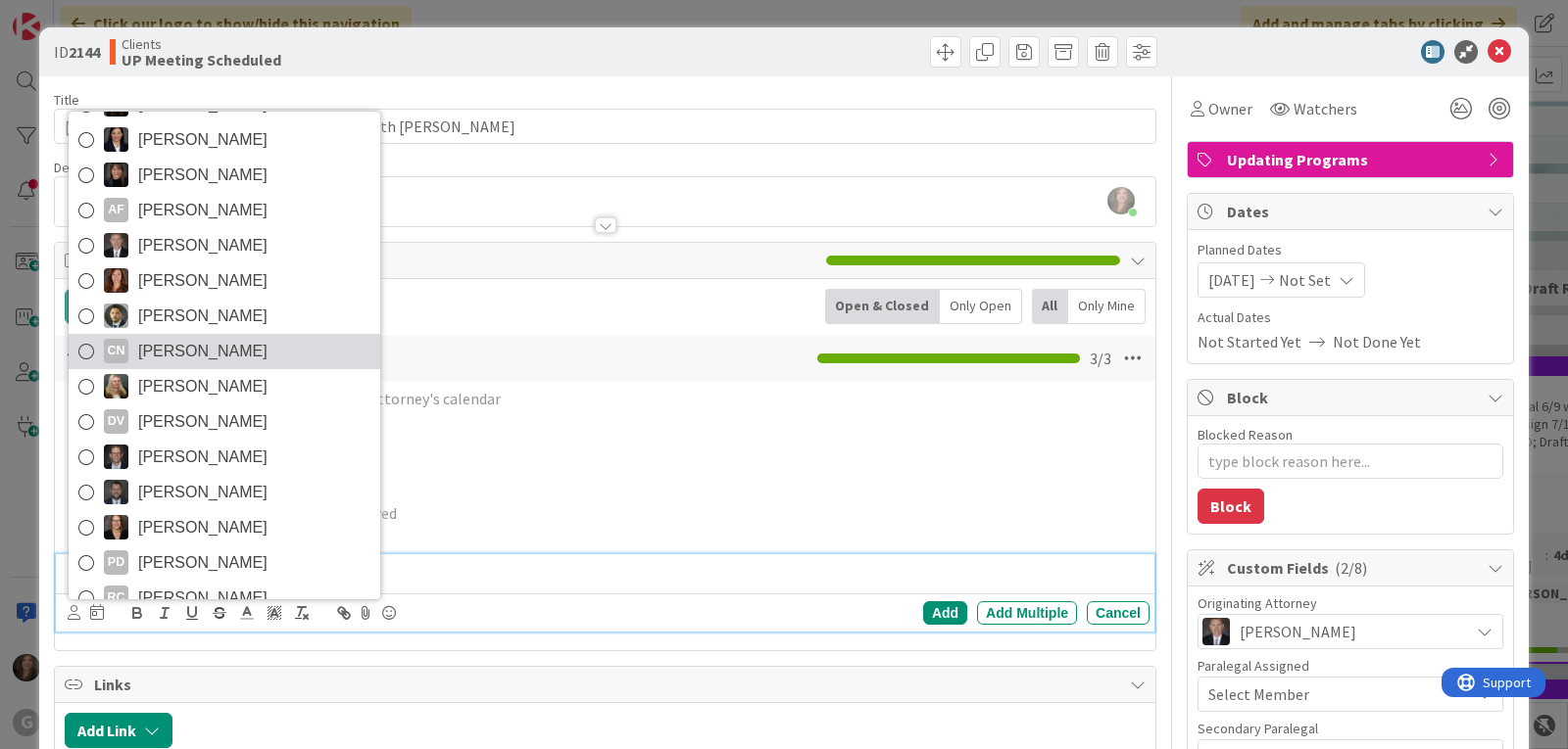
scroll to position [139, 0]
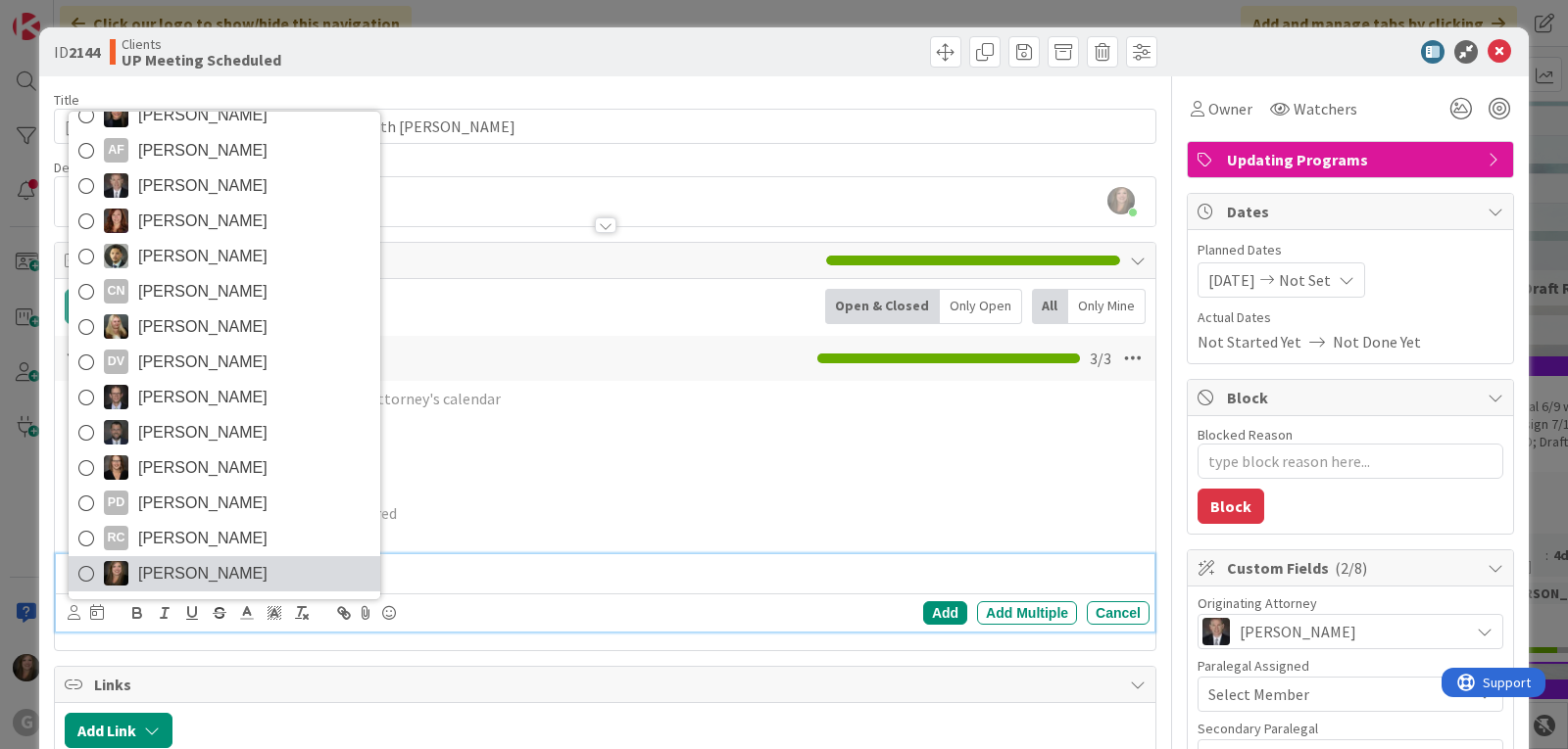
click at [182, 568] on span "[PERSON_NAME]" at bounding box center [202, 574] width 129 height 30
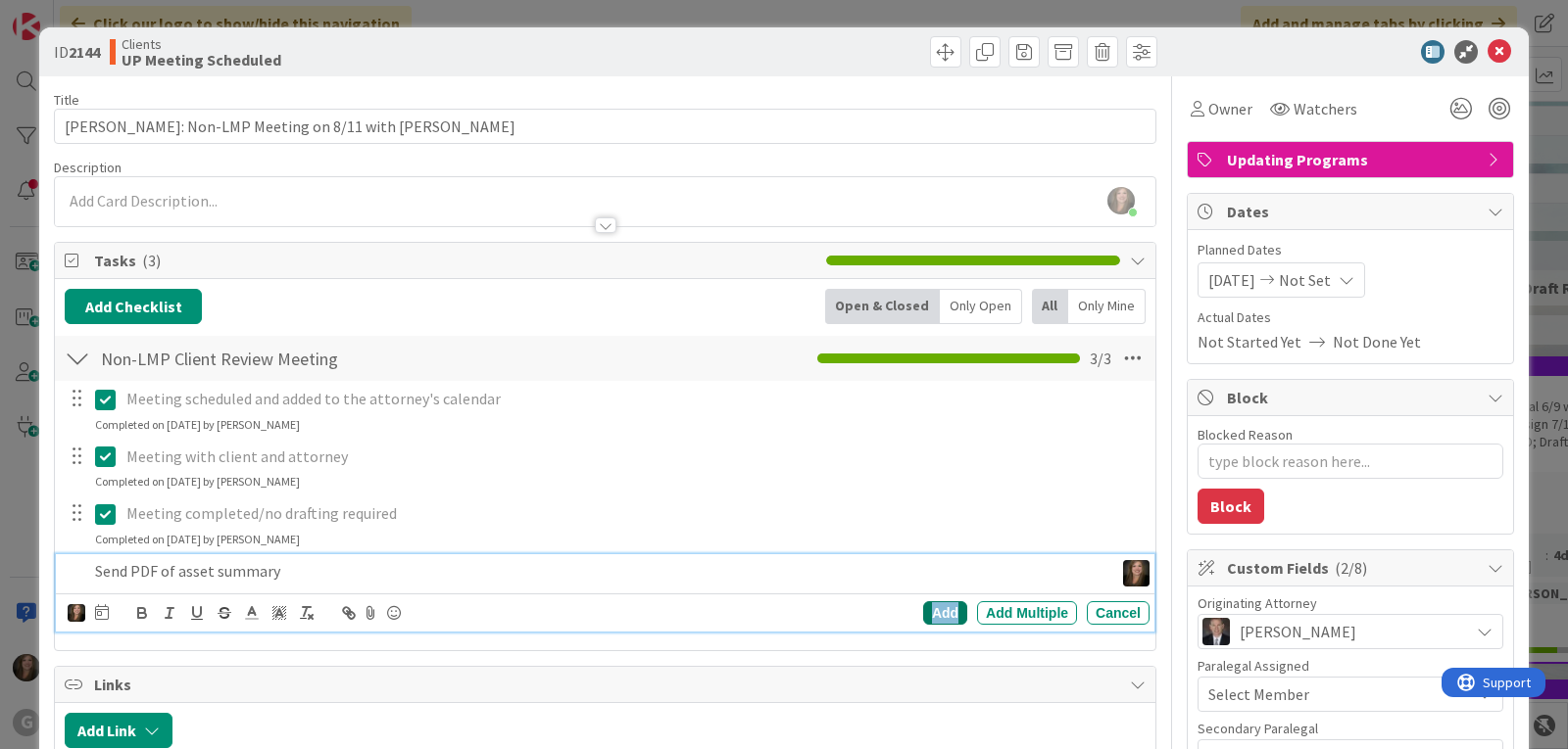
click at [925, 606] on div "Add" at bounding box center [945, 613] width 44 height 24
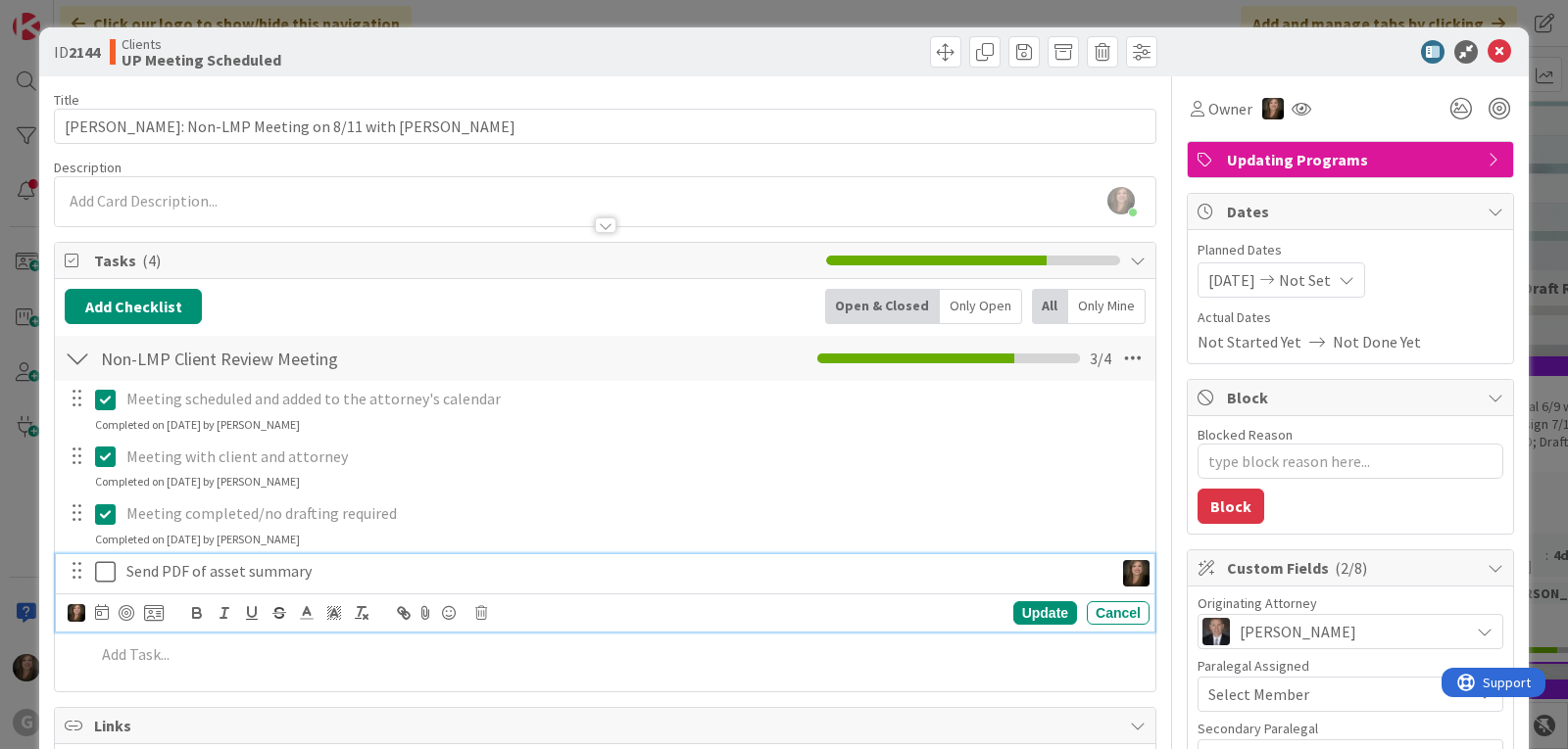
click at [109, 570] on icon at bounding box center [110, 572] width 30 height 24
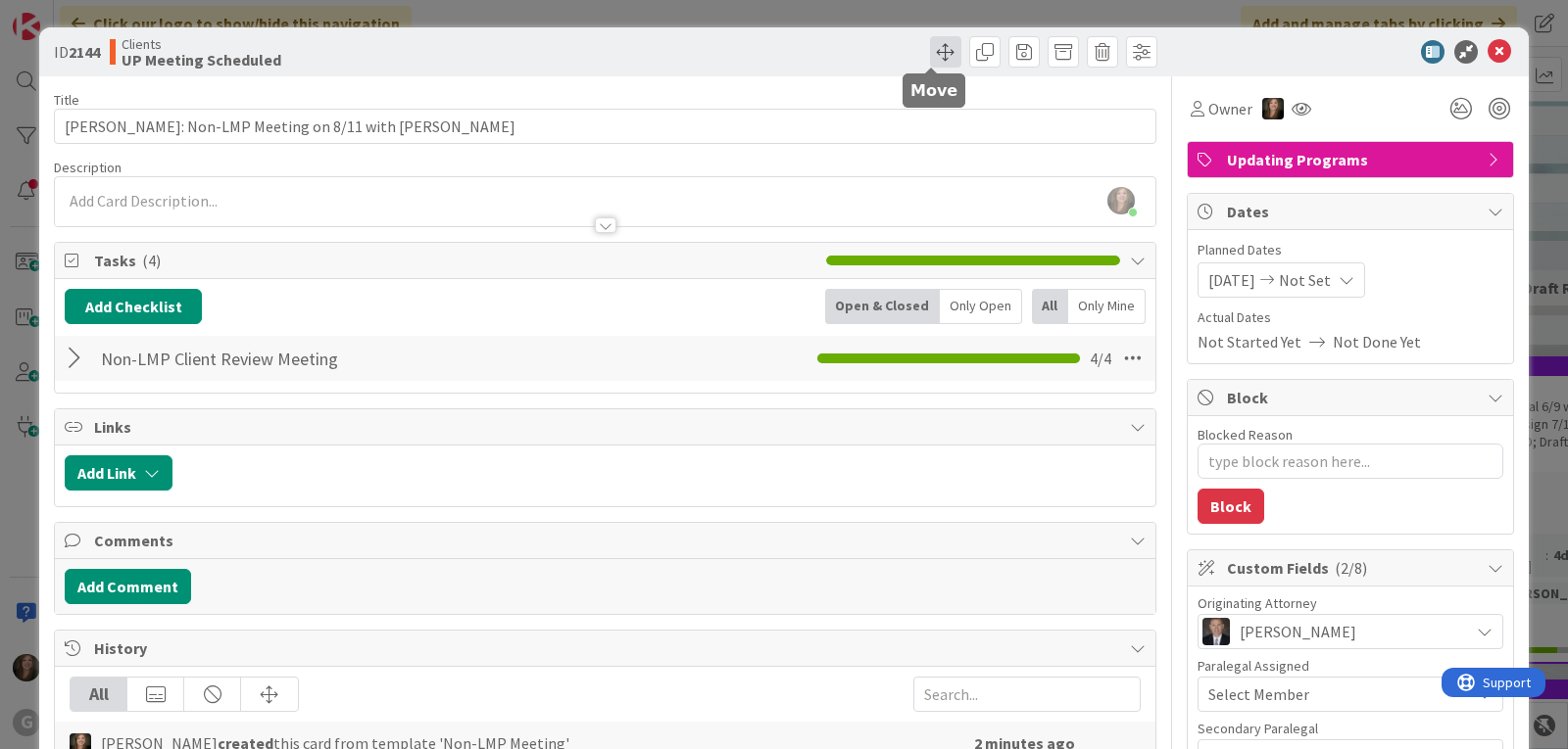
click at [932, 44] on span at bounding box center [946, 53] width 32 height 32
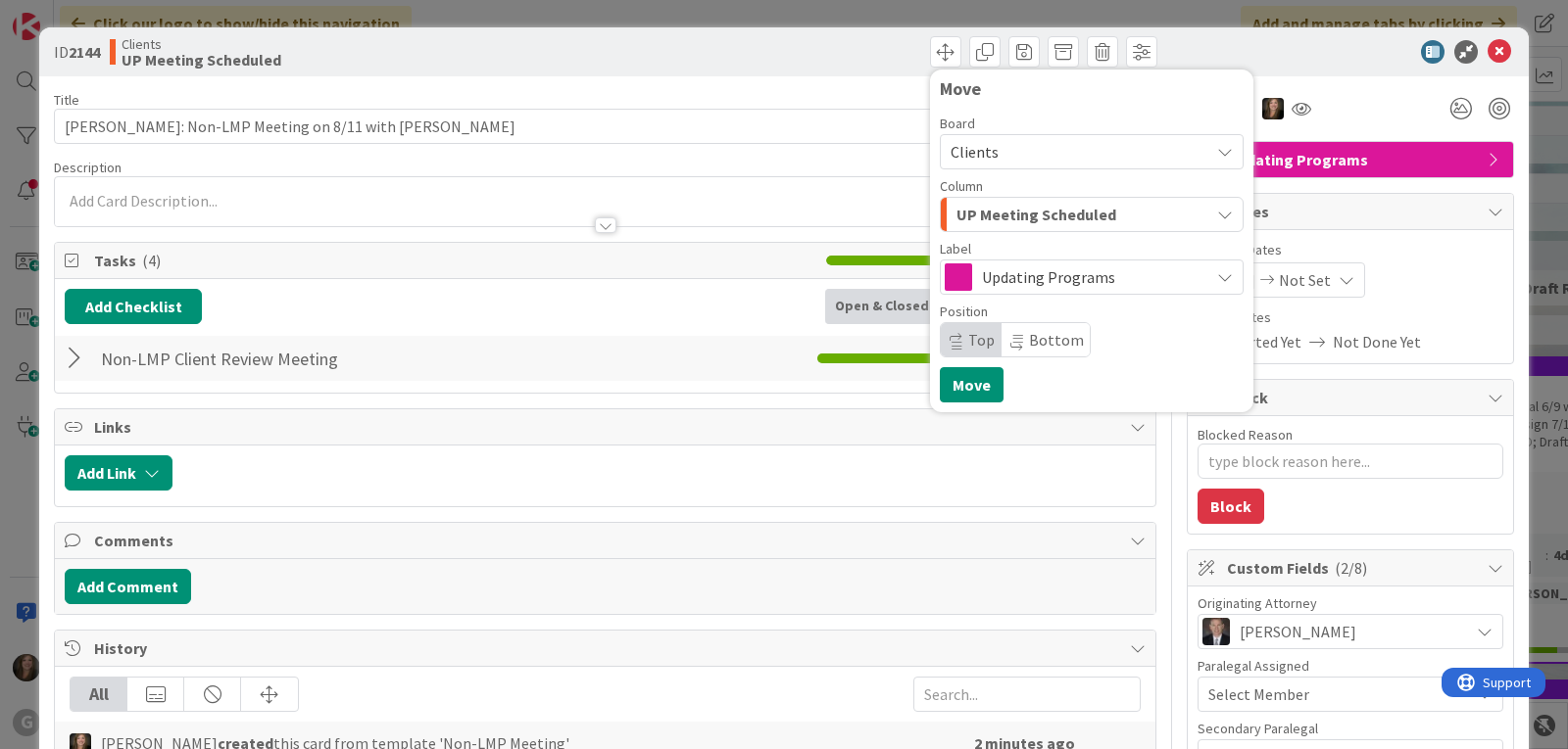
click at [1217, 215] on icon "button" at bounding box center [1225, 214] width 16 height 16
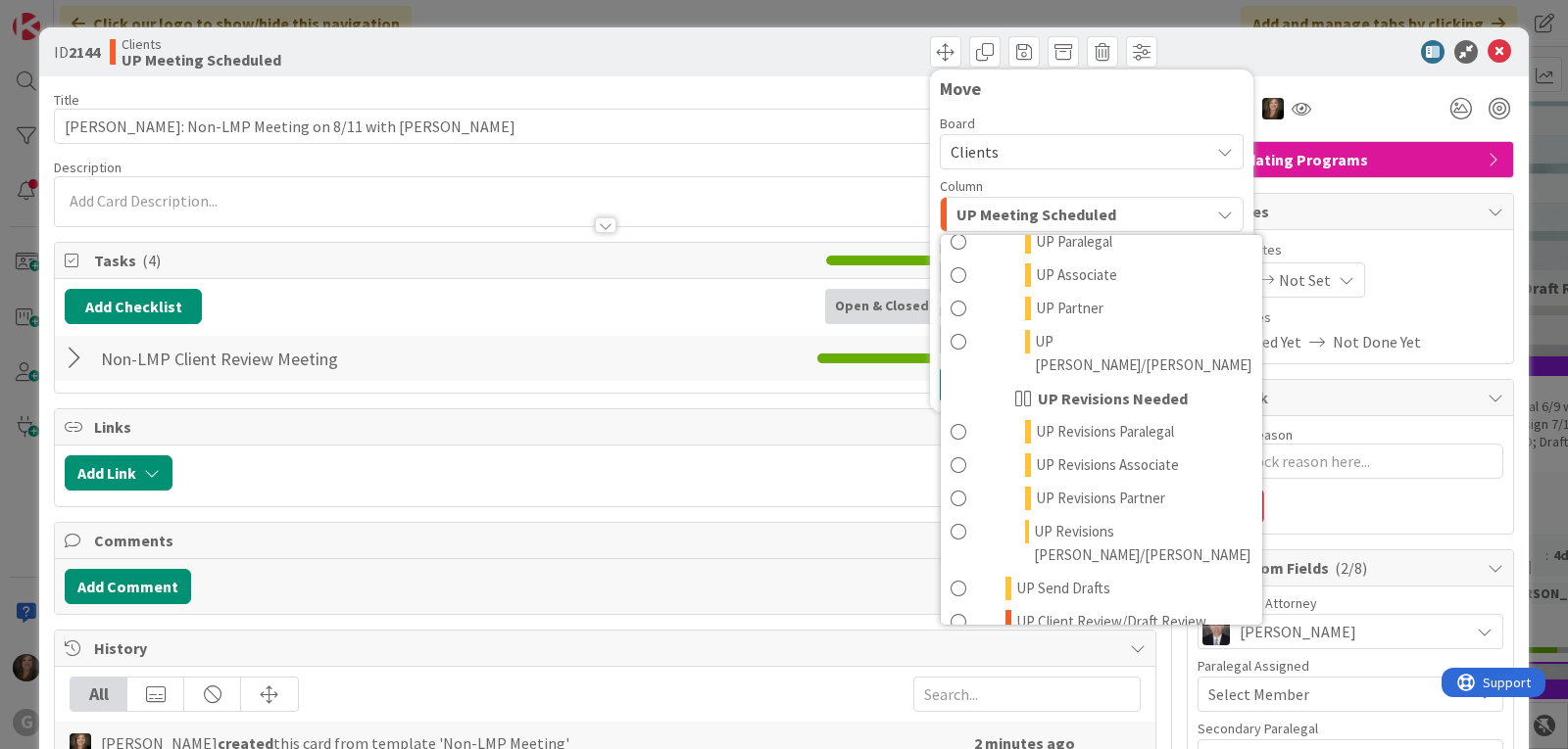
scroll to position [1528, 0]
click at [1024, 730] on span "UP Done" at bounding box center [1043, 742] width 55 height 24
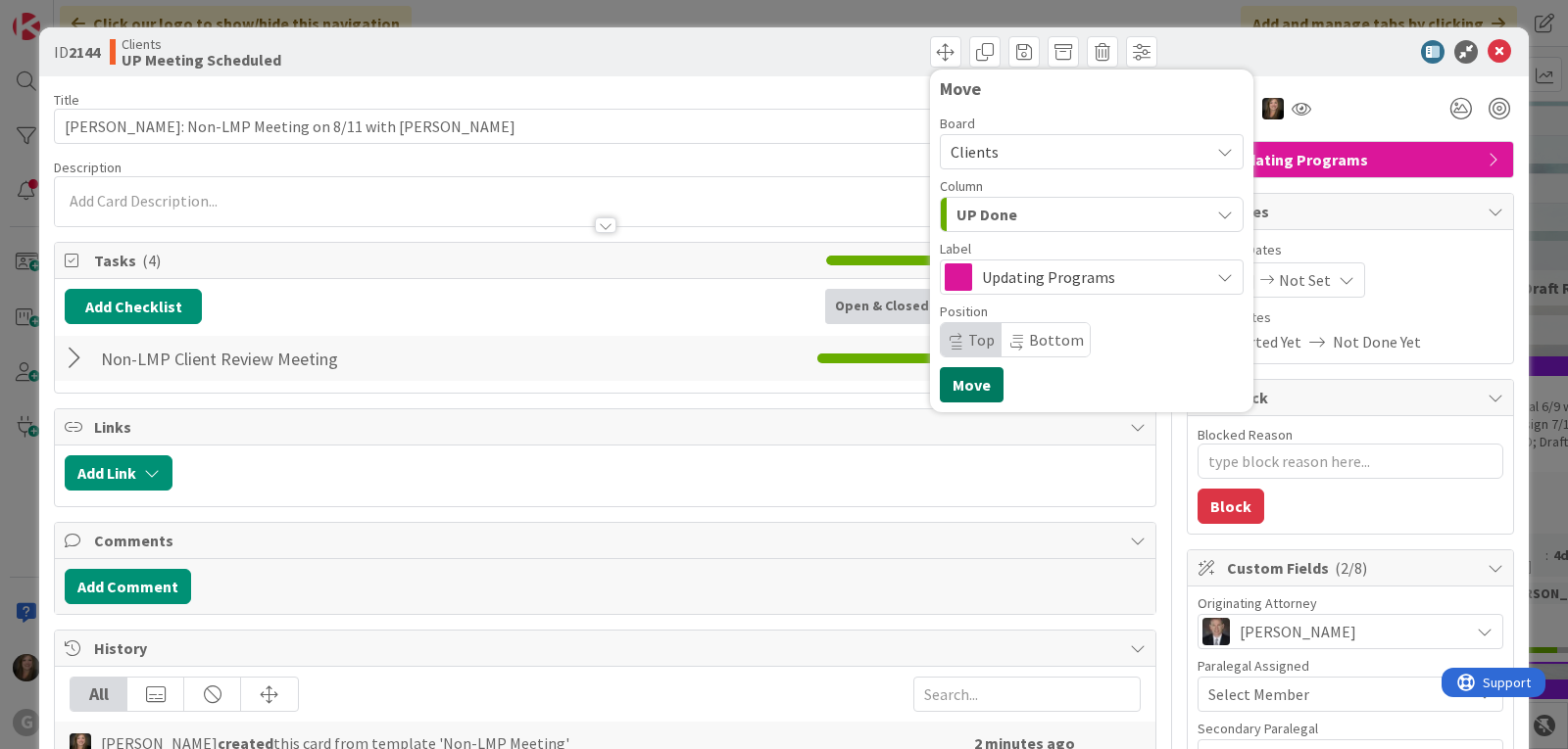
click at [964, 381] on button "Move" at bounding box center [972, 385] width 64 height 36
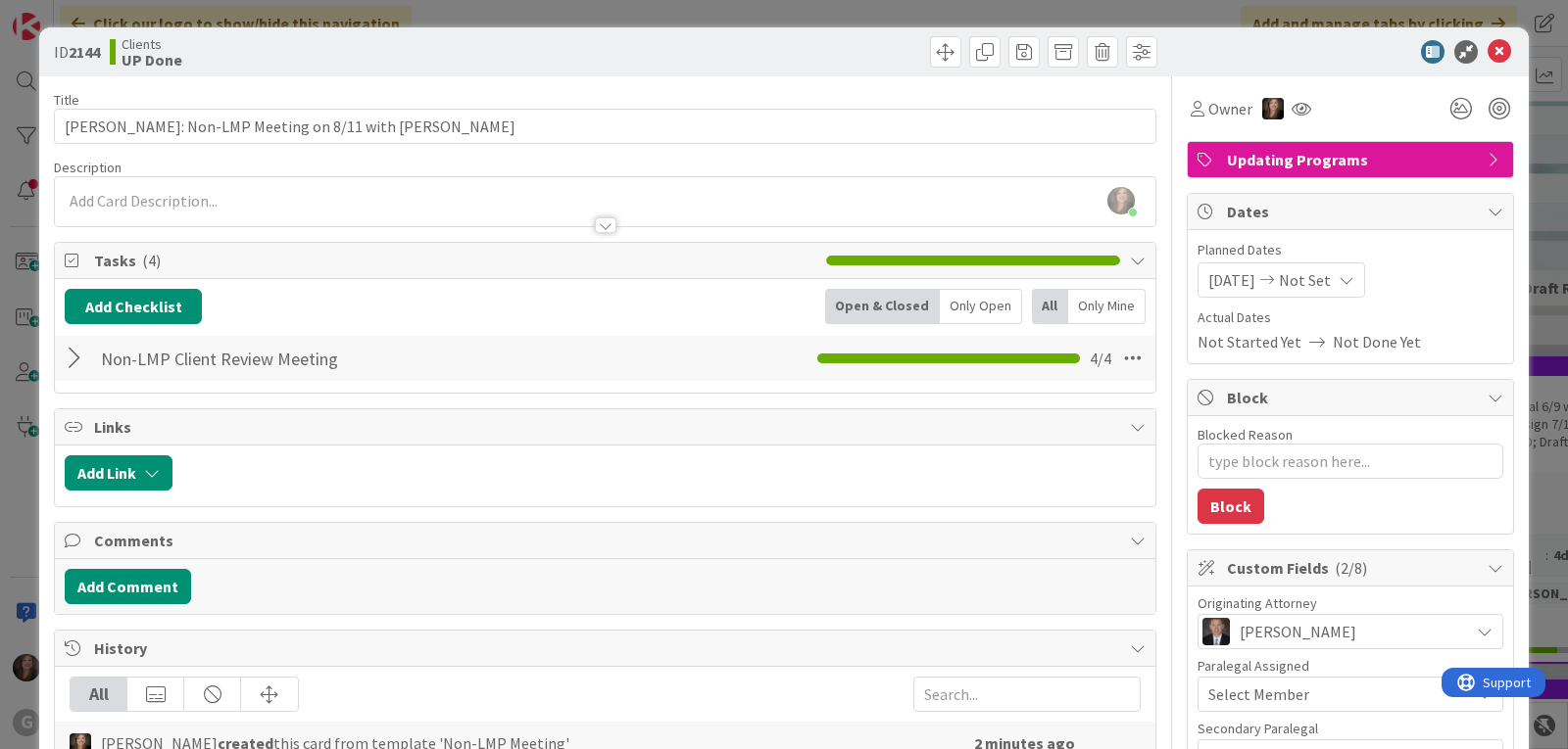
type textarea "x"
click at [1310, 273] on span "Not Set" at bounding box center [1304, 281] width 52 height 24
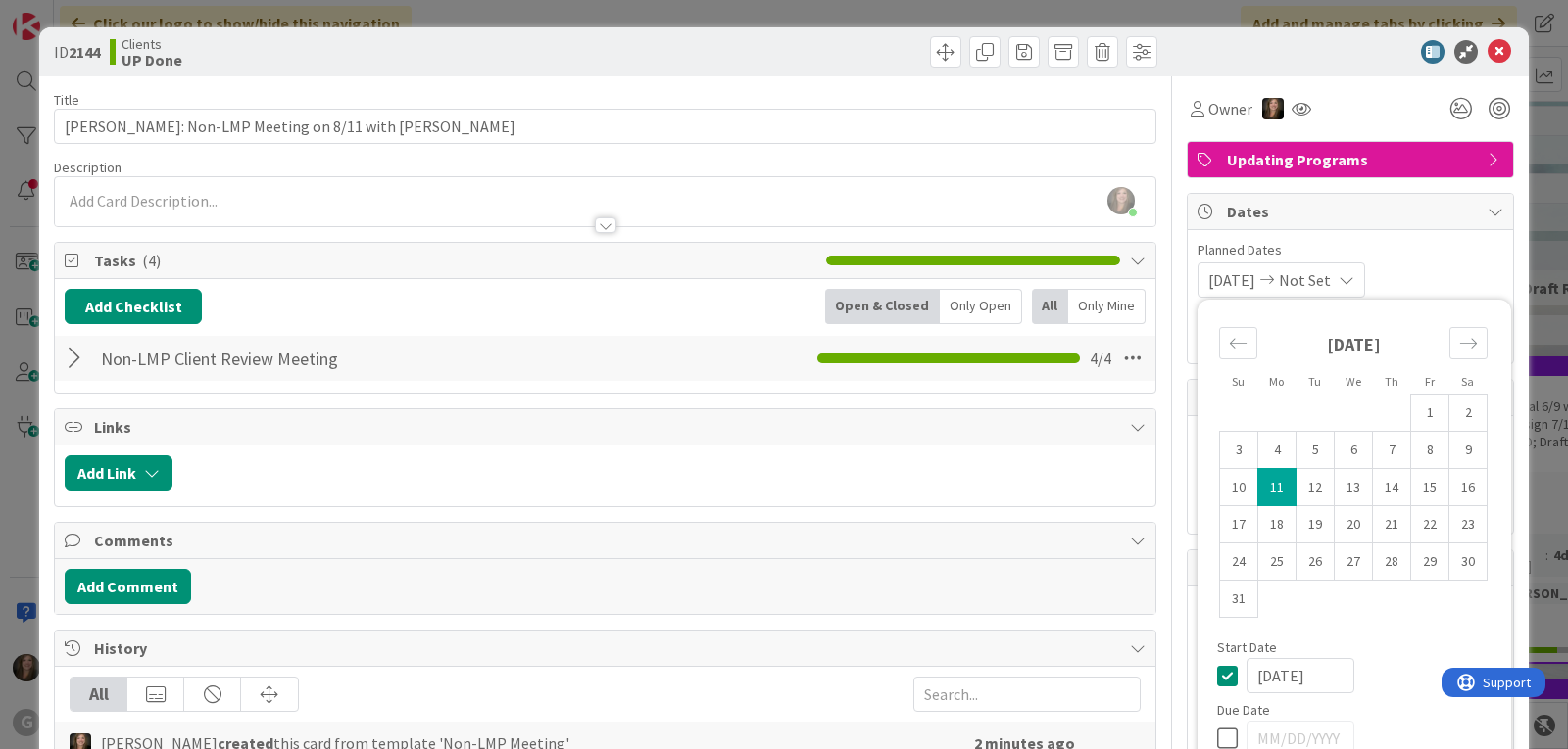
click at [1258, 481] on td "11" at bounding box center [1277, 488] width 39 height 38
type input "[DATE]"
type textarea "x"
click at [1430, 248] on span "Planned Dates" at bounding box center [1350, 250] width 306 height 21
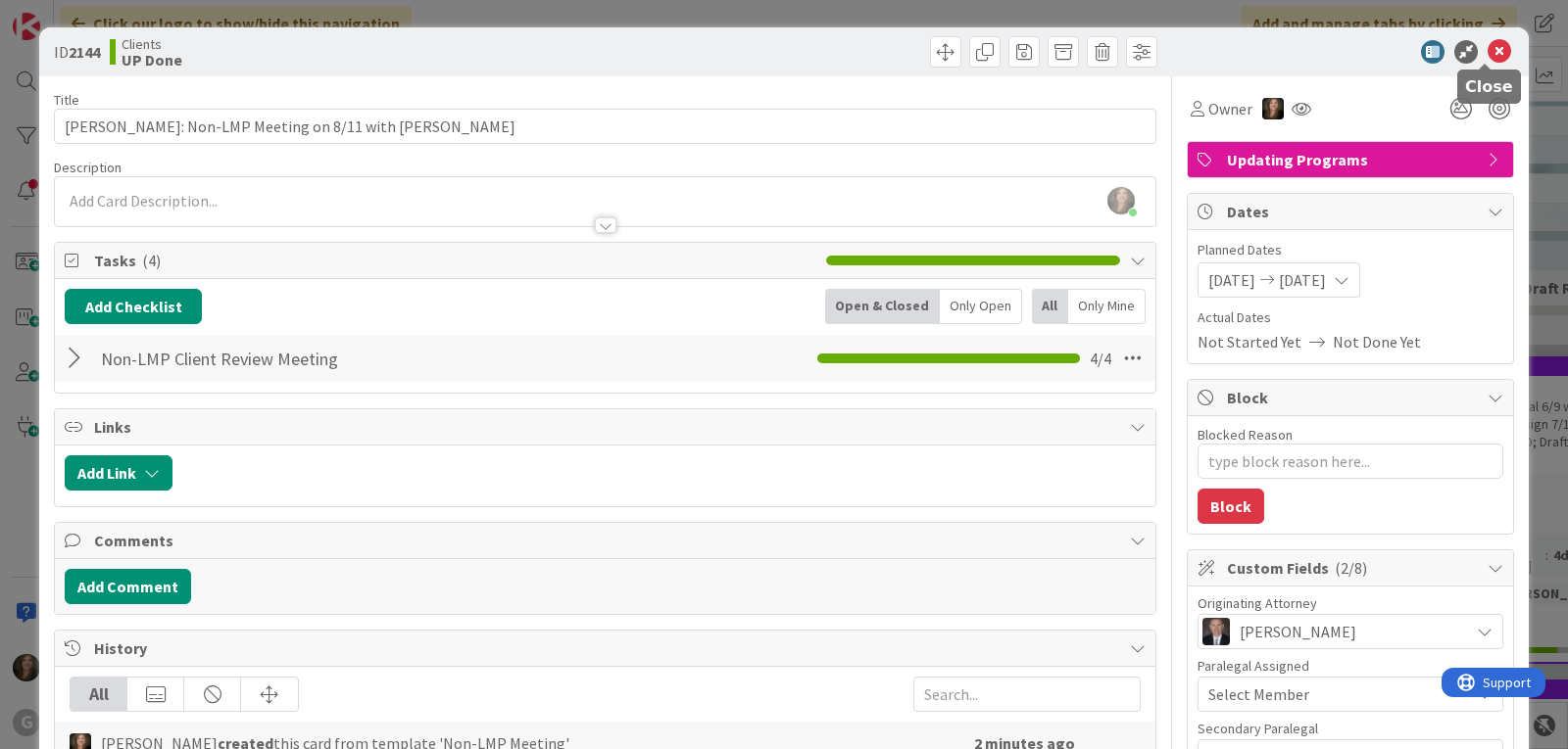
click at [1488, 45] on icon at bounding box center [1500, 52] width 24 height 24
